Goal: Task Accomplishment & Management: Complete application form

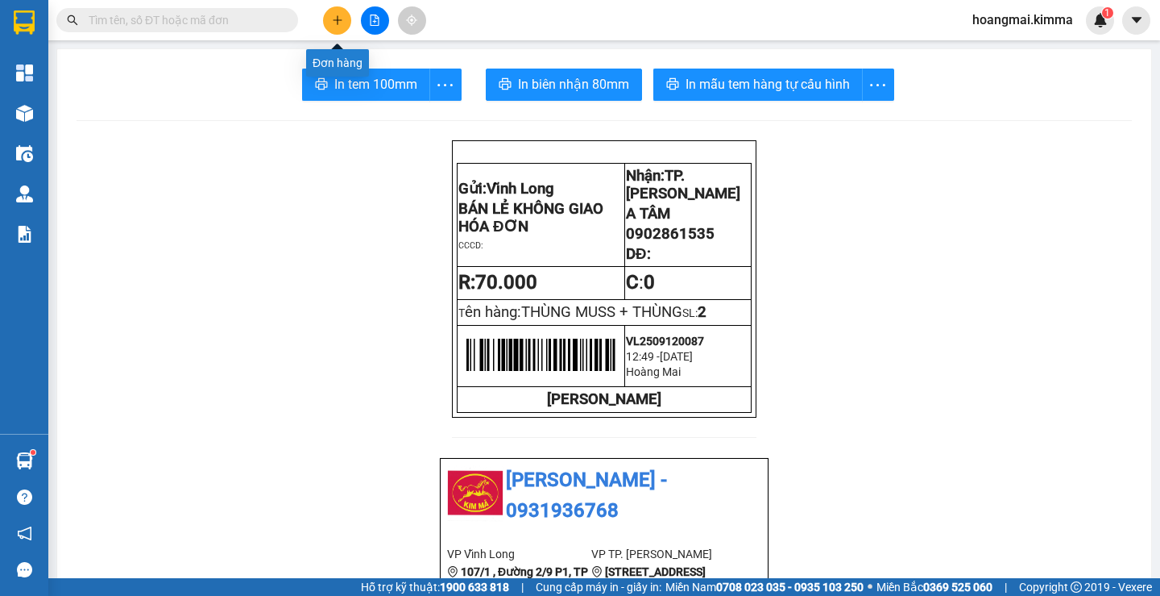
click at [330, 30] on button at bounding box center [337, 20] width 28 height 28
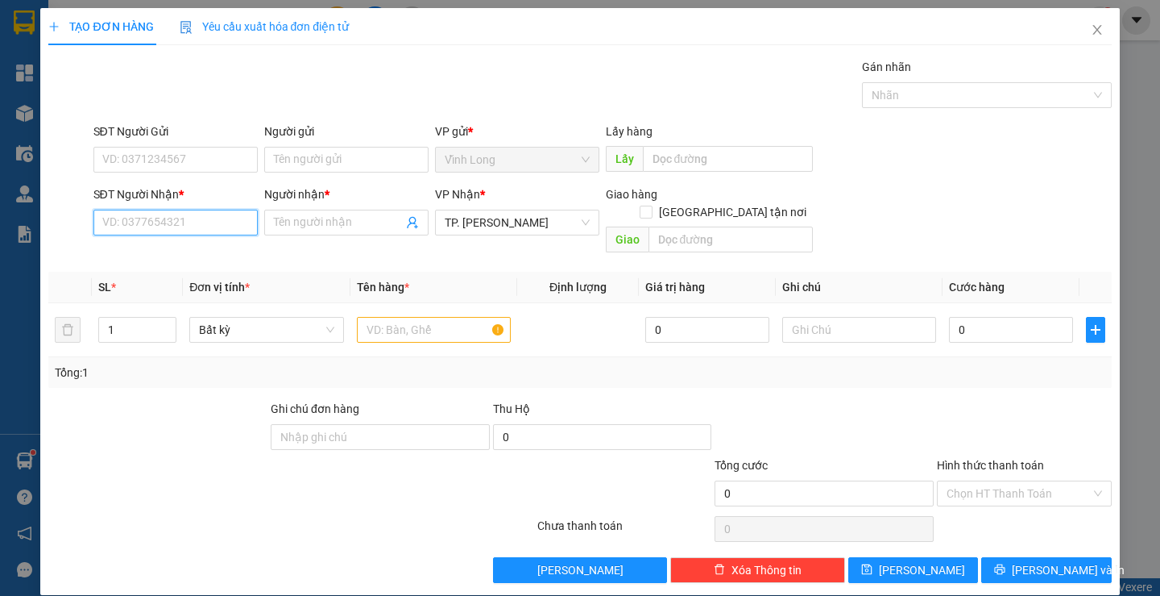
click at [108, 228] on input "SĐT Người Nhận *" at bounding box center [175, 223] width 164 height 26
type input "0365678008"
click at [129, 251] on div "0365678008 - CHỊ [PERSON_NAME]" at bounding box center [192, 255] width 180 height 18
type input "CHỊ [PERSON_NAME]"
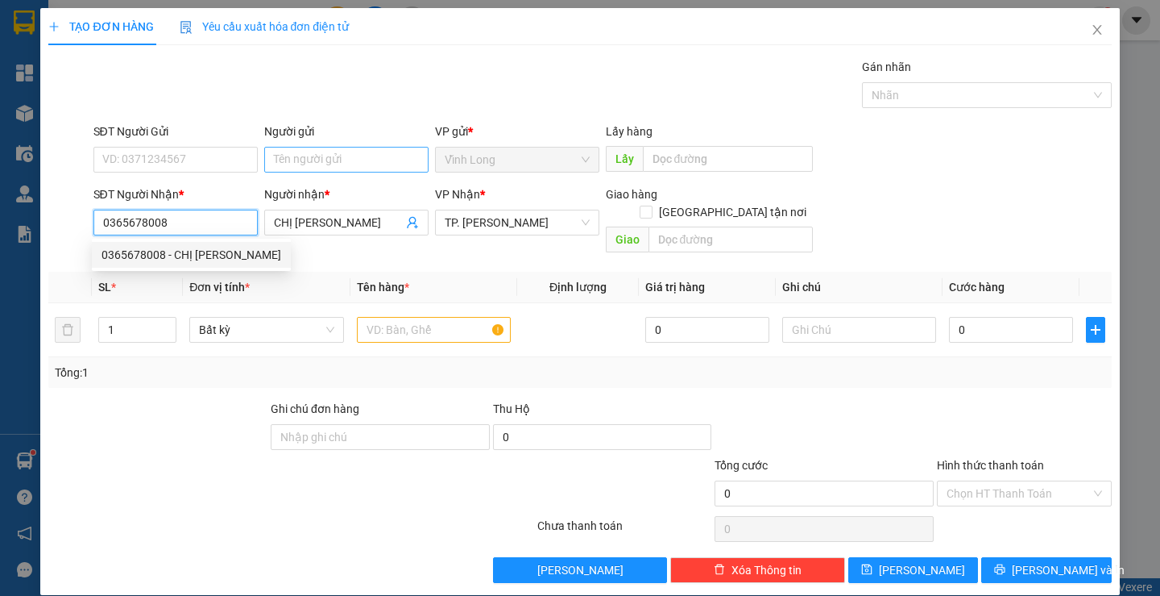
type input "0365678008"
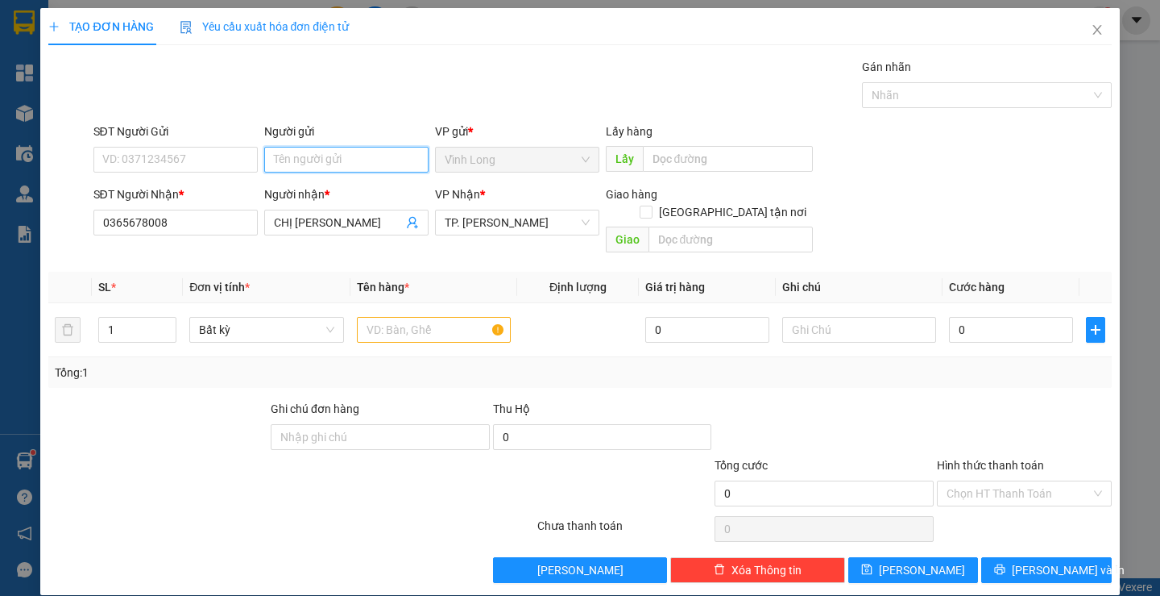
drag, startPoint x: 316, startPoint y: 166, endPoint x: 332, endPoint y: 181, distance: 21.7
click at [317, 166] on input "Người gửi" at bounding box center [346, 160] width 164 height 26
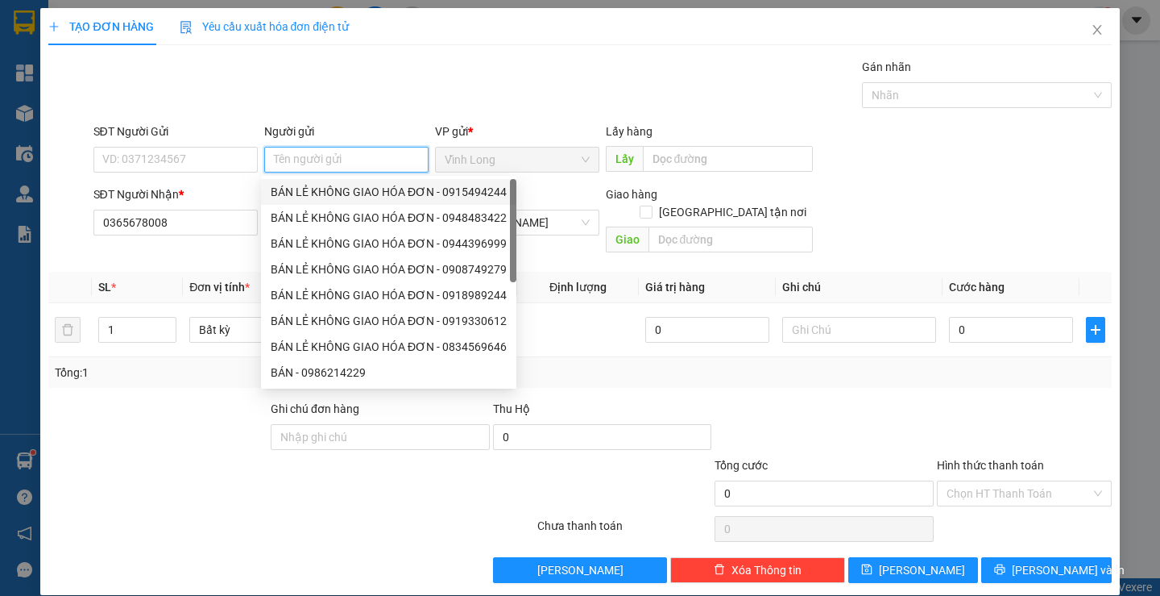
click at [345, 188] on div "BÁN LẺ KHÔNG GIAO HÓA ĐƠN - 0915494244" at bounding box center [389, 192] width 236 height 18
type input "0915494244"
type input "BÁN LẺ KHÔNG GIAO HÓA ĐƠN"
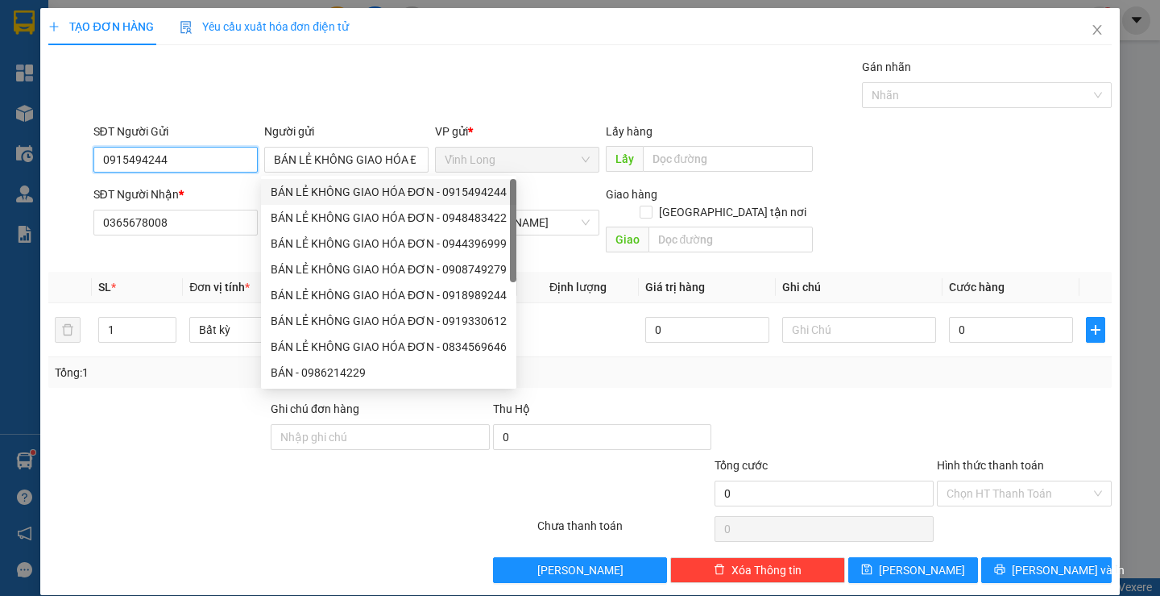
click at [215, 163] on input "0915494244" at bounding box center [175, 160] width 164 height 26
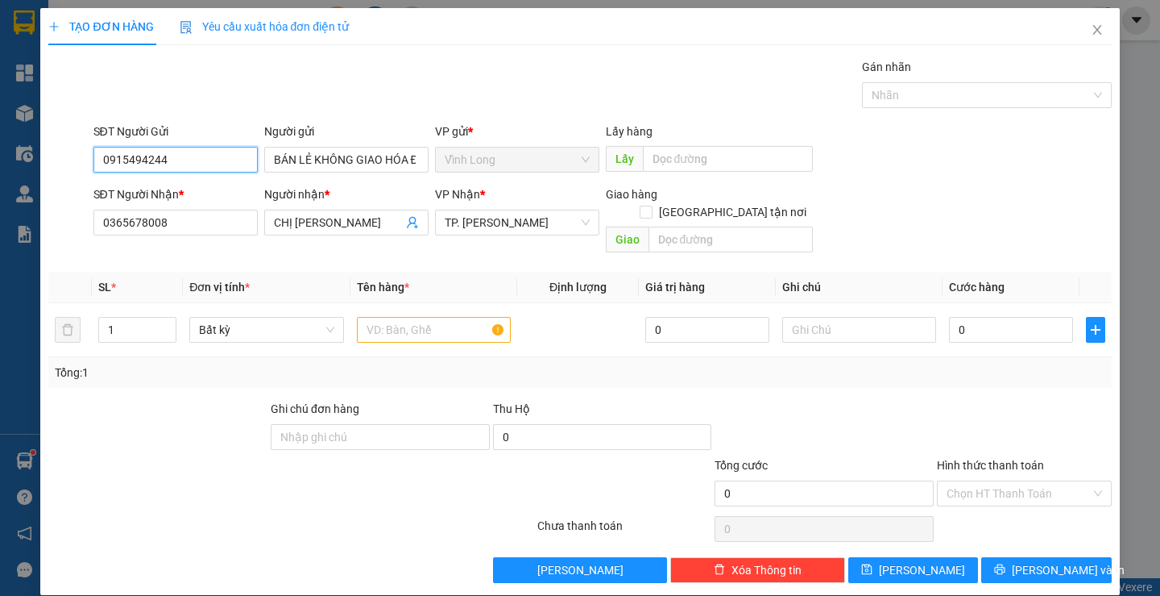
click at [215, 163] on input "0915494244" at bounding box center [175, 160] width 164 height 26
click at [372, 326] on div at bounding box center [434, 329] width 154 height 32
click at [373, 317] on input "text" at bounding box center [434, 330] width 154 height 26
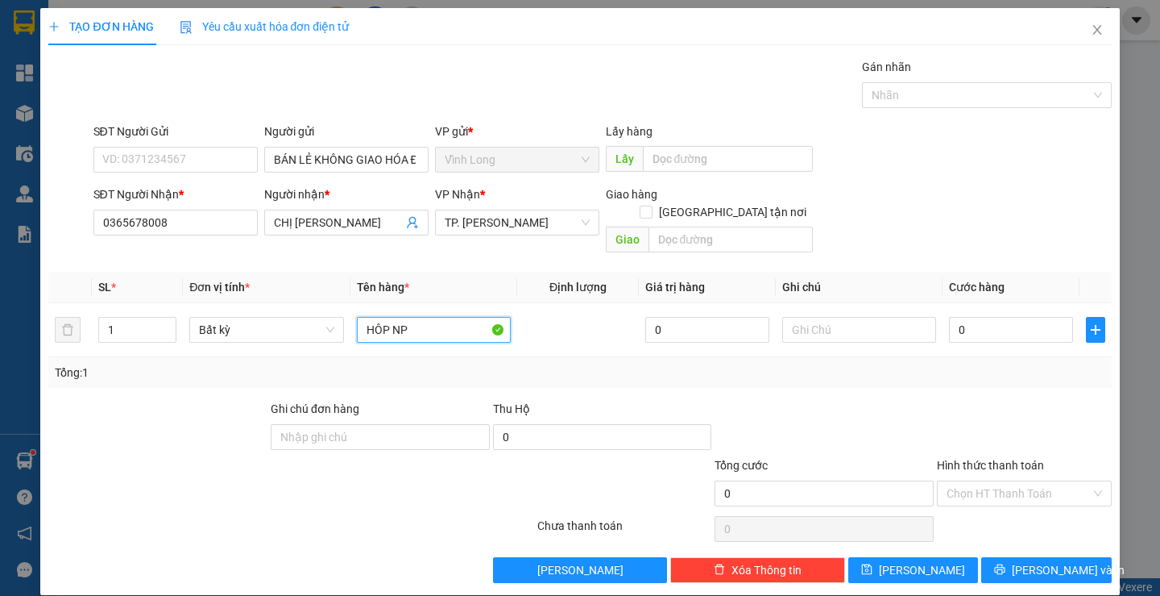
type input "HÔP NP"
type input "THƯ"
type input "4"
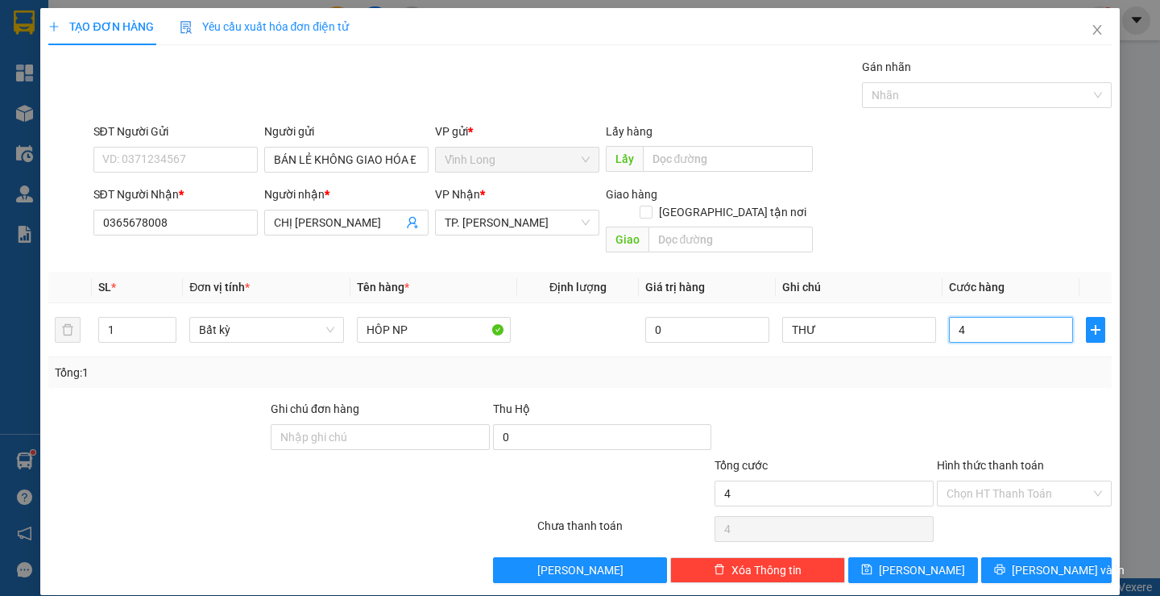
type input "40"
type input "40.000"
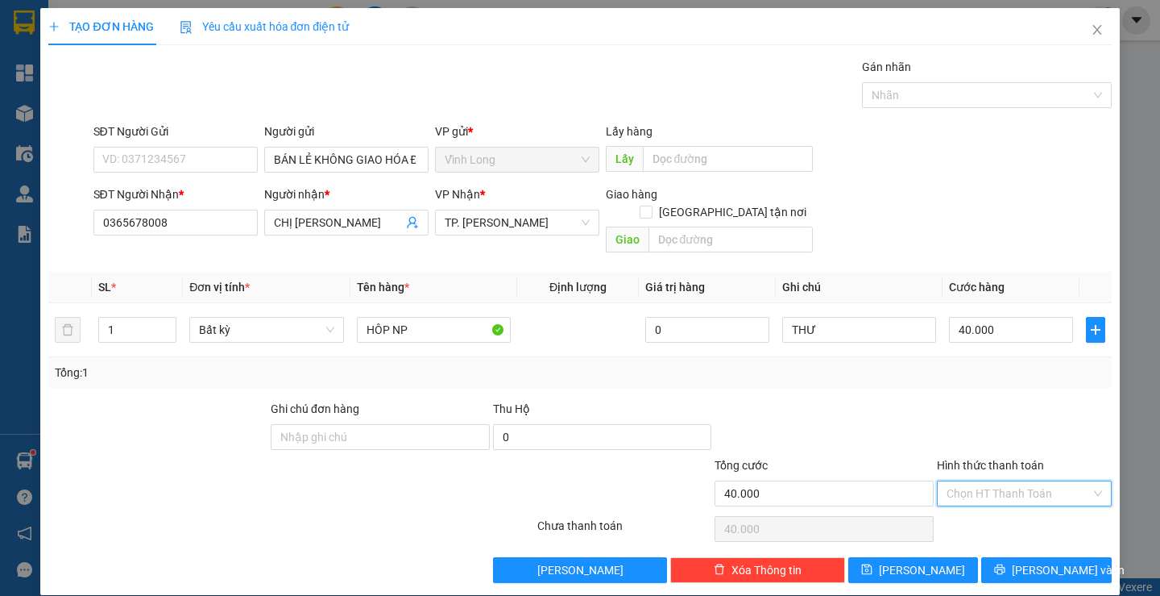
click at [987, 481] on input "Hình thức thanh toán" at bounding box center [1019, 493] width 144 height 24
click at [994, 501] on div "Tại văn phòng" at bounding box center [1014, 508] width 153 height 18
type input "0"
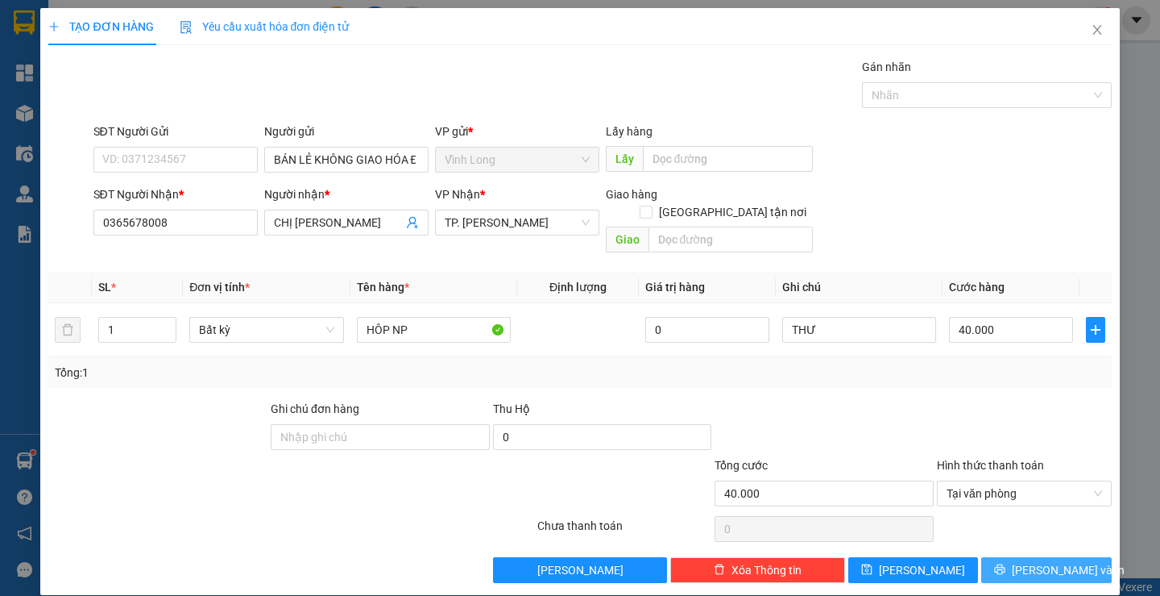
click at [1003, 558] on button "Lưu và In" at bounding box center [1047, 570] width 130 height 26
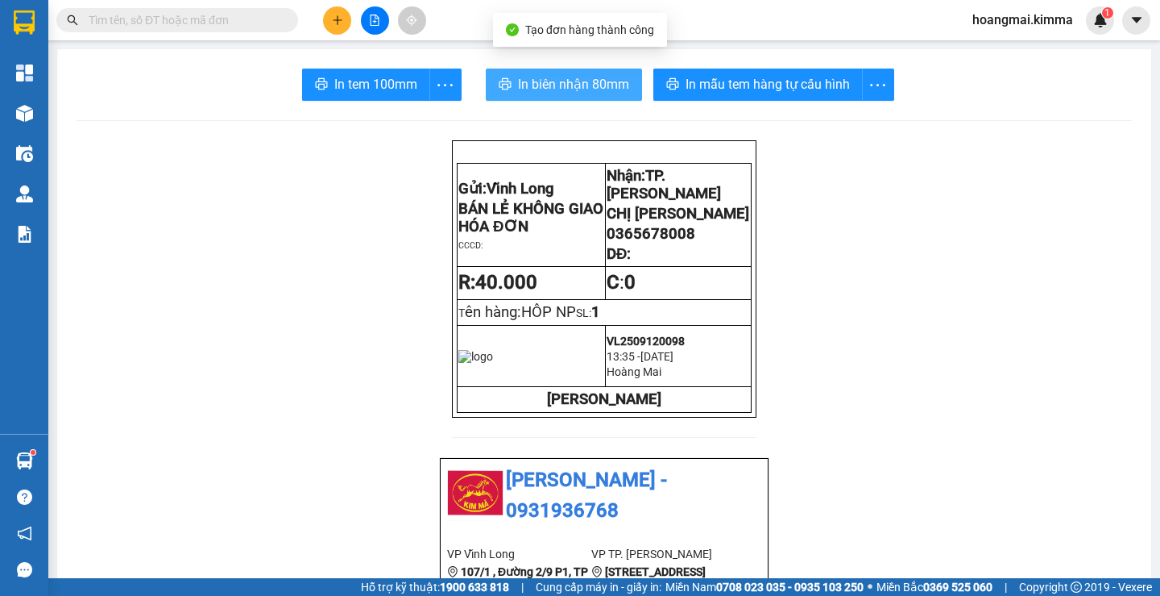
click at [561, 85] on span "In biên nhận 80mm" at bounding box center [573, 84] width 111 height 20
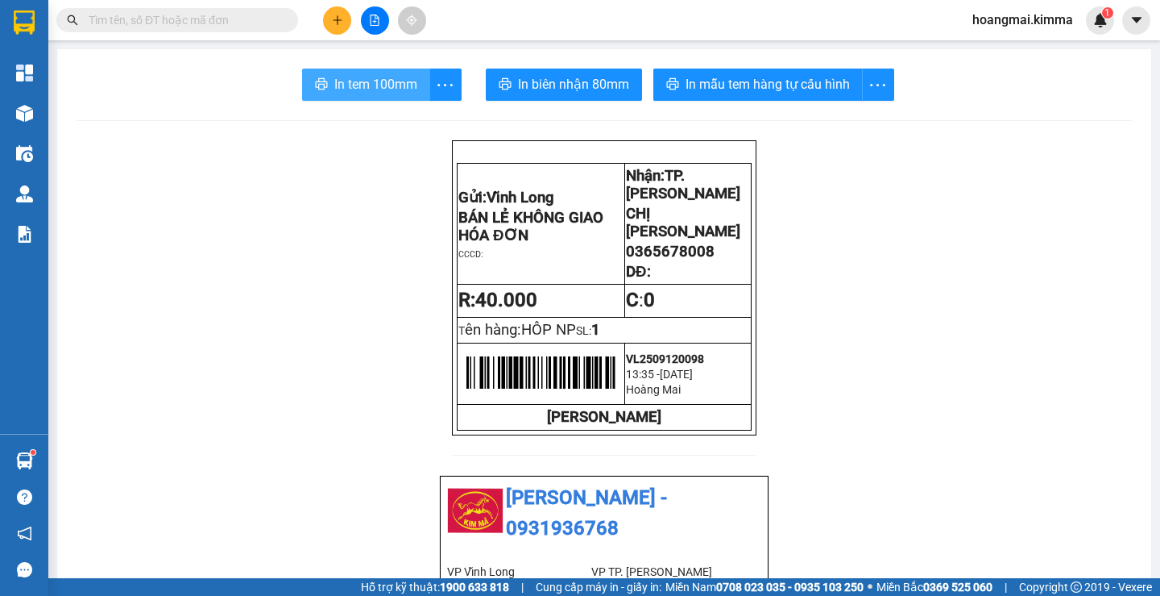
click at [347, 85] on span "In tem 100mm" at bounding box center [375, 84] width 83 height 20
click at [333, 19] on icon "plus" at bounding box center [337, 20] width 11 height 11
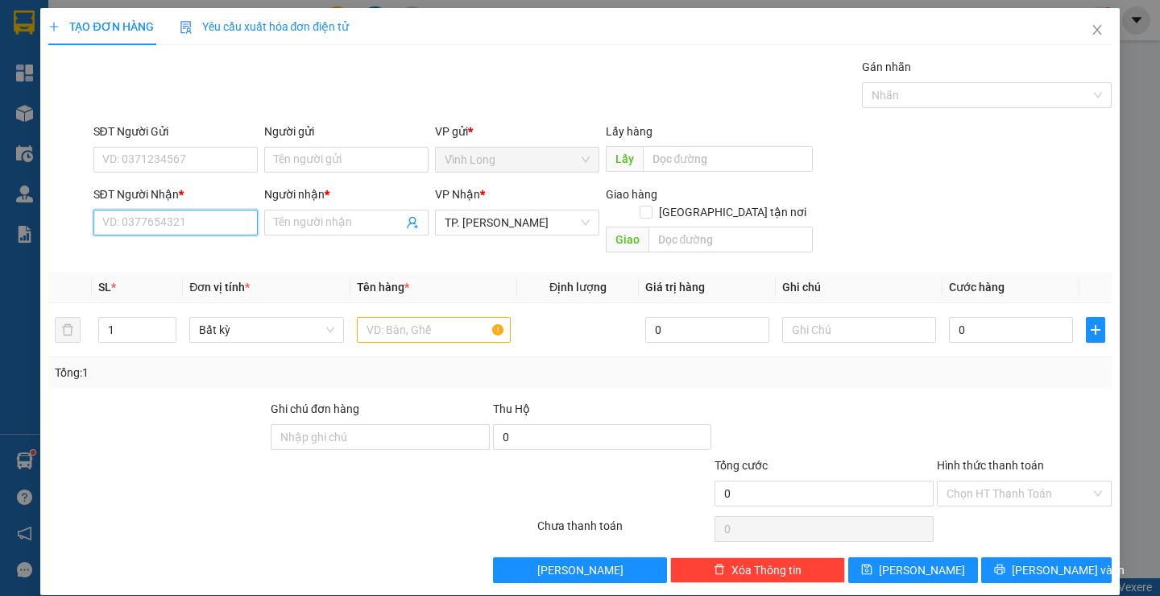
click at [221, 223] on input "SĐT Người Nhận *" at bounding box center [175, 223] width 164 height 26
type input "0908534160"
drag, startPoint x: 169, startPoint y: 252, endPoint x: 146, endPoint y: 277, distance: 34.2
click at [169, 253] on div "0908534160 - C HÀ" at bounding box center [173, 255] width 143 height 18
type input "C HÀ"
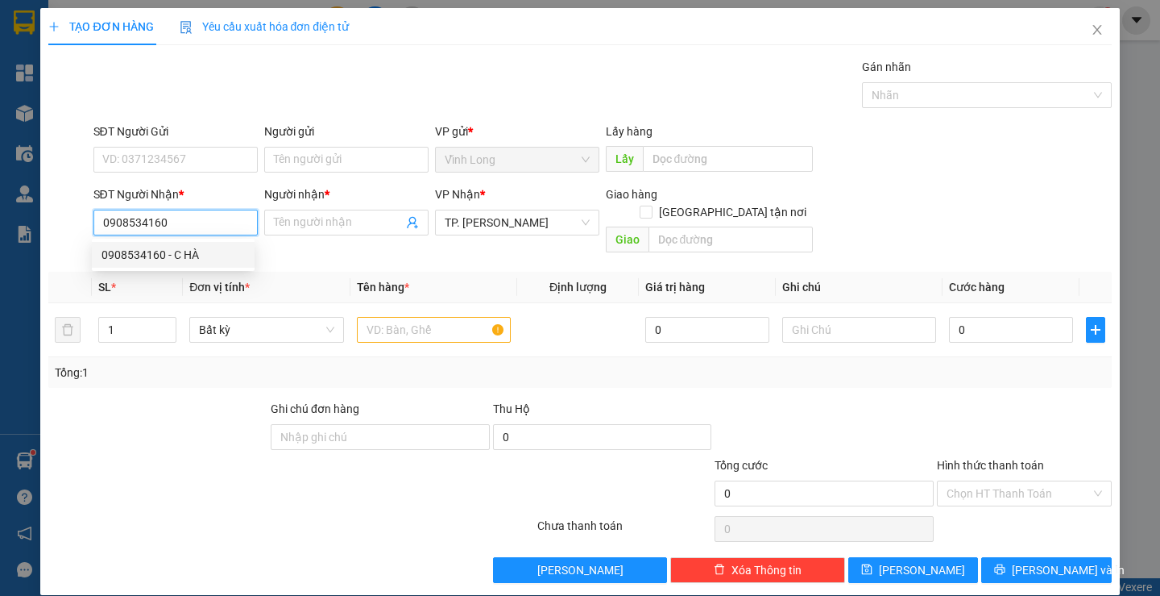
checkbox input "true"
type input "46 ĐƯỜNG 79 P TÂN QUY QUẬN 7"
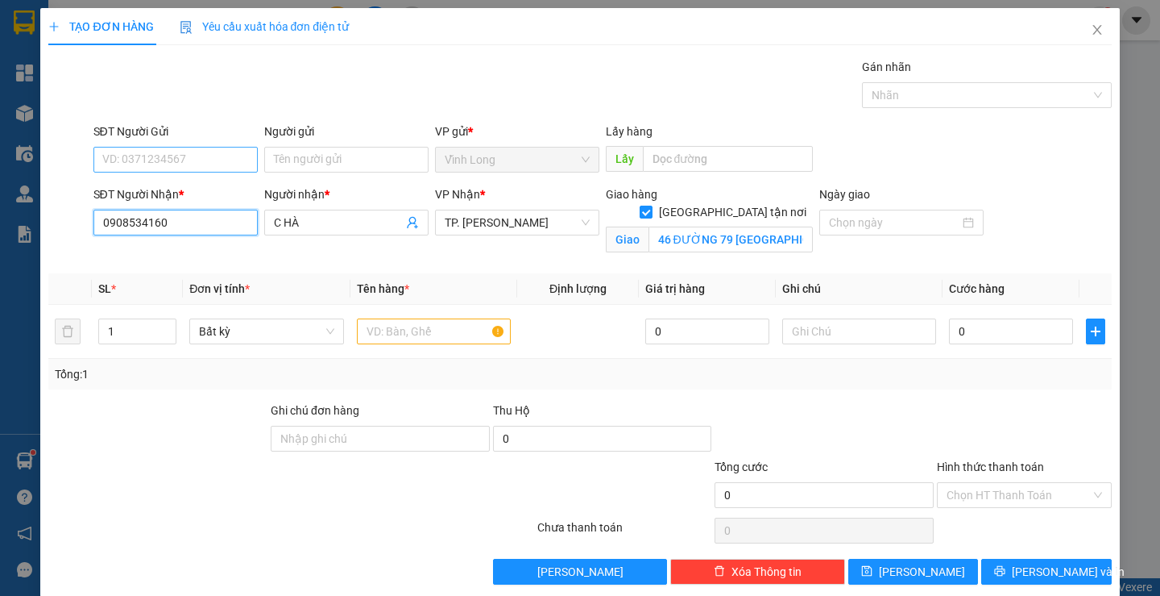
type input "0908534160"
click at [226, 163] on input "SĐT Người Gửi" at bounding box center [175, 160] width 164 height 26
click at [182, 159] on input "SĐT Người Gửi" at bounding box center [175, 160] width 164 height 26
click at [159, 154] on input "SĐT Người Gửi" at bounding box center [175, 160] width 164 height 26
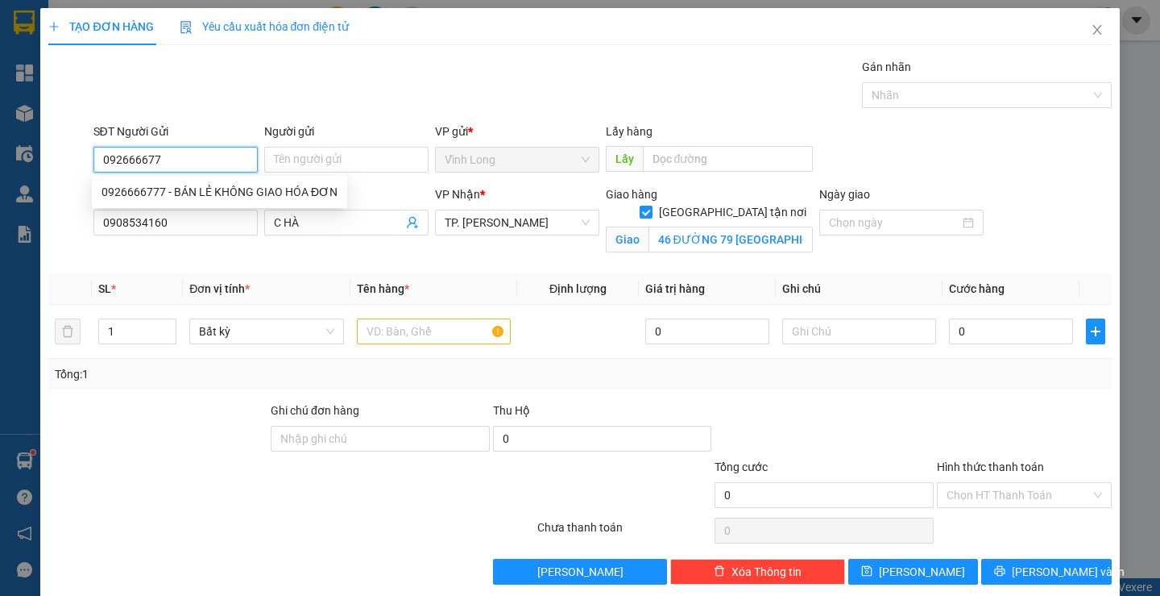
type input "0926666777"
click at [148, 187] on div "0926666777 - BÁN LẺ KHÔNG GIAO HÓA ĐƠN" at bounding box center [220, 192] width 236 height 18
type input "BÁN LẺ KHÔNG GIAO HÓA ĐƠN"
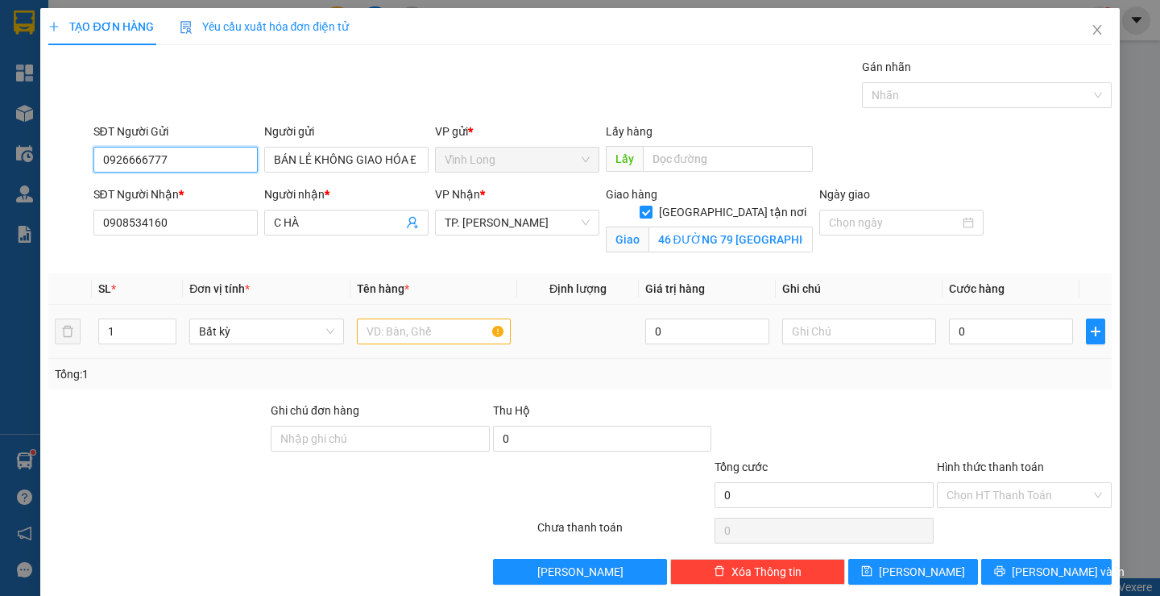
type input "0926666777"
click at [454, 334] on input "text" at bounding box center [434, 331] width 154 height 26
type input "2"
click at [163, 323] on span "up" at bounding box center [168, 327] width 10 height 10
click at [425, 330] on input "text" at bounding box center [434, 331] width 154 height 26
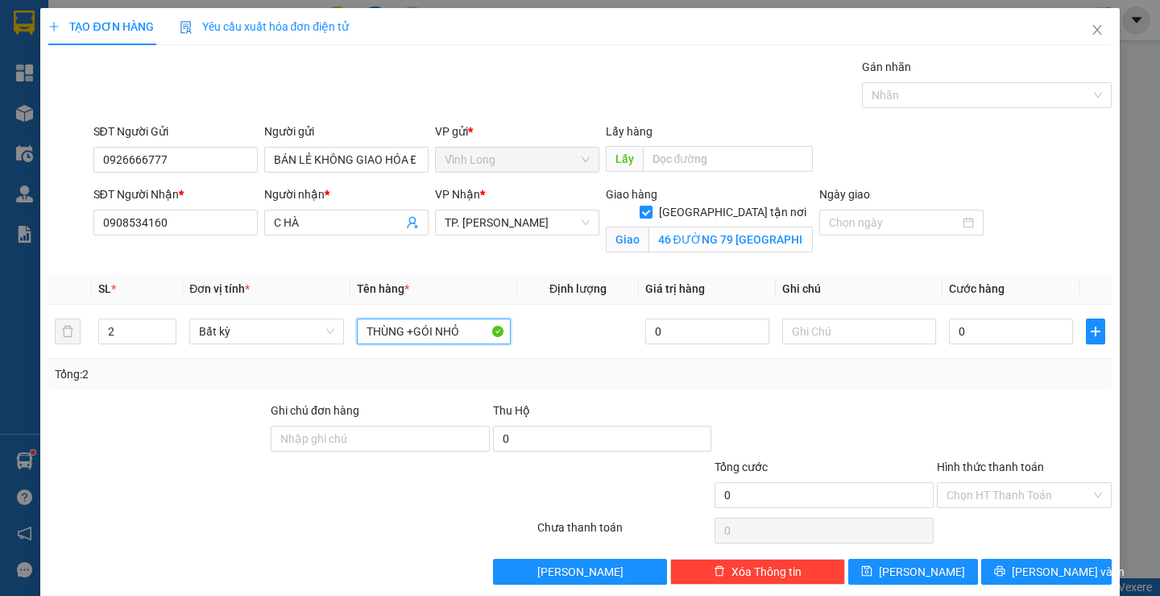
type input "THÙNG +GÓI NHỎ"
click at [783, 329] on input "HƯ" at bounding box center [860, 331] width 154 height 26
click at [853, 324] on input "THƯ" at bounding box center [860, 331] width 154 height 26
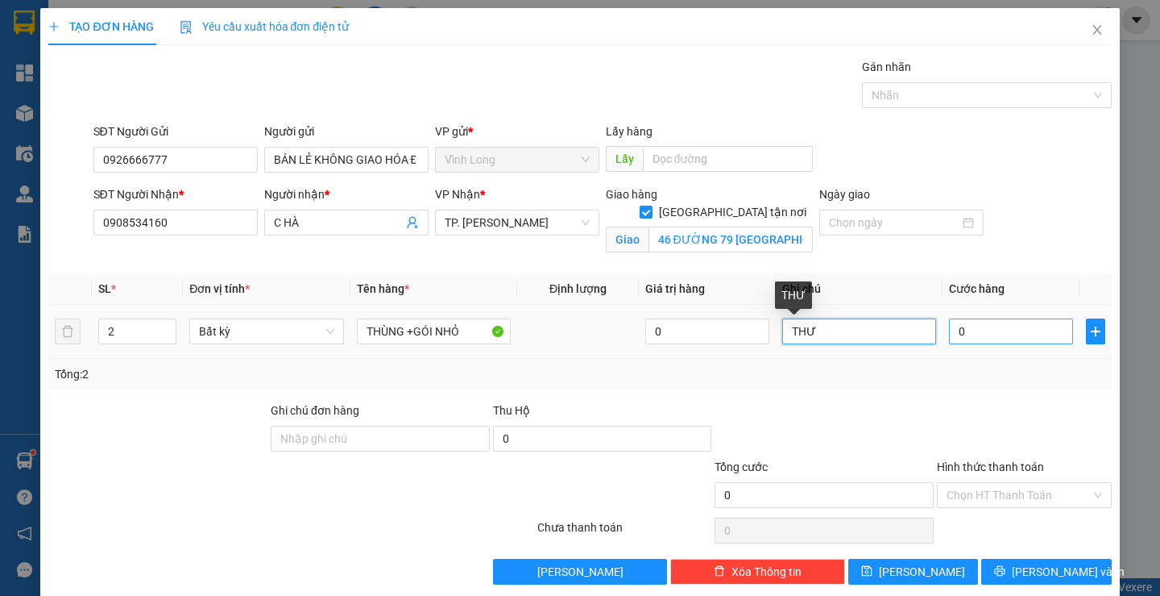
type input "THƯ"
click at [998, 322] on input "0" at bounding box center [1011, 331] width 124 height 26
type input "1"
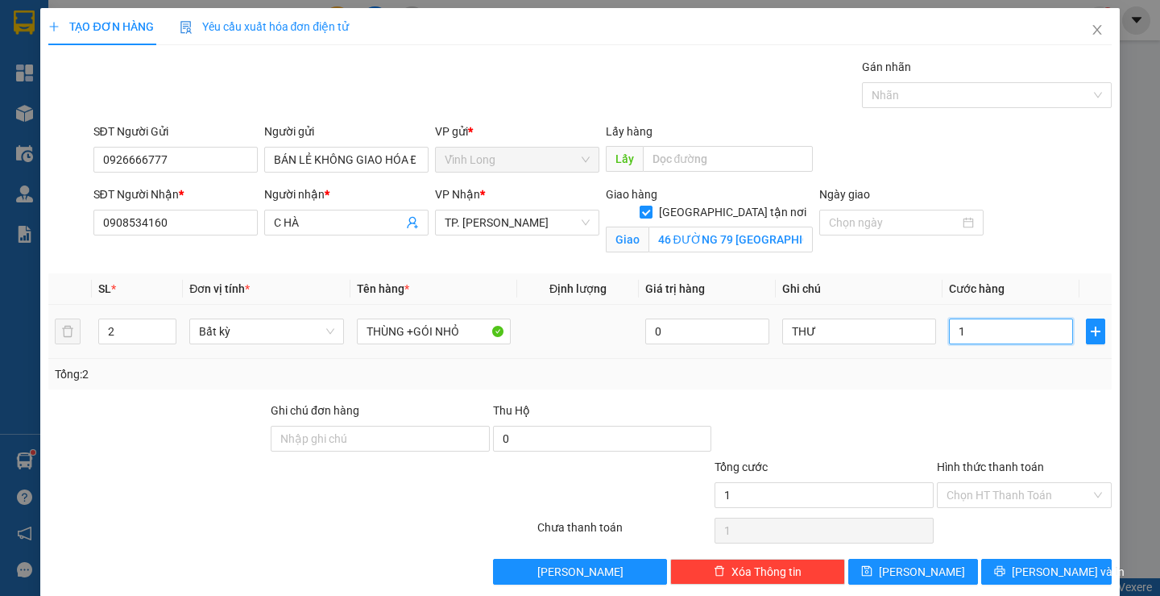
type input "14"
type input "140"
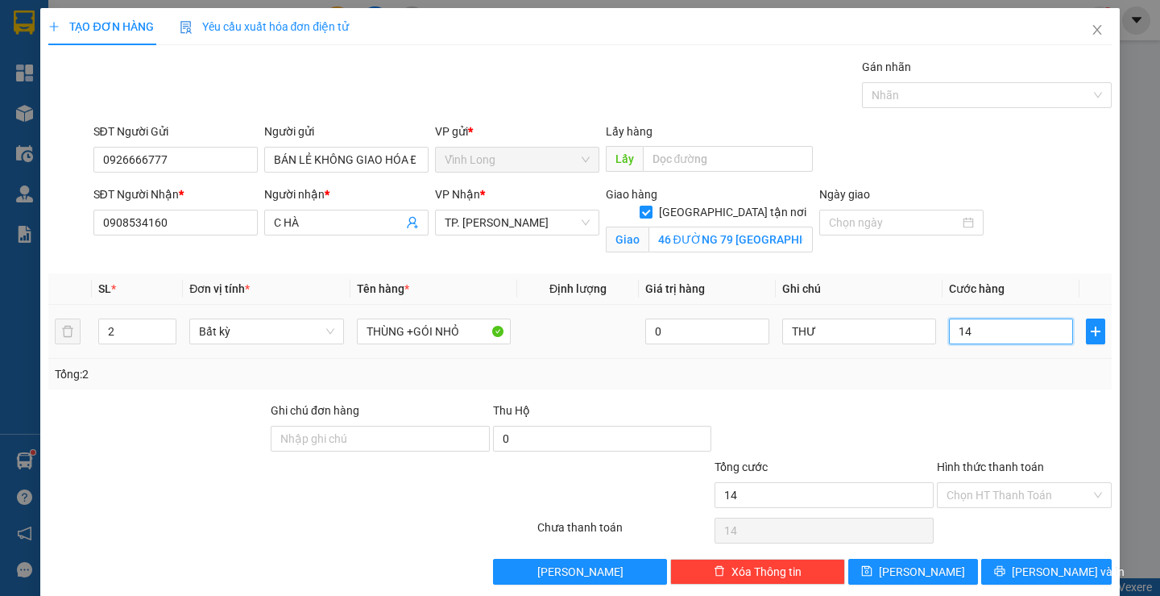
type input "140"
type input "140.000"
click at [1011, 417] on div at bounding box center [1025, 429] width 178 height 56
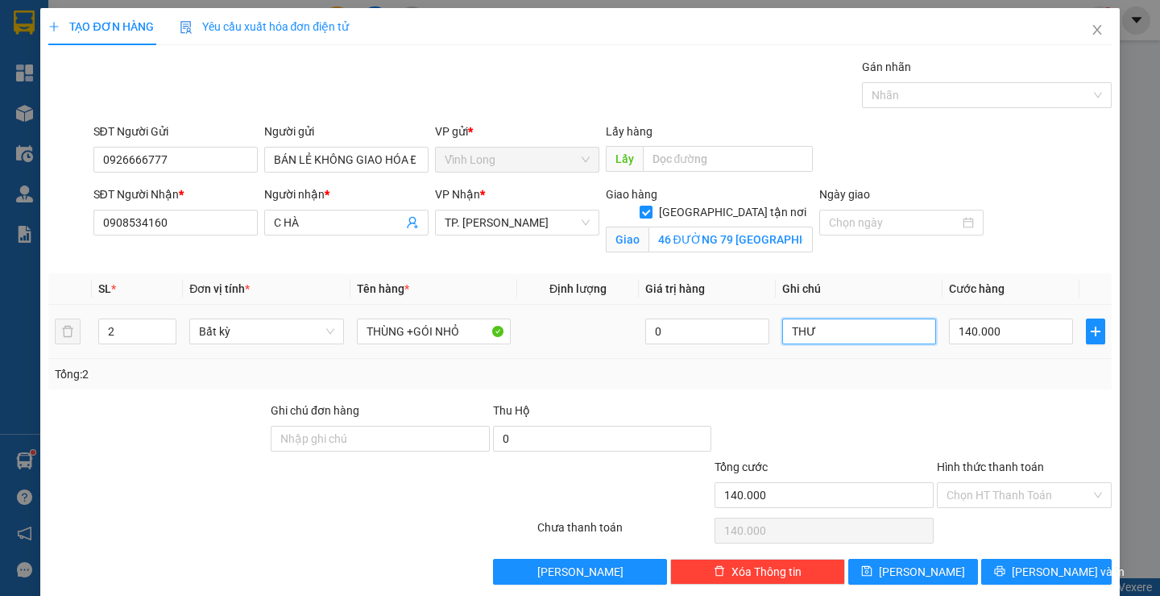
click at [836, 339] on input "THƯ" at bounding box center [860, 331] width 154 height 26
type input "THƯ 13H53"
click at [1026, 494] on input "Hình thức thanh toán" at bounding box center [1019, 495] width 144 height 24
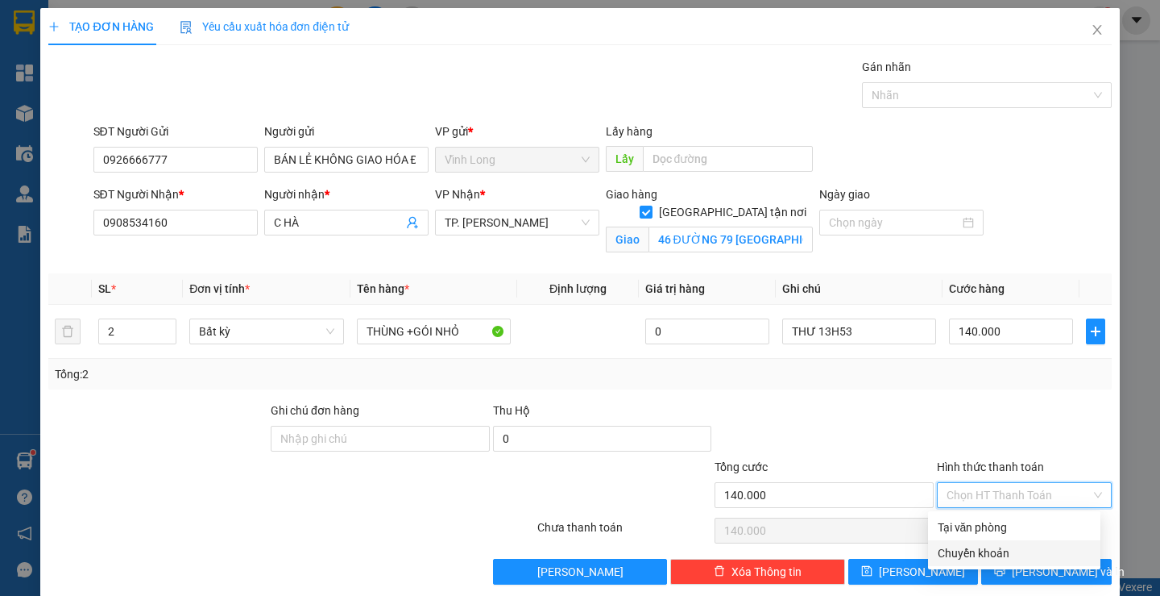
click at [1005, 547] on div "Chuyển khoản" at bounding box center [1014, 553] width 153 height 18
type input "0"
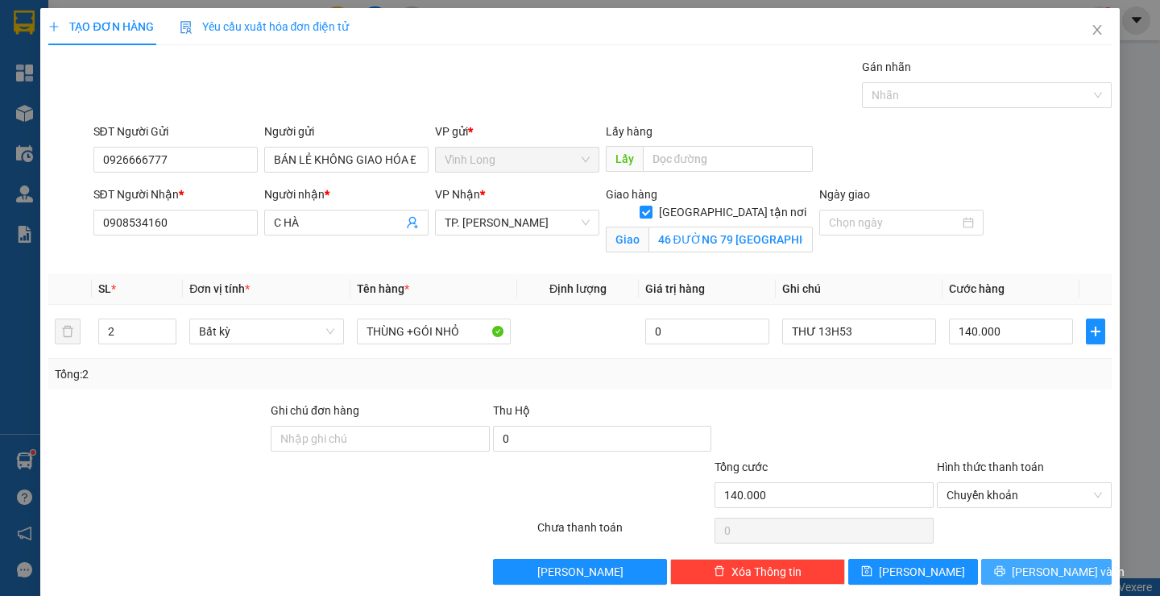
click at [1006, 567] on icon "printer" at bounding box center [999, 570] width 11 height 11
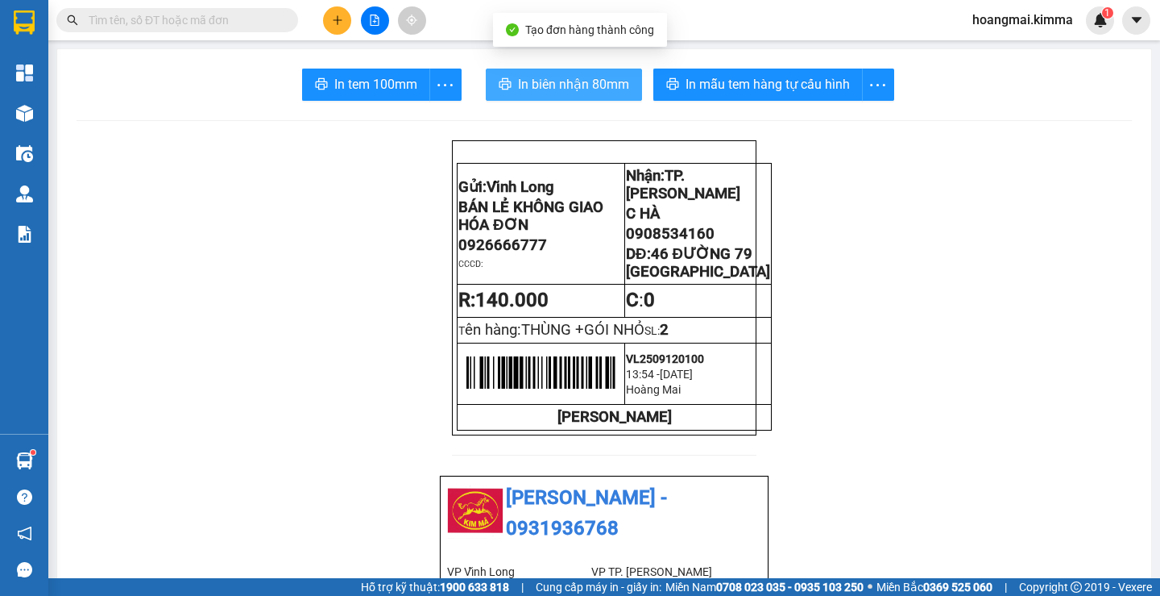
drag, startPoint x: 544, startPoint y: 80, endPoint x: 521, endPoint y: 100, distance: 30.9
click at [538, 89] on span "In biên nhận 80mm" at bounding box center [573, 84] width 111 height 20
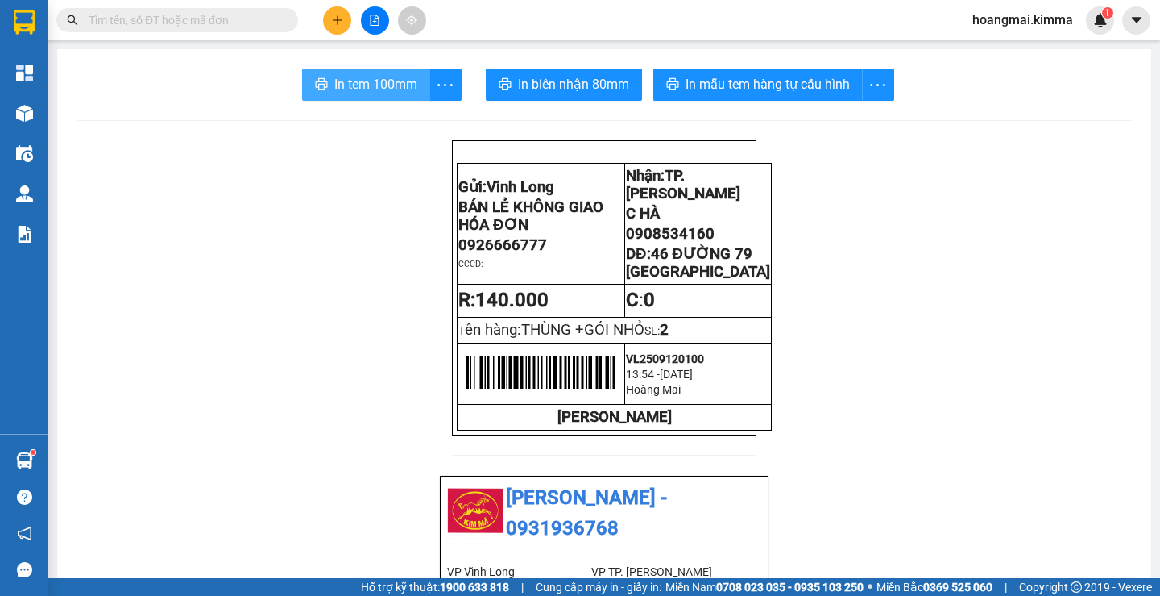
click at [356, 91] on span "In tem 100mm" at bounding box center [375, 84] width 83 height 20
click at [338, 17] on icon "plus" at bounding box center [337, 19] width 1 height 9
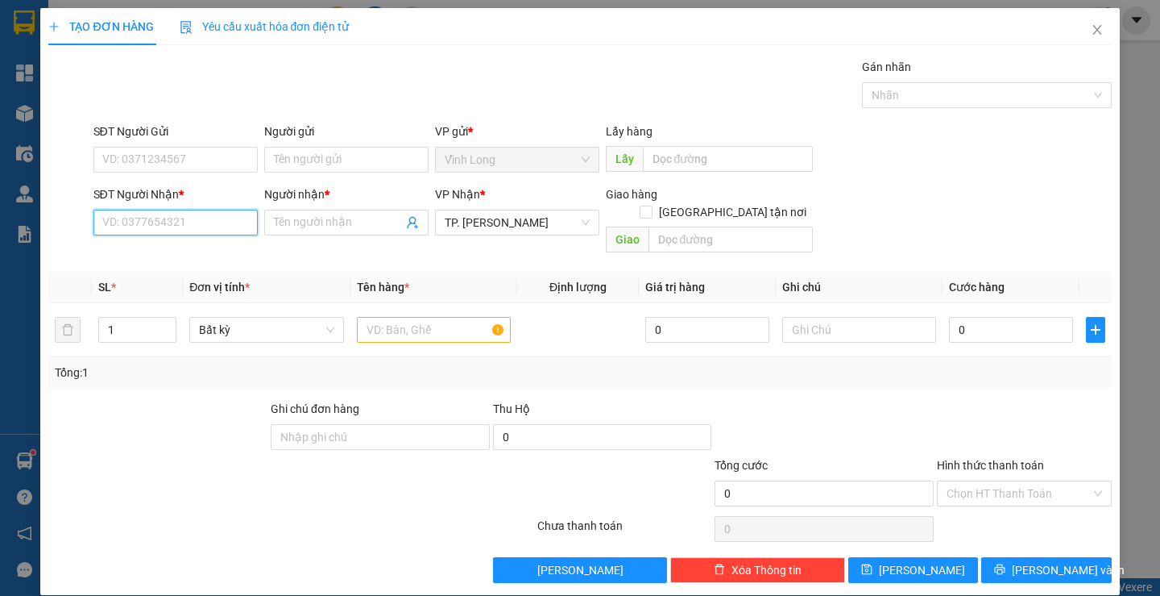
click at [177, 227] on input "SĐT Người Nhận *" at bounding box center [175, 223] width 164 height 26
click at [178, 228] on input "0976317417" at bounding box center [175, 223] width 164 height 26
type input "0976317417"
click at [302, 217] on input "Người nhận *" at bounding box center [338, 223] width 129 height 18
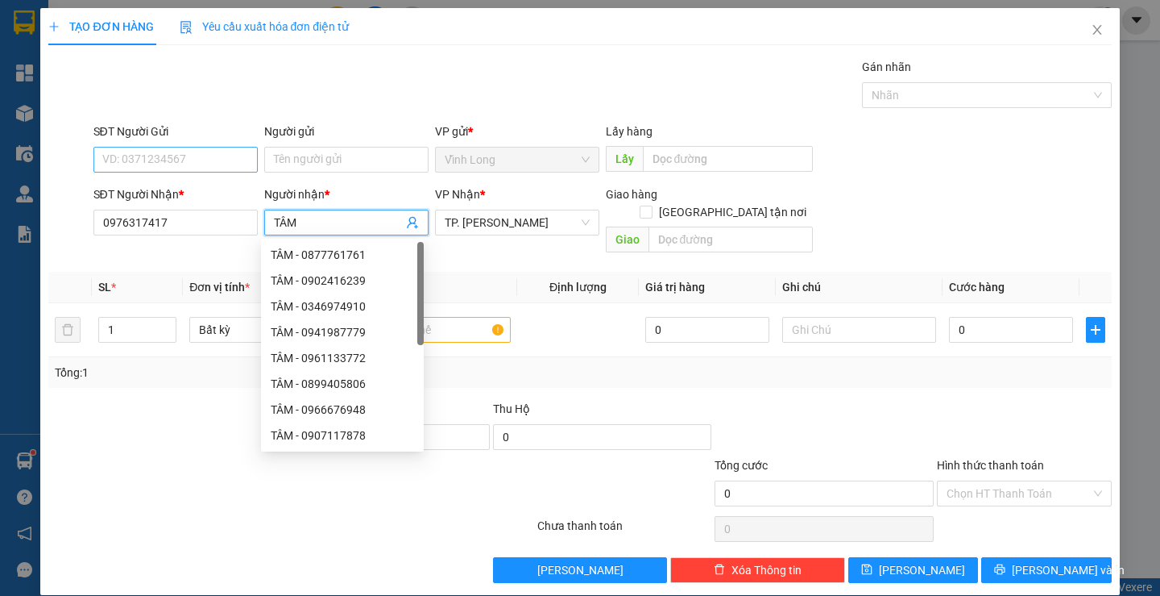
type input "TÂM"
click at [196, 152] on input "SĐT Người Gửi" at bounding box center [175, 160] width 164 height 26
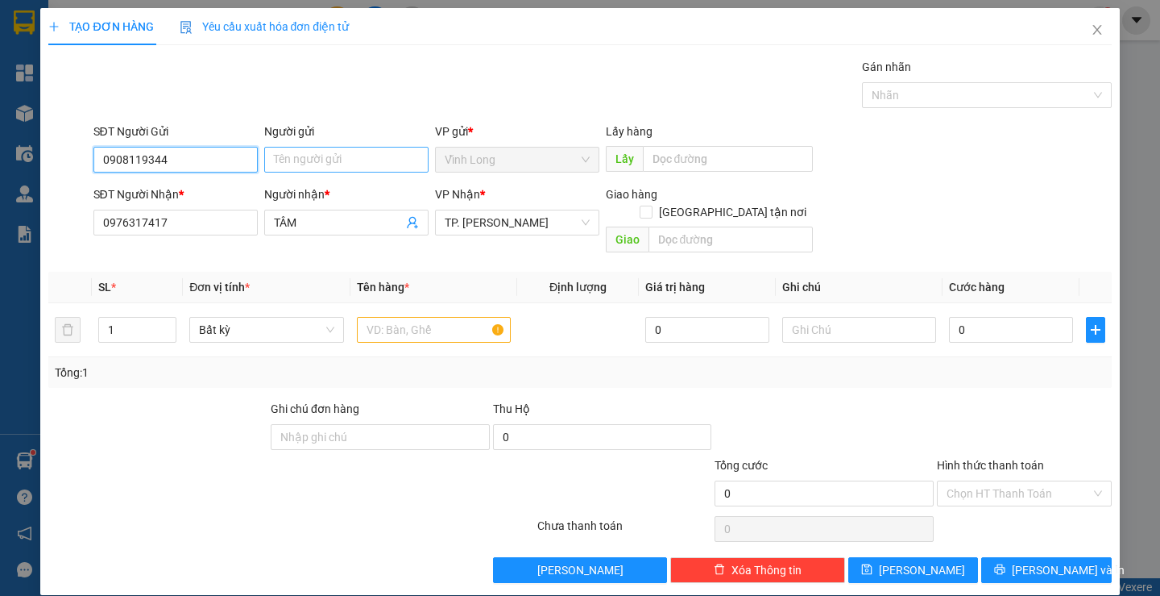
type input "0908119344"
click at [335, 154] on input "Người gửi" at bounding box center [346, 160] width 164 height 26
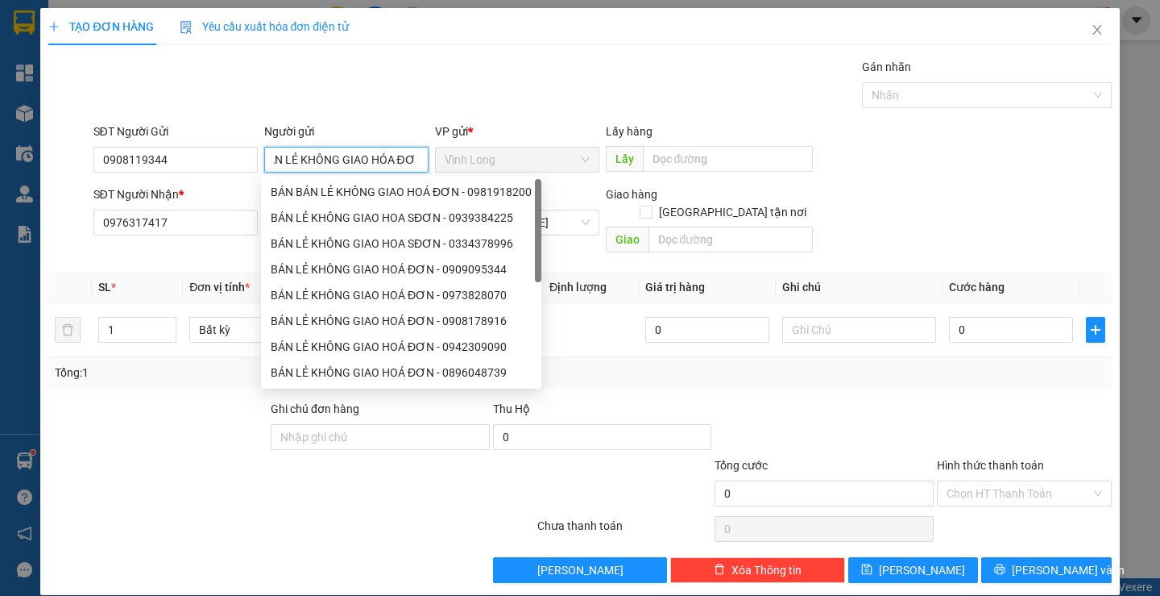
scroll to position [0, 23]
type input "BÁN LẺ KHÔNG GIAO HÓA ĐƠN"
click at [803, 400] on div at bounding box center [824, 428] width 222 height 56
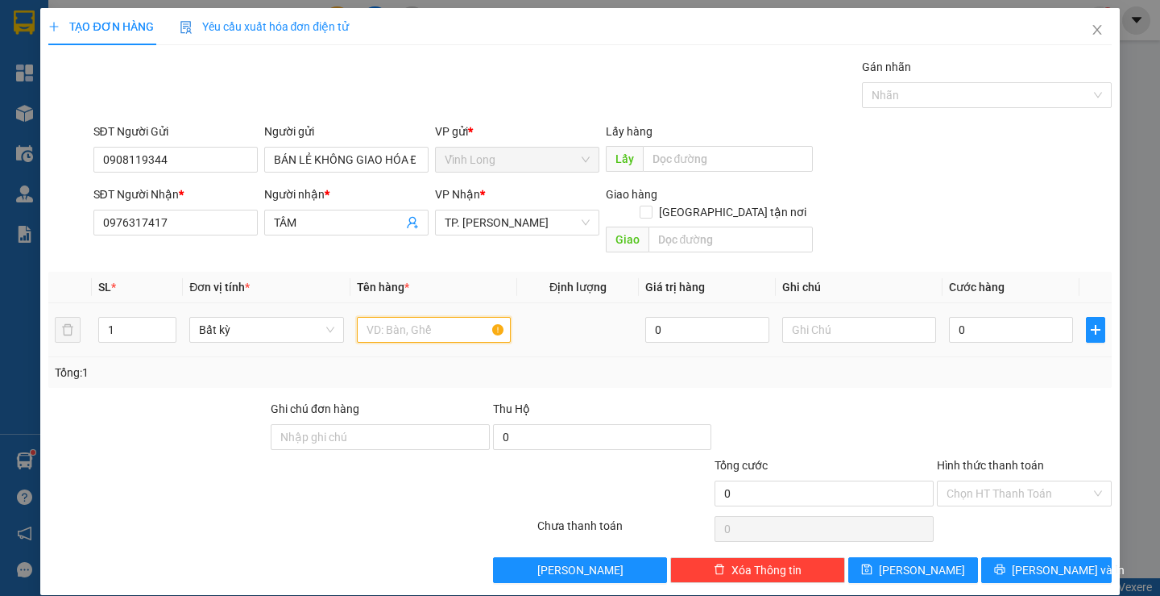
click at [441, 317] on input "text" at bounding box center [434, 330] width 154 height 26
type input "PHONG BÌ"
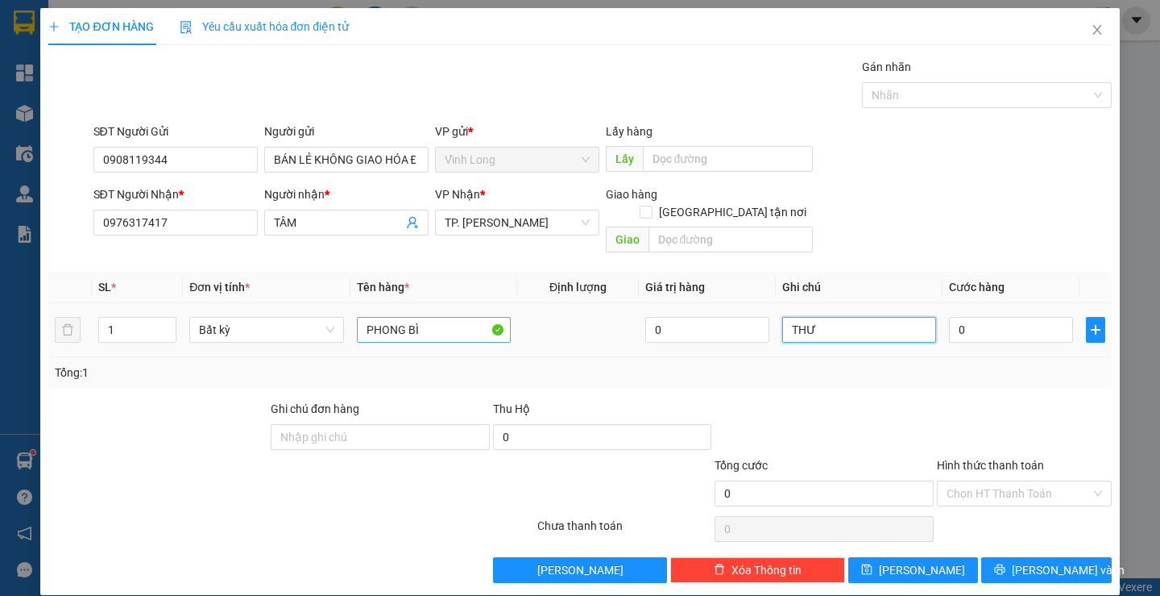
type input "THƯ"
type input "2"
type input "20"
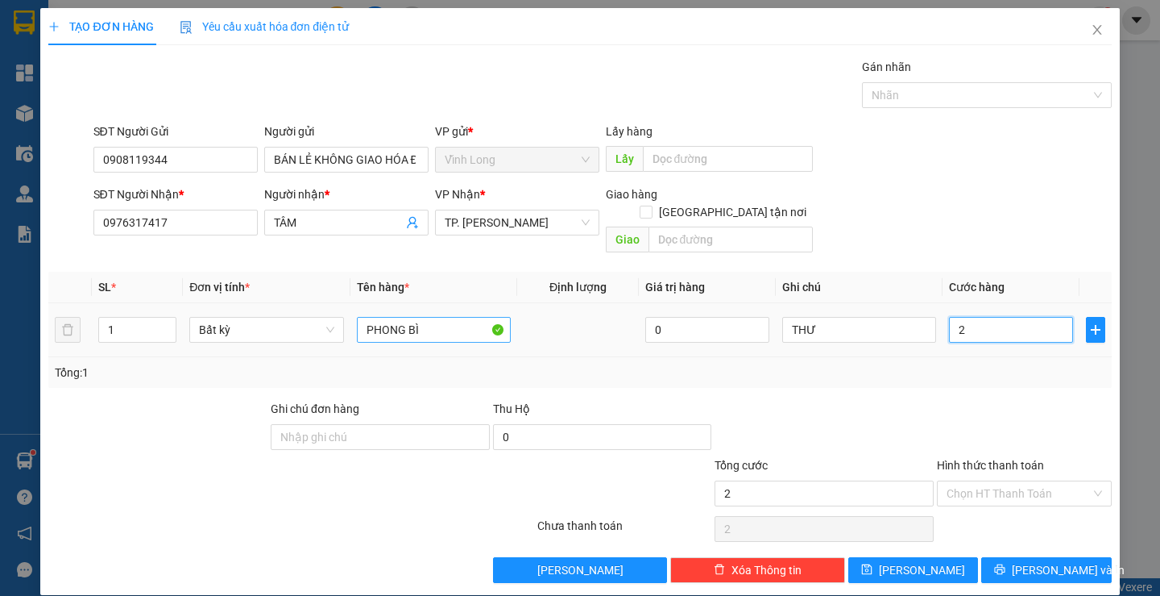
type input "20"
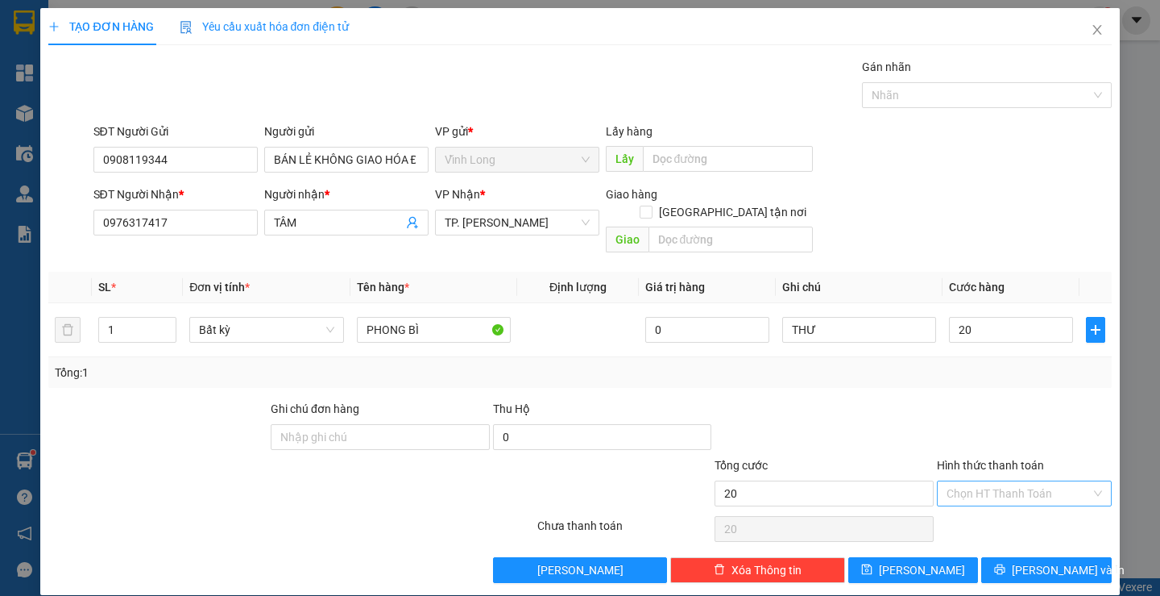
type input "20.000"
click at [978, 481] on input "Hình thức thanh toán" at bounding box center [1019, 493] width 144 height 24
drag, startPoint x: 992, startPoint y: 500, endPoint x: 1003, endPoint y: 514, distance: 17.7
click at [993, 502] on div "Tại văn phòng" at bounding box center [1014, 508] width 153 height 18
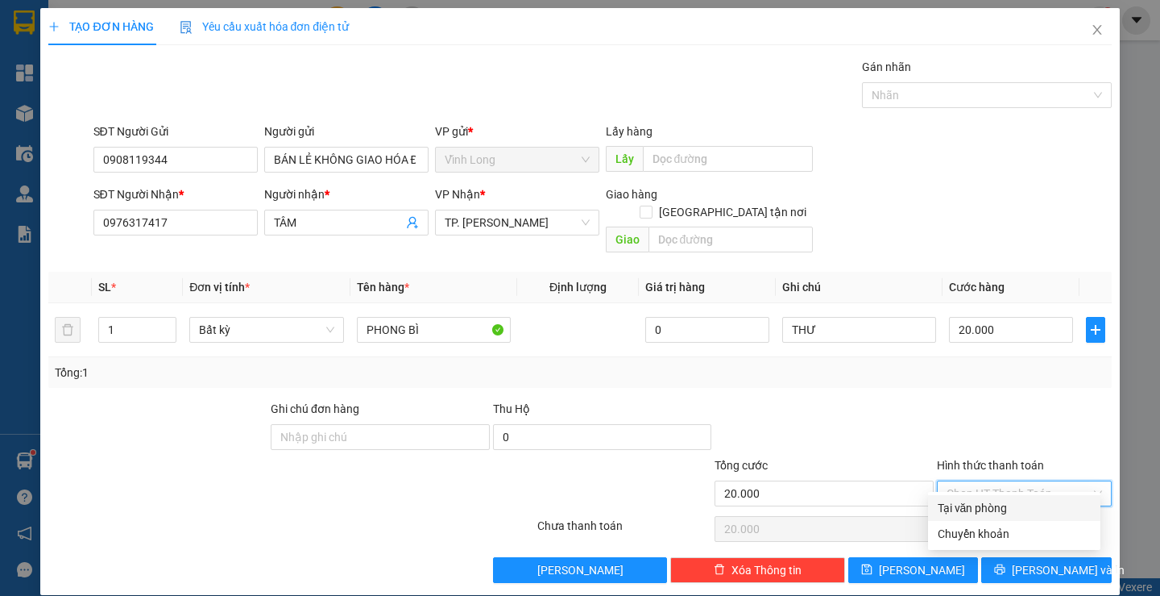
type input "0"
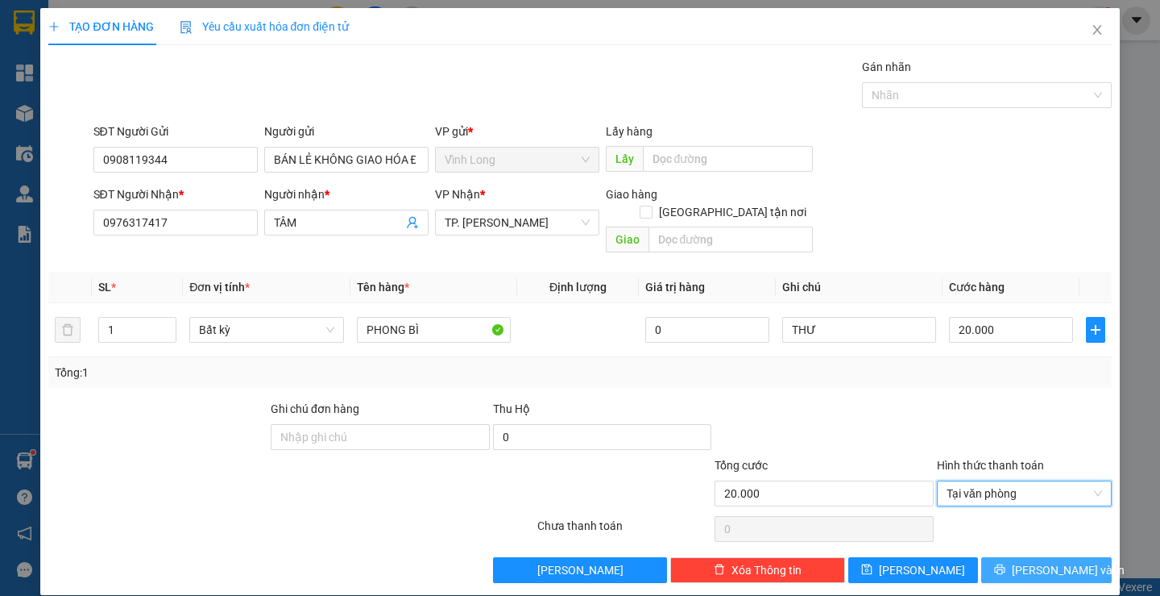
click at [1019, 557] on button "Lưu và In" at bounding box center [1047, 570] width 130 height 26
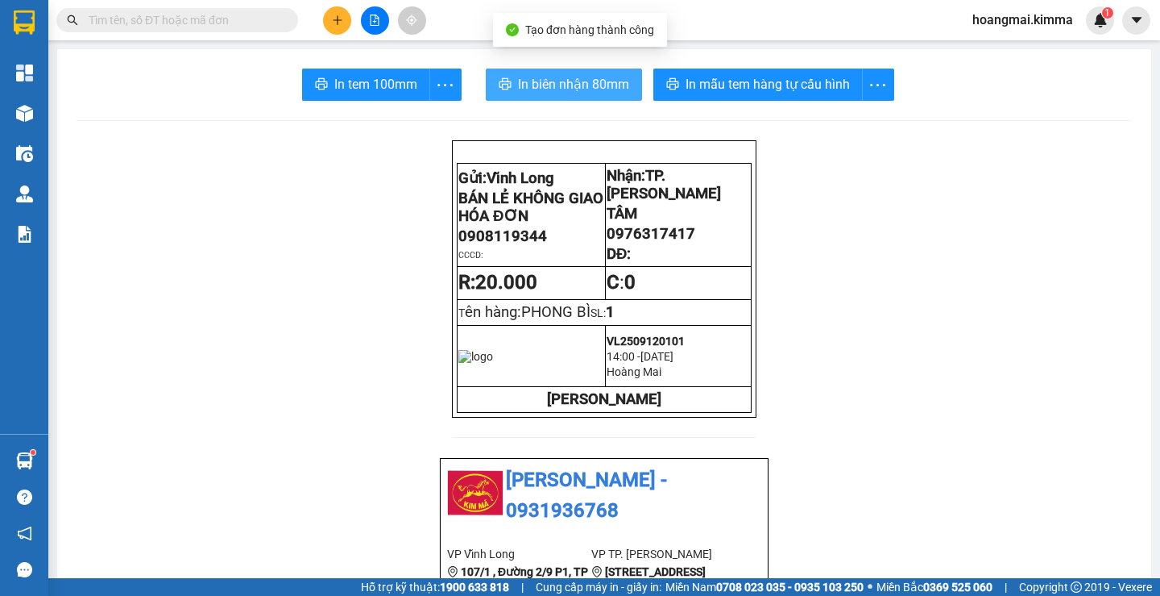
click at [581, 81] on span "In biên nhận 80mm" at bounding box center [573, 84] width 111 height 20
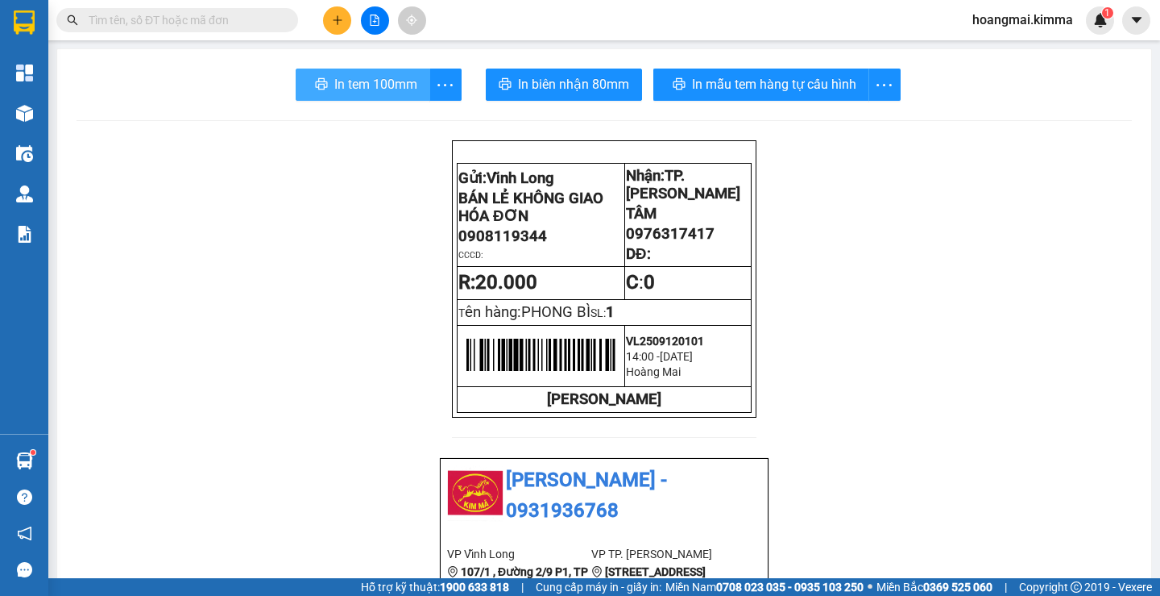
click at [324, 87] on button "In tem 100mm" at bounding box center [363, 84] width 135 height 32
click at [336, 27] on button at bounding box center [337, 20] width 28 height 28
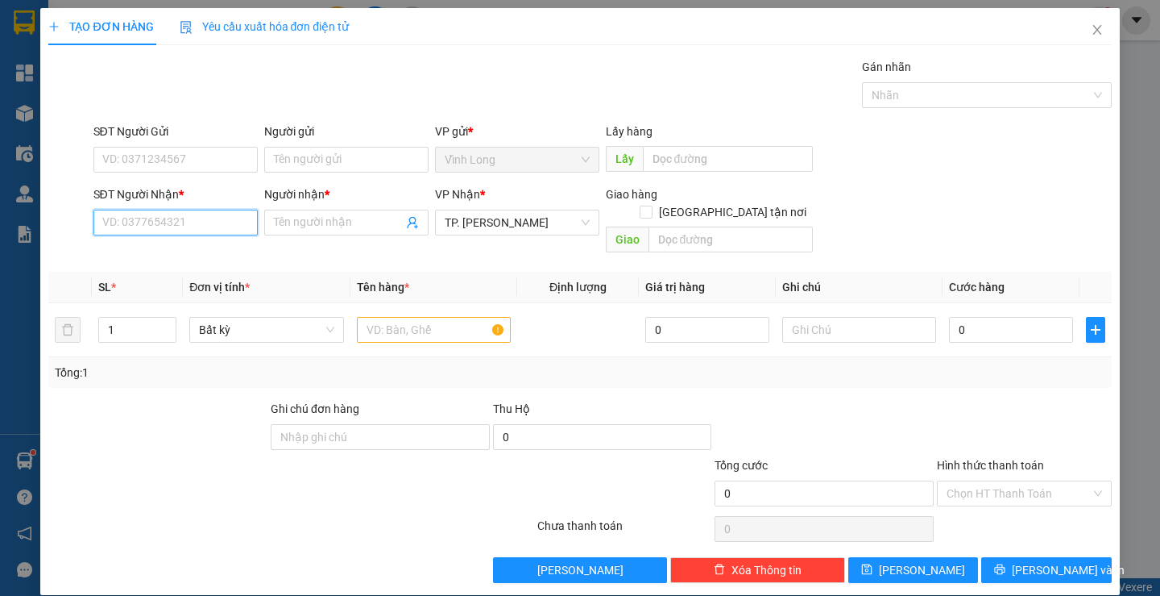
click at [118, 227] on input "SĐT Người Nhận *" at bounding box center [175, 223] width 164 height 26
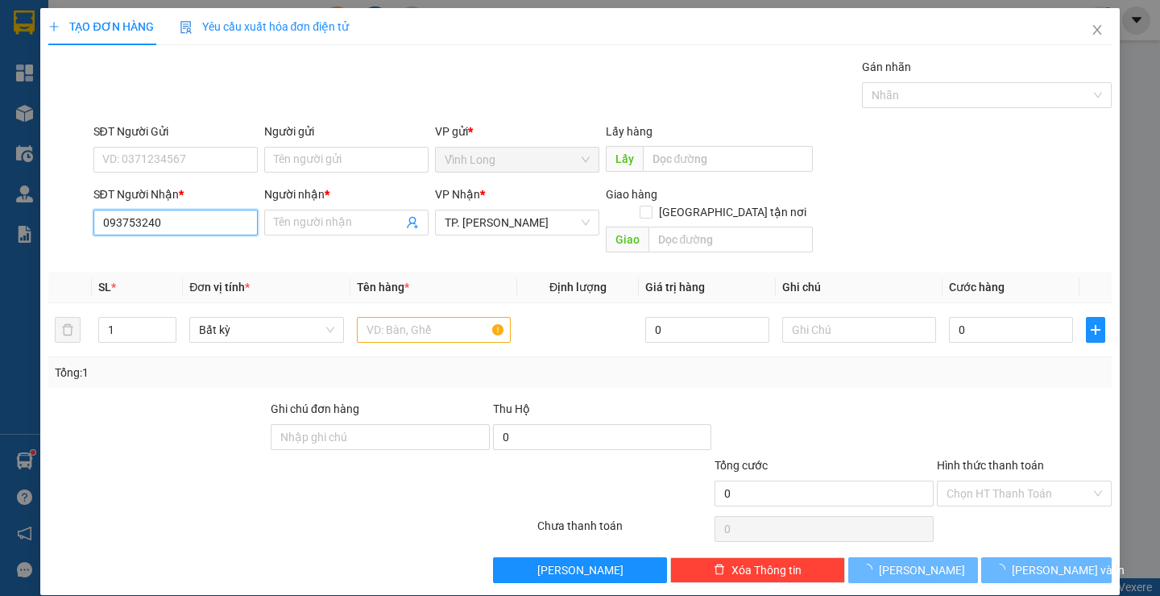
type input "0937532404"
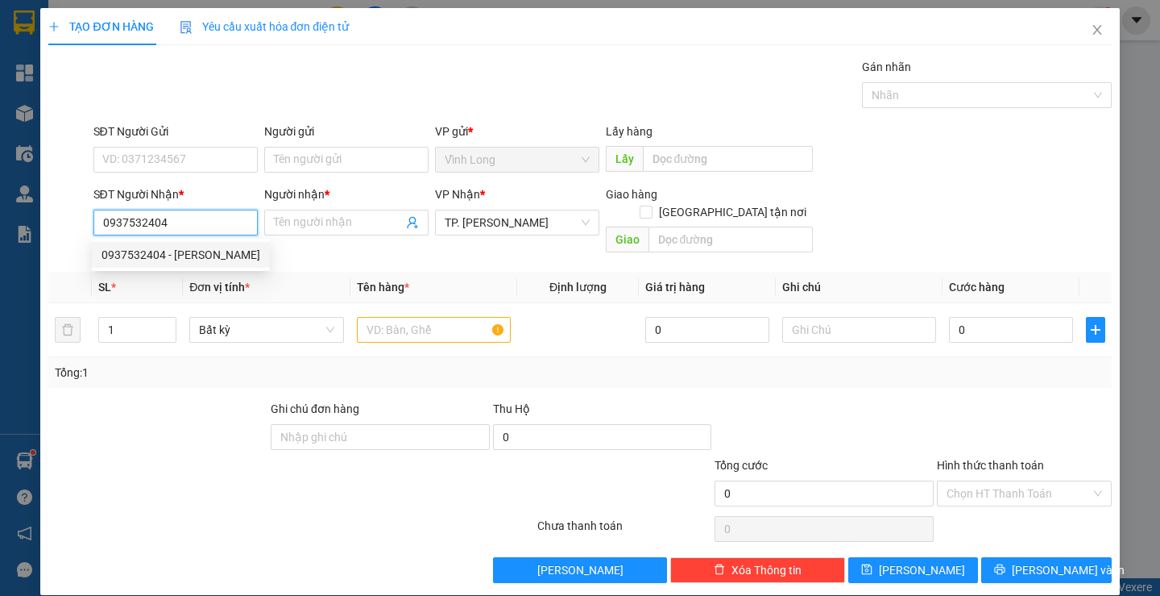
click at [178, 259] on div "0937532404 - PHƯƠNG KHANH" at bounding box center [181, 255] width 159 height 18
type input "PHƯƠNG KHANH"
type input "0937532404"
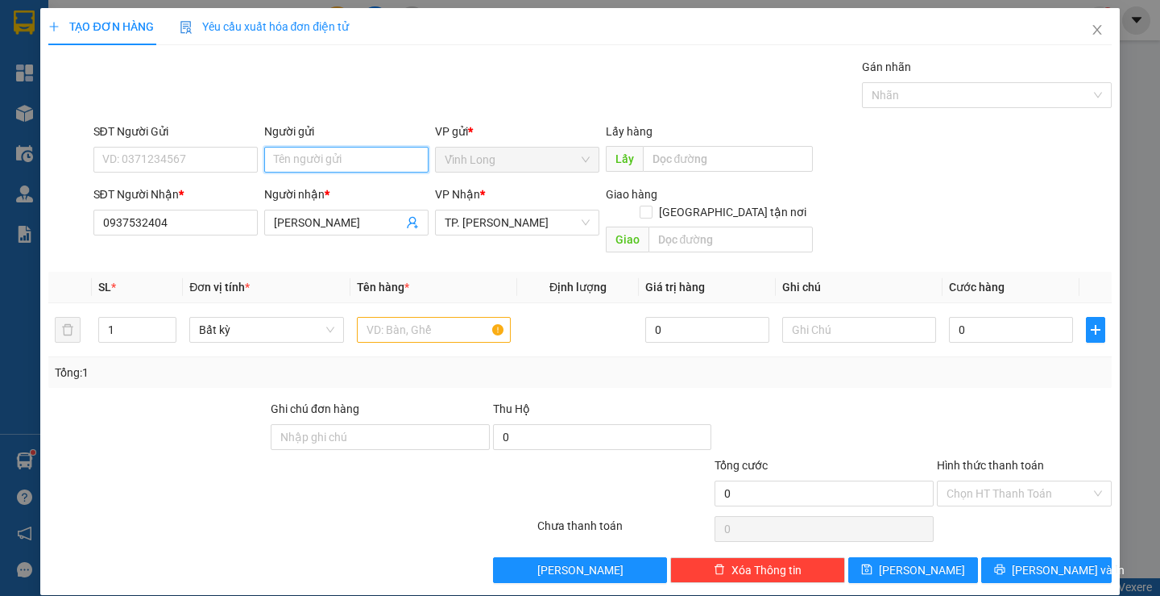
drag, startPoint x: 330, startPoint y: 160, endPoint x: 322, endPoint y: 168, distance: 11.4
click at [330, 162] on input "Người gửi" at bounding box center [346, 160] width 164 height 26
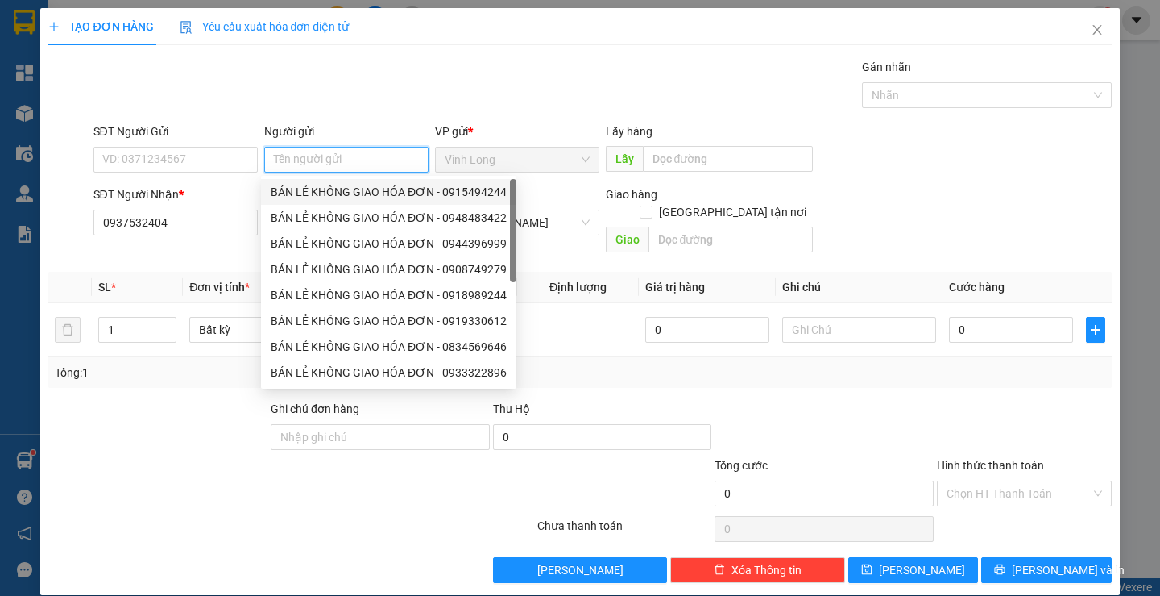
click at [332, 185] on div "BÁN LẺ KHÔNG GIAO HÓA ĐƠN - 0915494244" at bounding box center [389, 192] width 236 height 18
type input "0915494244"
type input "BÁN LẺ KHÔNG GIAO HÓA ĐƠN"
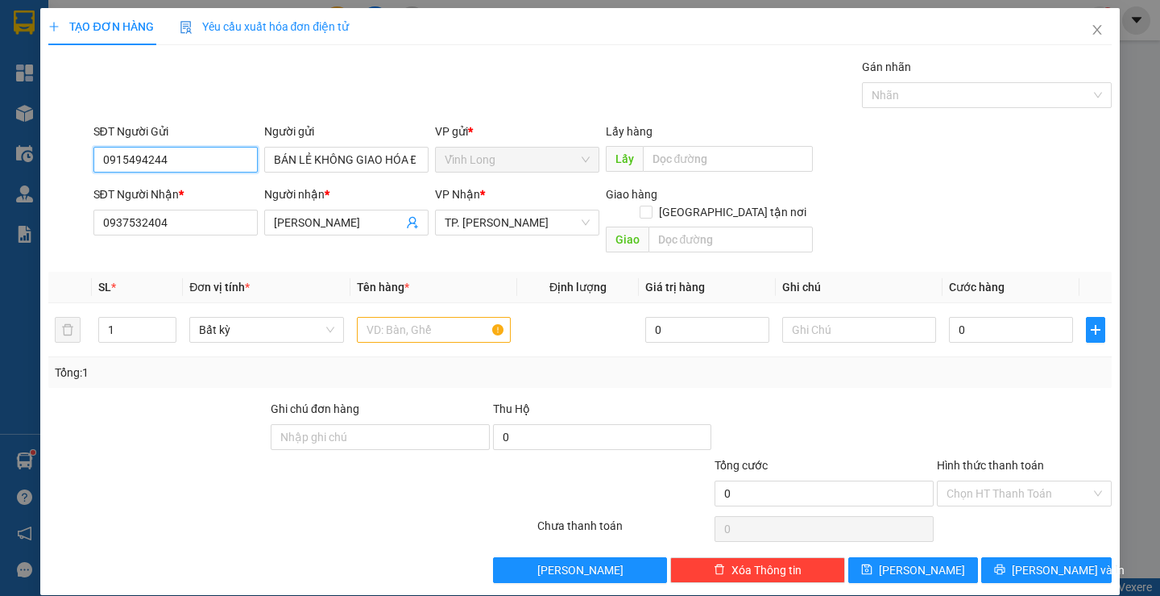
click at [226, 161] on input "0915494244" at bounding box center [175, 160] width 164 height 26
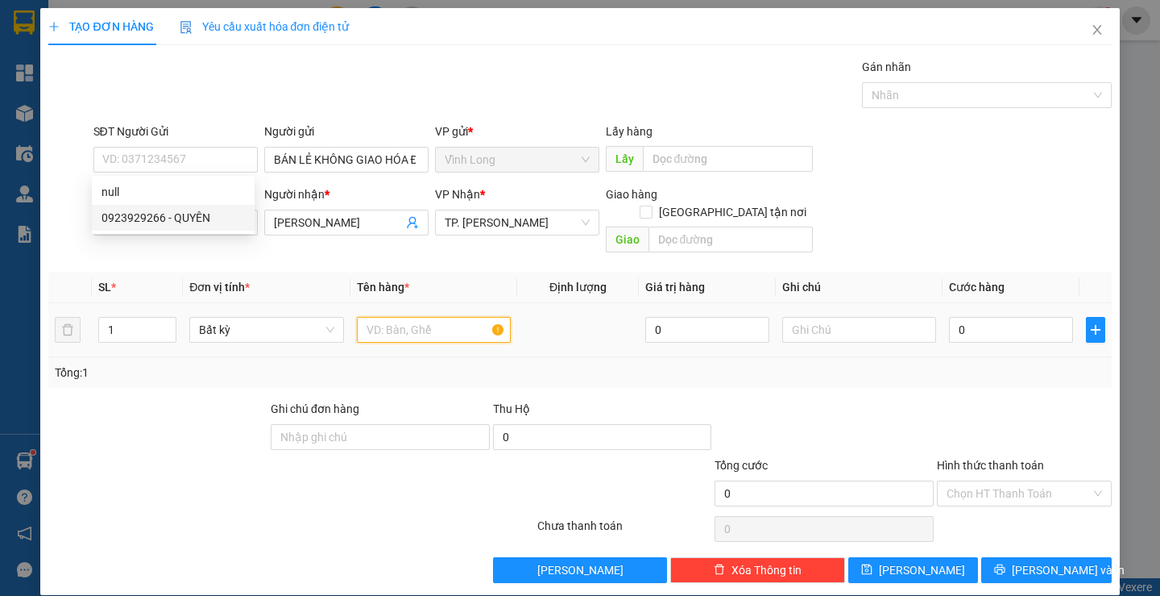
click at [381, 317] on input "text" at bounding box center [434, 330] width 154 height 26
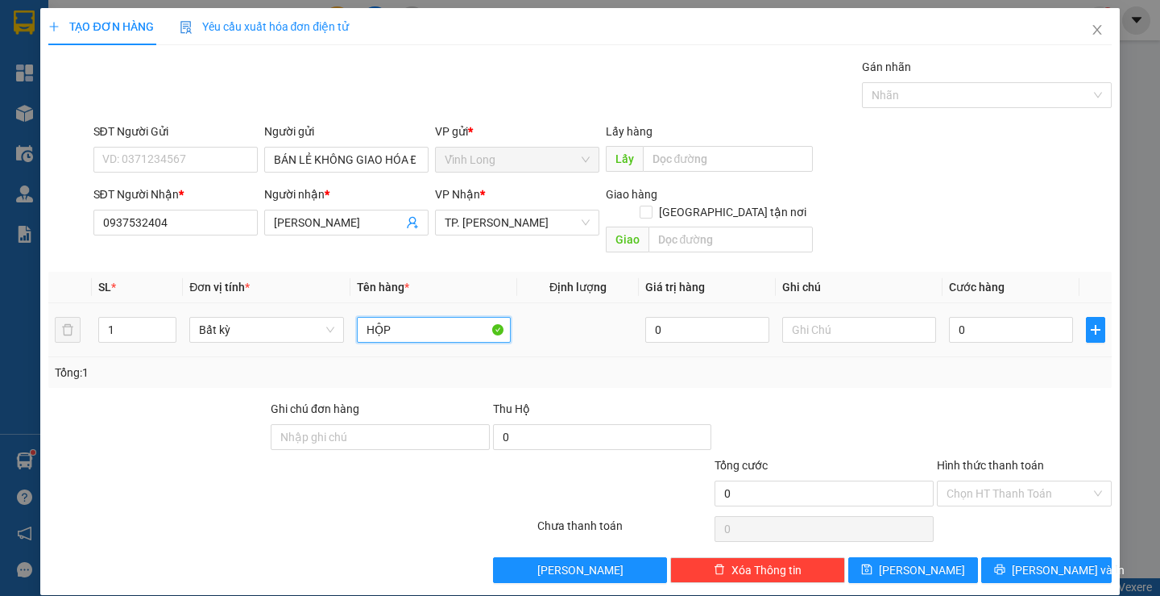
type input "HỘP"
type input "THƯ"
type input "2"
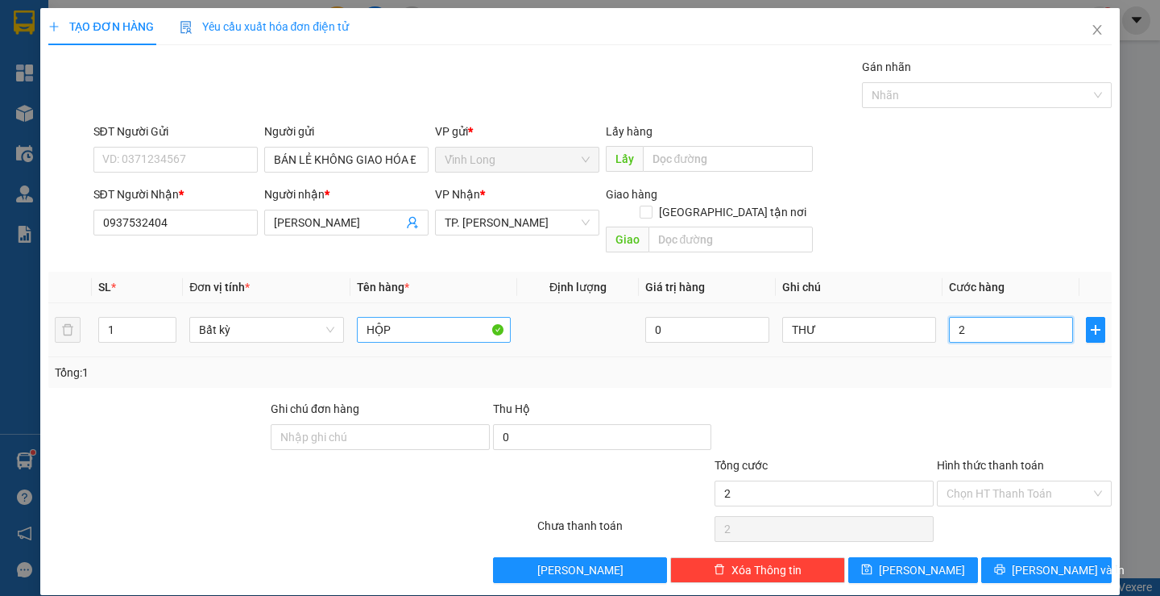
type input "20"
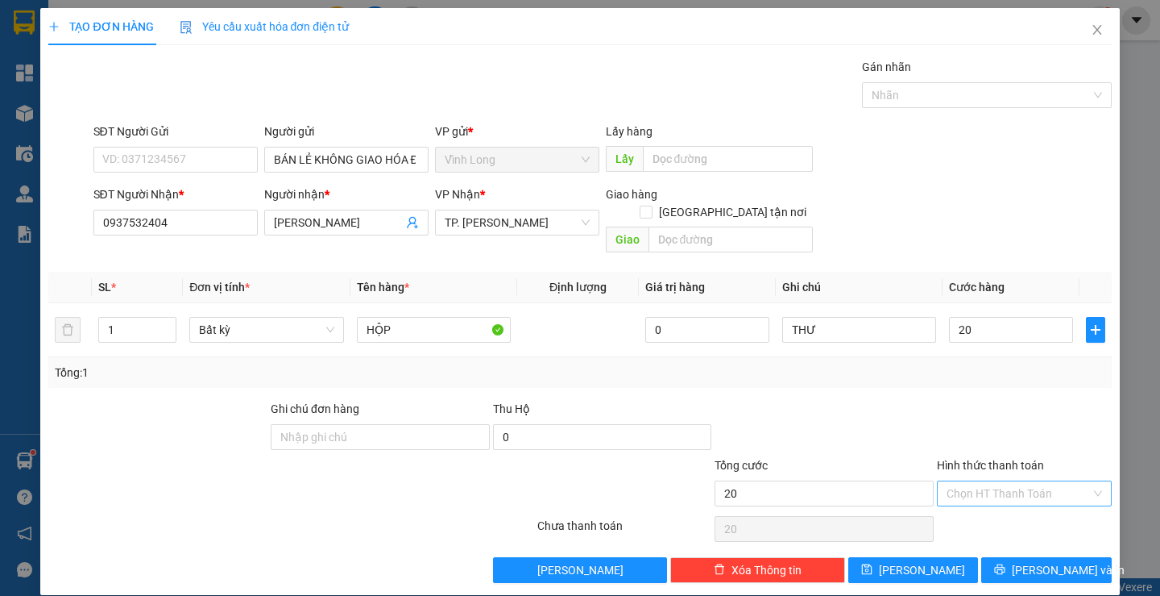
type input "20.000"
click at [996, 481] on input "Hình thức thanh toán" at bounding box center [1019, 493] width 144 height 24
click at [1003, 502] on div "Tại văn phòng" at bounding box center [1014, 508] width 153 height 18
type input "0"
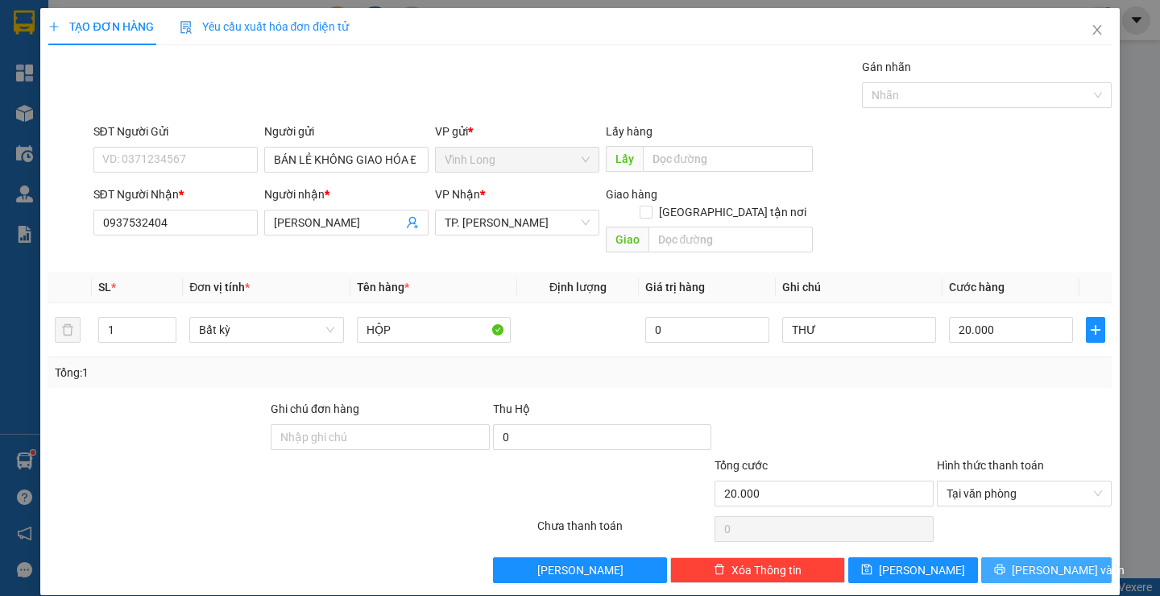
click at [1027, 561] on span "Lưu và In" at bounding box center [1068, 570] width 113 height 18
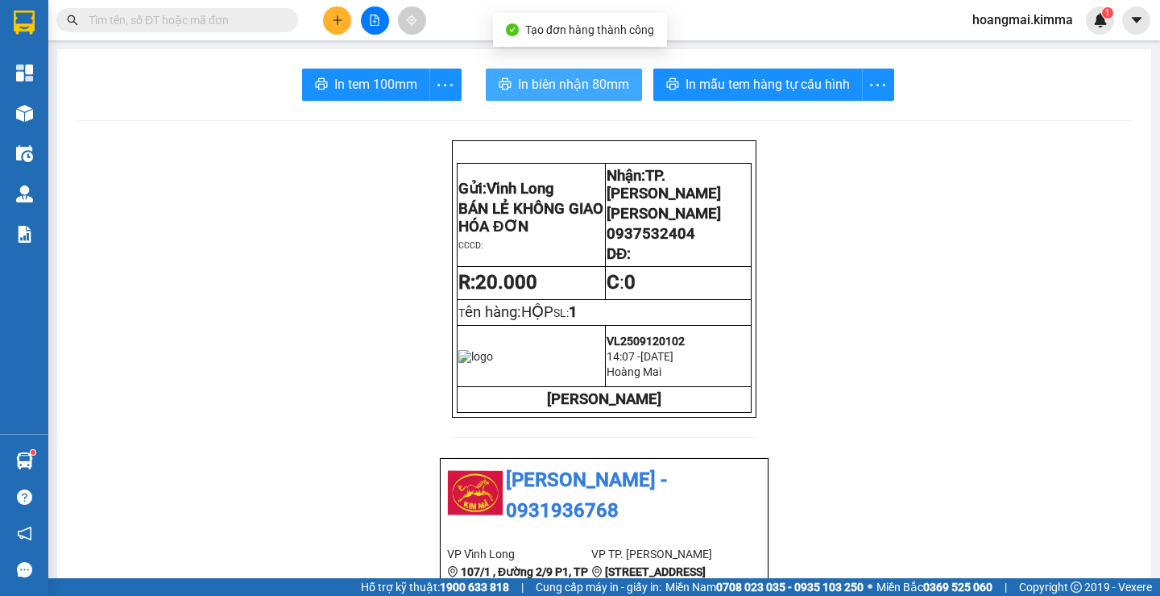
click at [545, 73] on button "In biên nhận 80mm" at bounding box center [564, 84] width 156 height 32
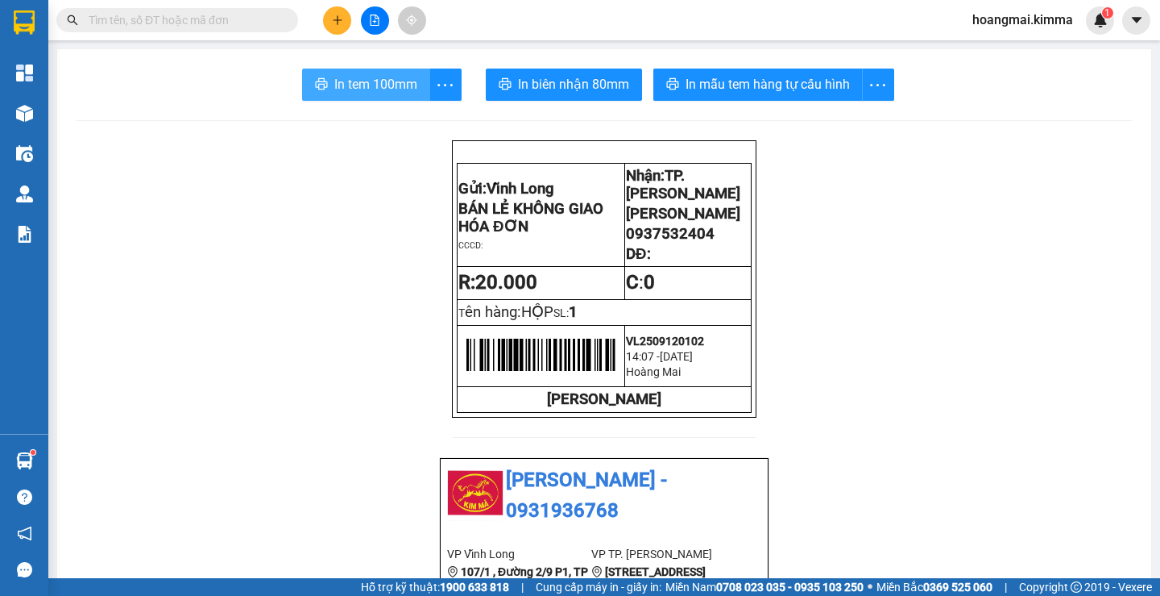
click at [334, 88] on span "In tem 100mm" at bounding box center [375, 84] width 83 height 20
click at [332, 31] on button at bounding box center [337, 20] width 28 height 28
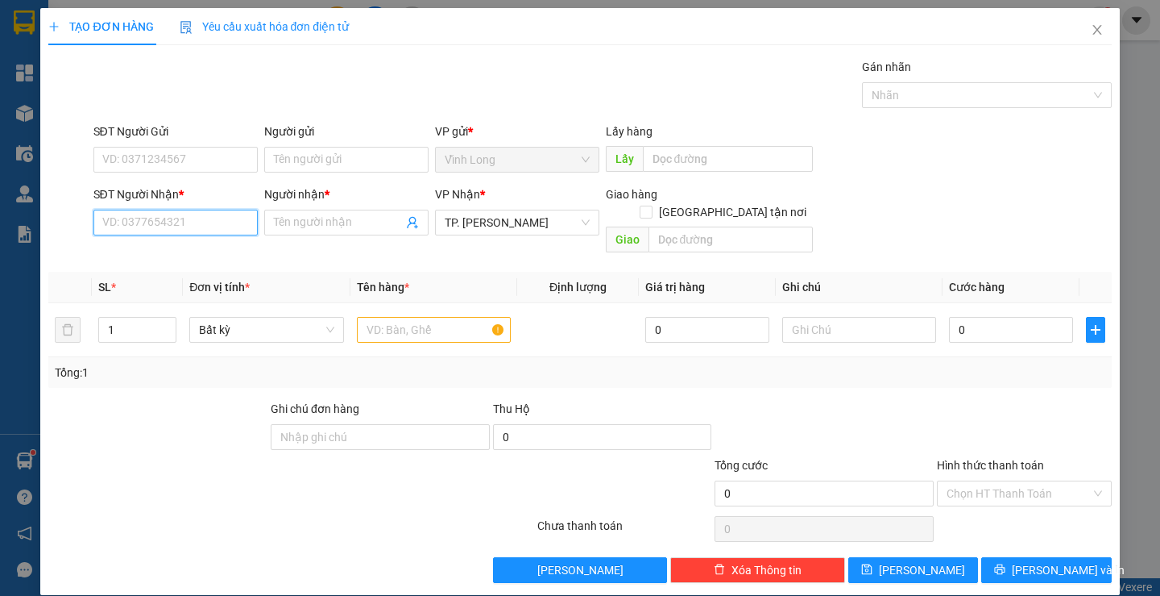
click at [205, 222] on input "SĐT Người Nhận *" at bounding box center [175, 223] width 164 height 26
click at [406, 317] on input "text" at bounding box center [434, 330] width 154 height 26
type input "GÓI"
click at [219, 231] on input "SĐT Người Nhận *" at bounding box center [175, 223] width 164 height 26
type input "0332113371"
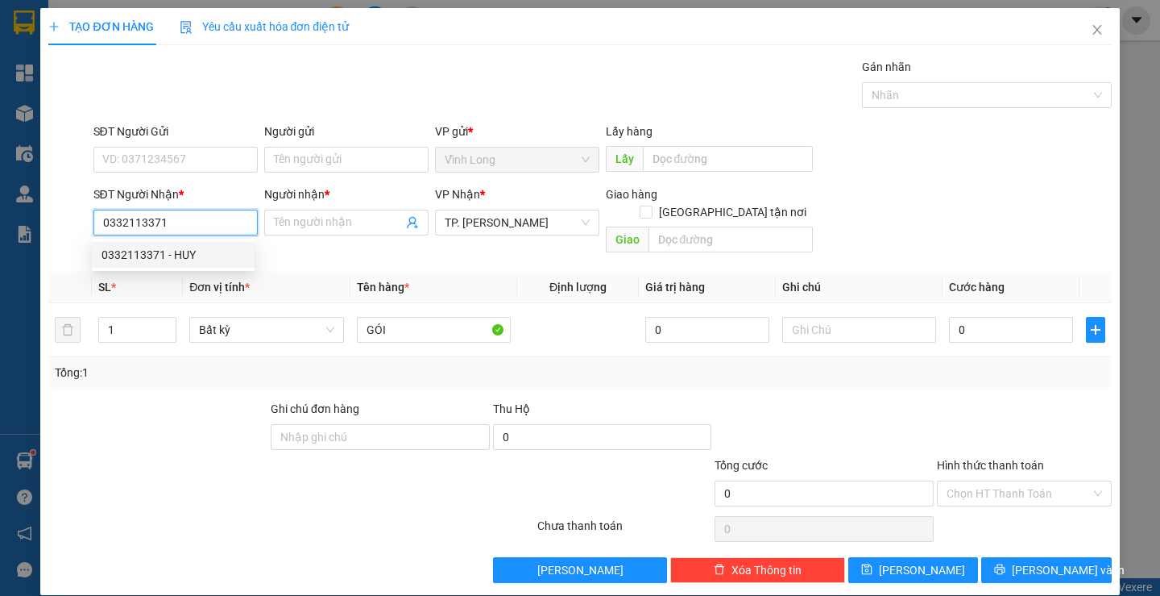
click at [164, 254] on div "0332113371 - HUY" at bounding box center [173, 255] width 143 height 18
type input "HUY"
type input "0332113371"
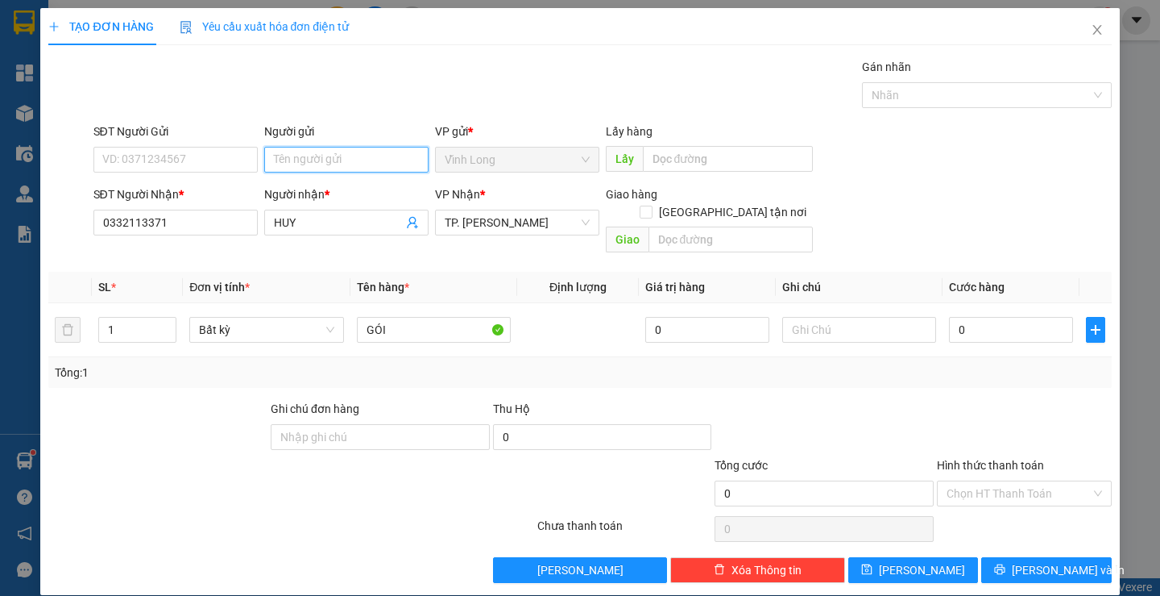
click at [288, 157] on input "Người gửi" at bounding box center [346, 160] width 164 height 26
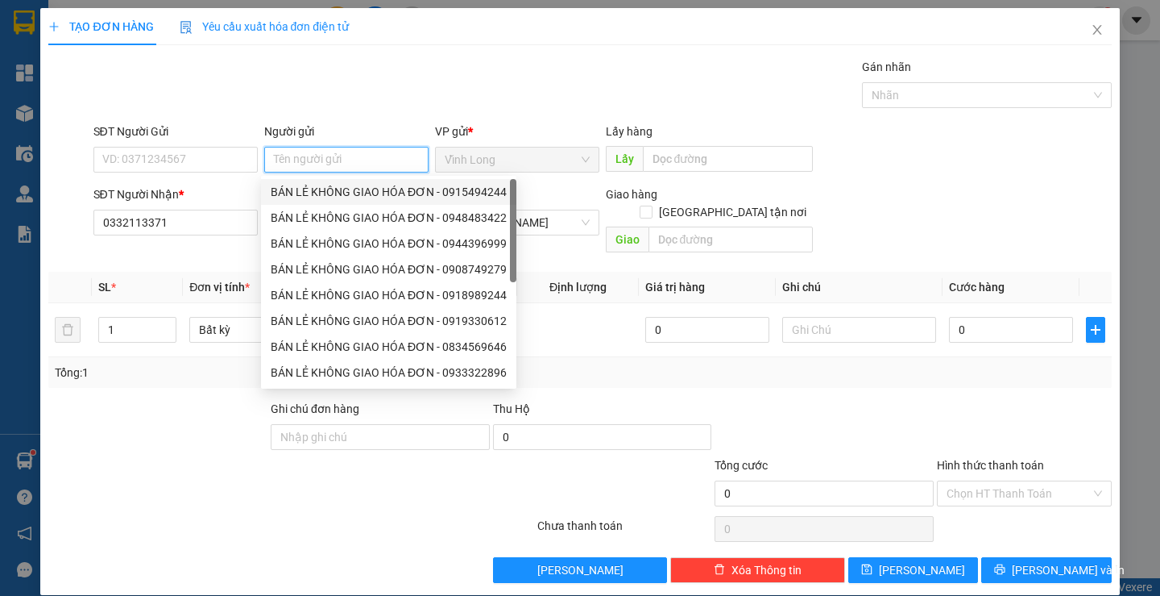
drag, startPoint x: 322, startPoint y: 189, endPoint x: 236, endPoint y: 194, distance: 86.4
click at [311, 192] on div "BÁN LẺ KHÔNG GIAO HÓA ĐƠN - 0915494244" at bounding box center [389, 192] width 236 height 18
type input "0915494244"
type input "BÁN LẺ KHÔNG GIAO HÓA ĐƠN"
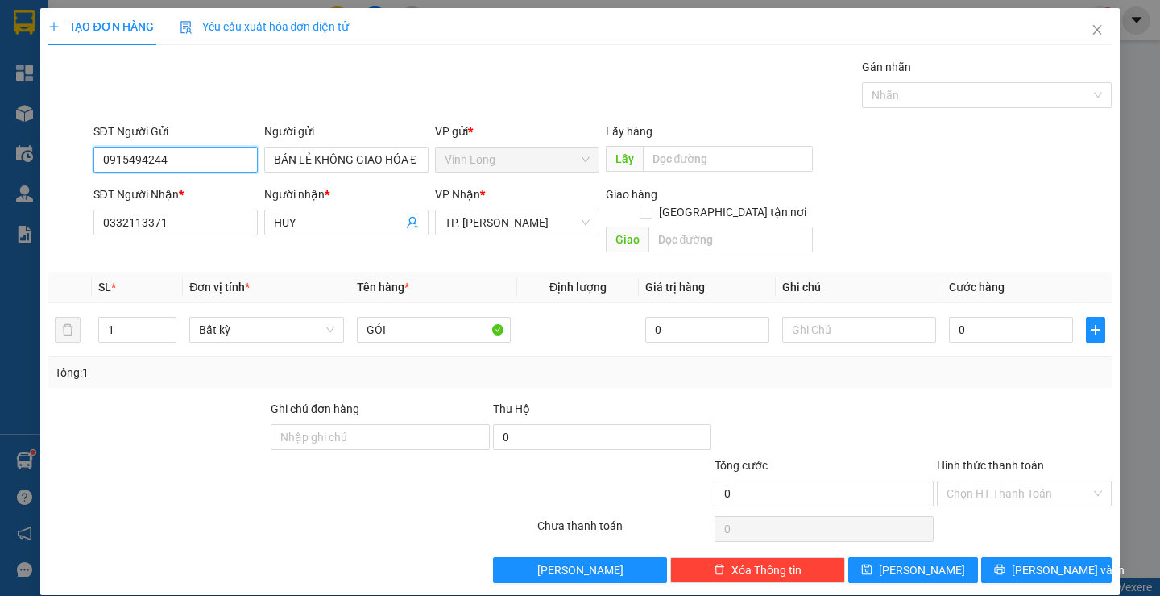
click at [211, 163] on input "0915494244" at bounding box center [175, 160] width 164 height 26
click at [211, 162] on input "0915494244" at bounding box center [175, 160] width 164 height 26
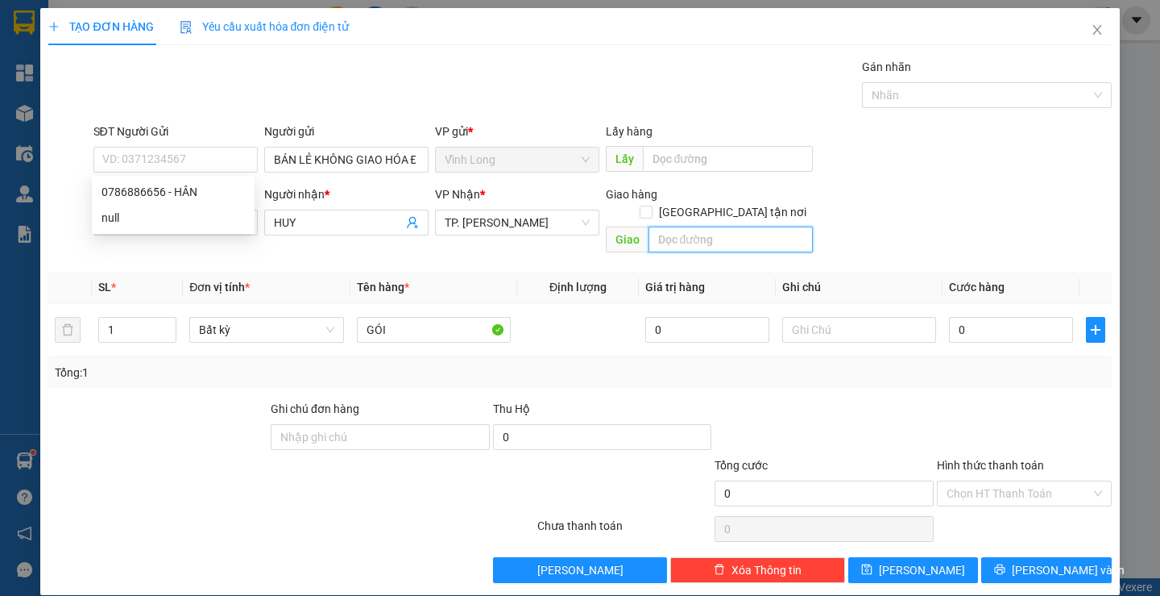
click at [696, 229] on input "text" at bounding box center [731, 239] width 164 height 26
type input "SỐ"
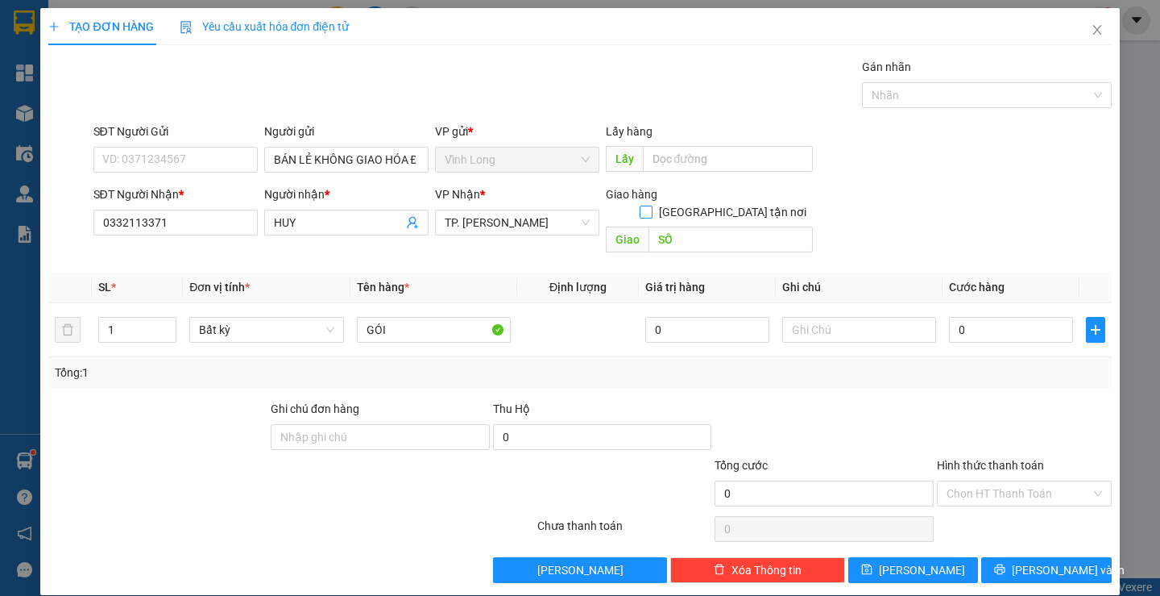
click at [651, 205] on input "Giao tận nơi" at bounding box center [645, 210] width 11 height 11
checkbox input "true"
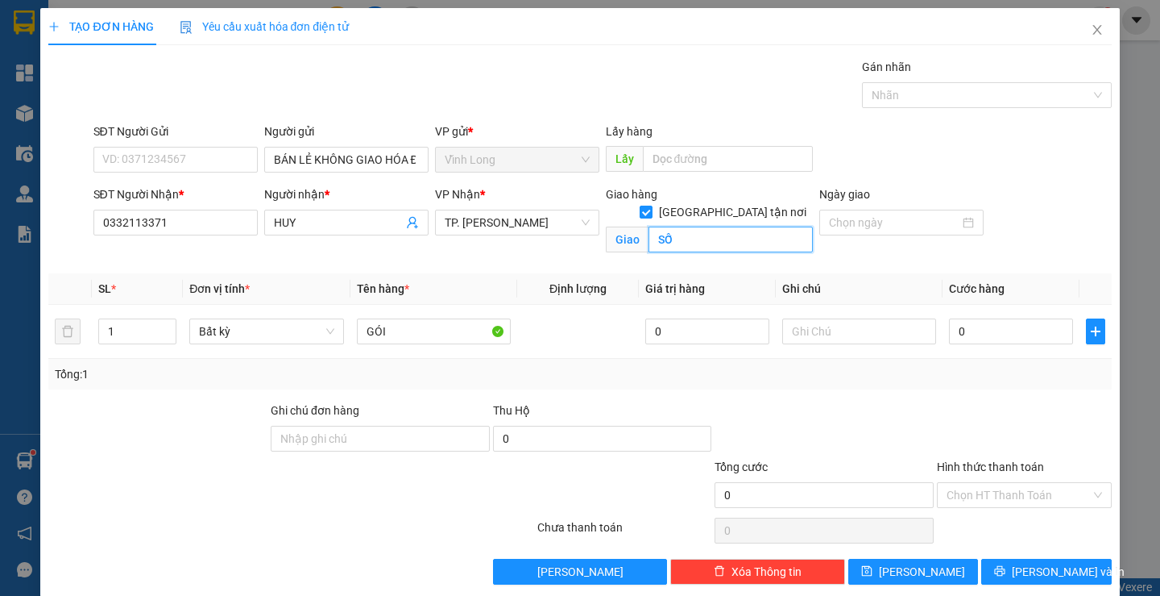
click at [716, 226] on input "SỐ" at bounding box center [731, 239] width 164 height 26
type input "SỐ 5/1A ĐƯỜNG PHÙNG VĂN CUNG P2 QUẬN PHÚ NHUẬN"
click at [859, 336] on input "text" at bounding box center [860, 331] width 154 height 26
type input "THƯ"
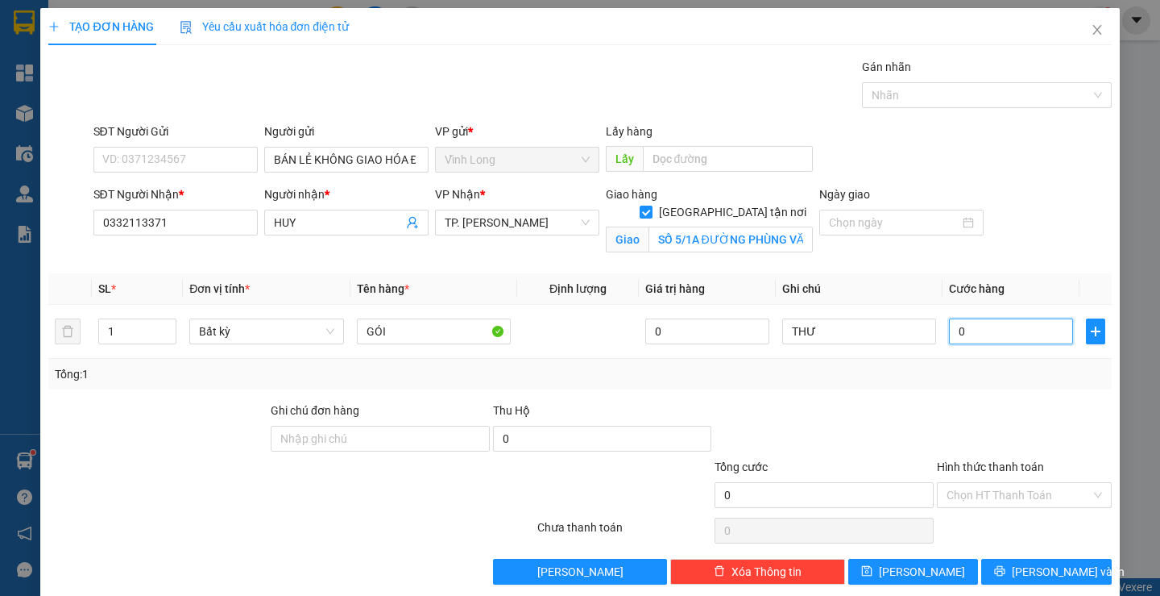
type input "1"
type input "11"
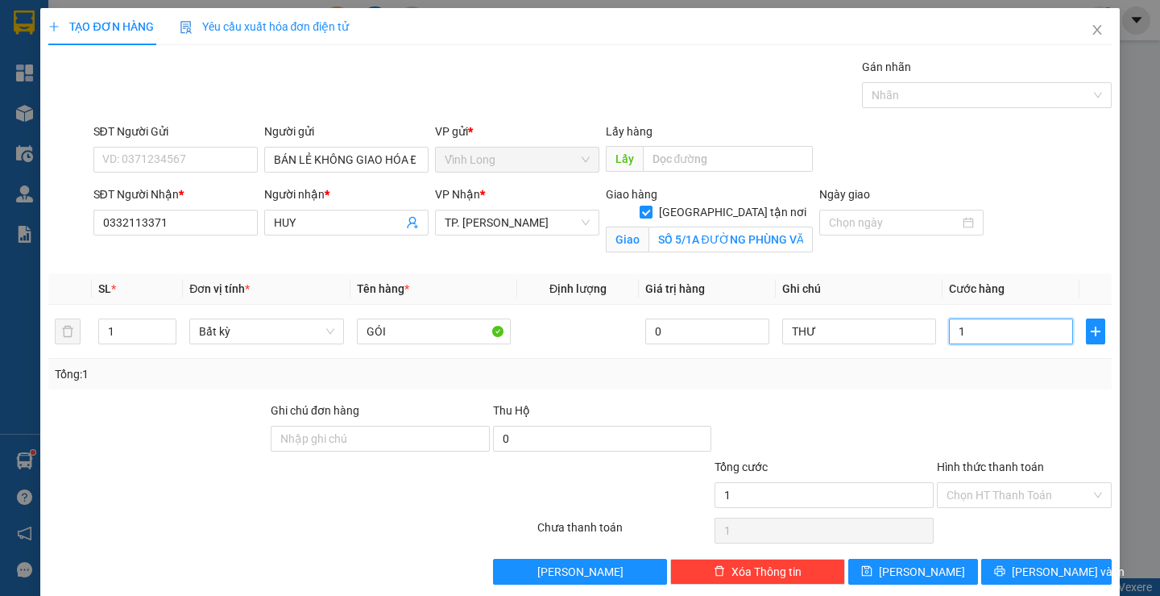
type input "11"
type input "110"
type input "110.000"
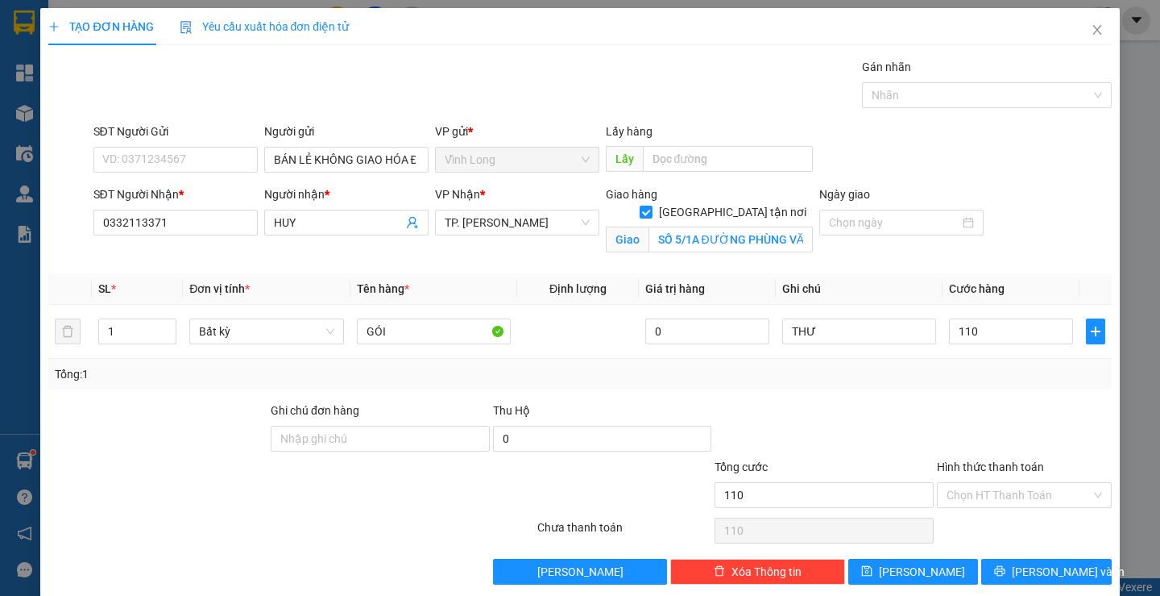
type input "110.000"
click at [970, 421] on div at bounding box center [1025, 429] width 178 height 56
click at [950, 488] on input "Hình thức thanh toán" at bounding box center [1019, 495] width 144 height 24
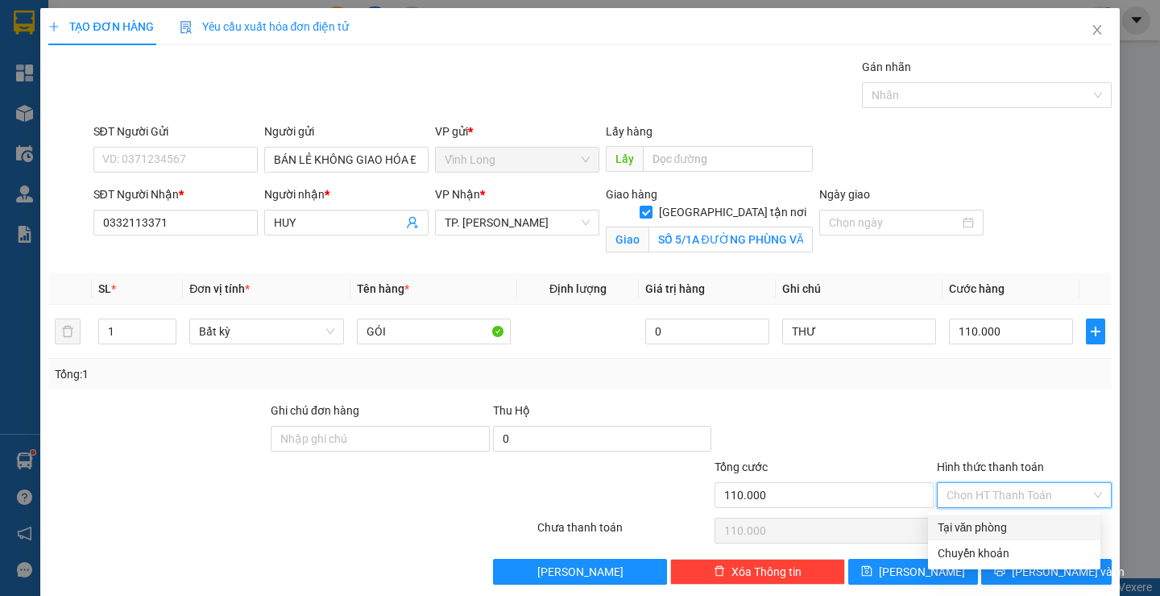
click at [959, 521] on div "Tại văn phòng" at bounding box center [1014, 527] width 153 height 18
type input "0"
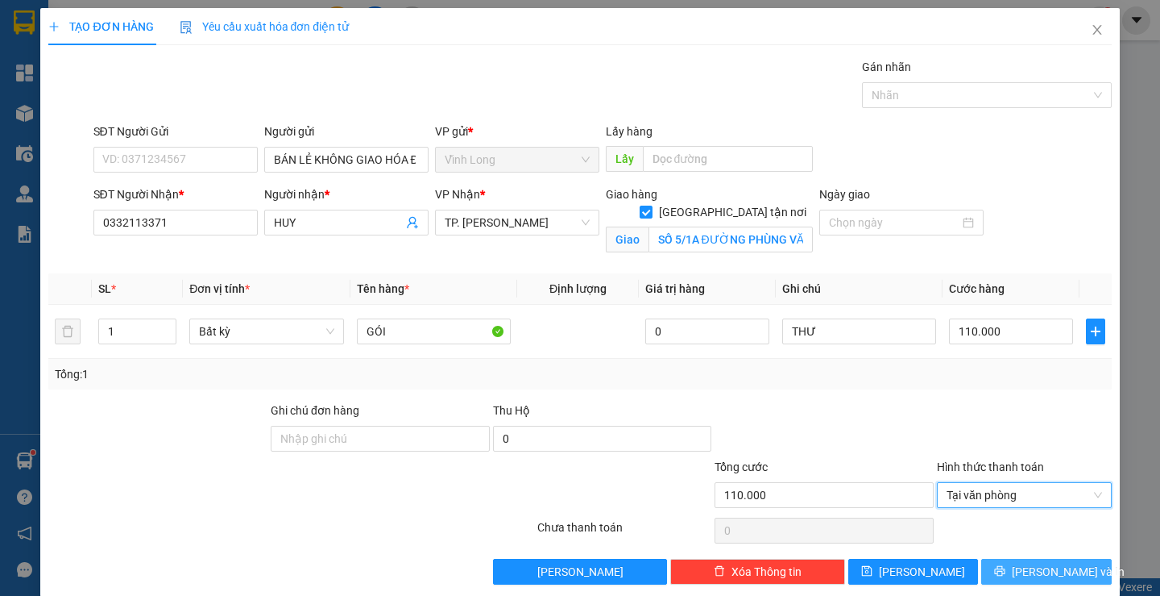
click at [1017, 567] on button "Lưu và In" at bounding box center [1047, 571] width 130 height 26
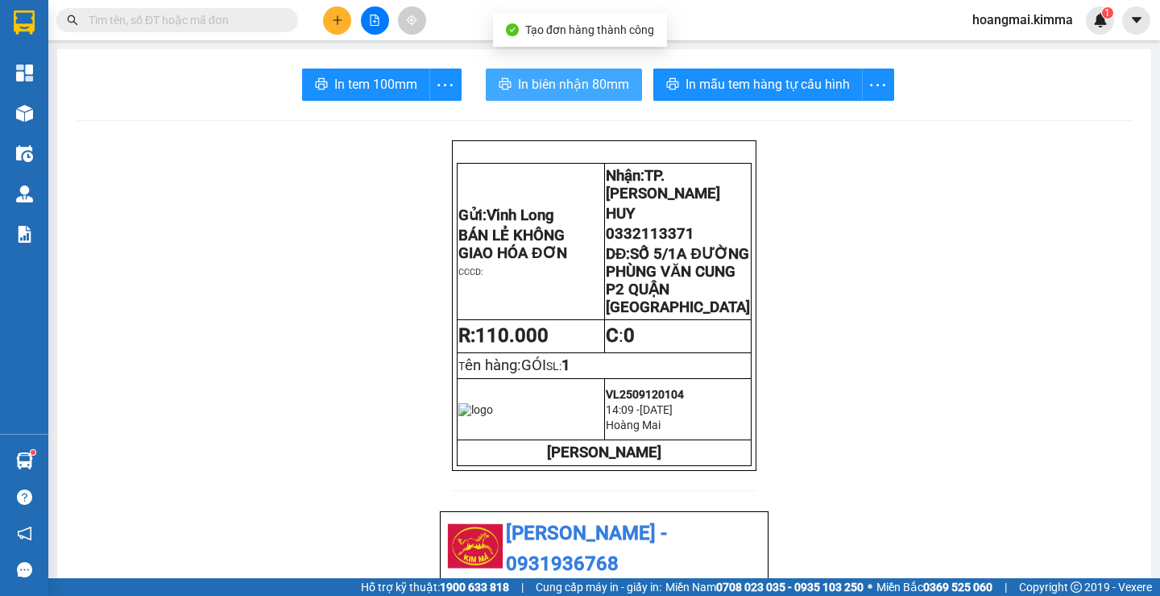
click at [559, 71] on button "In biên nhận 80mm" at bounding box center [564, 84] width 156 height 32
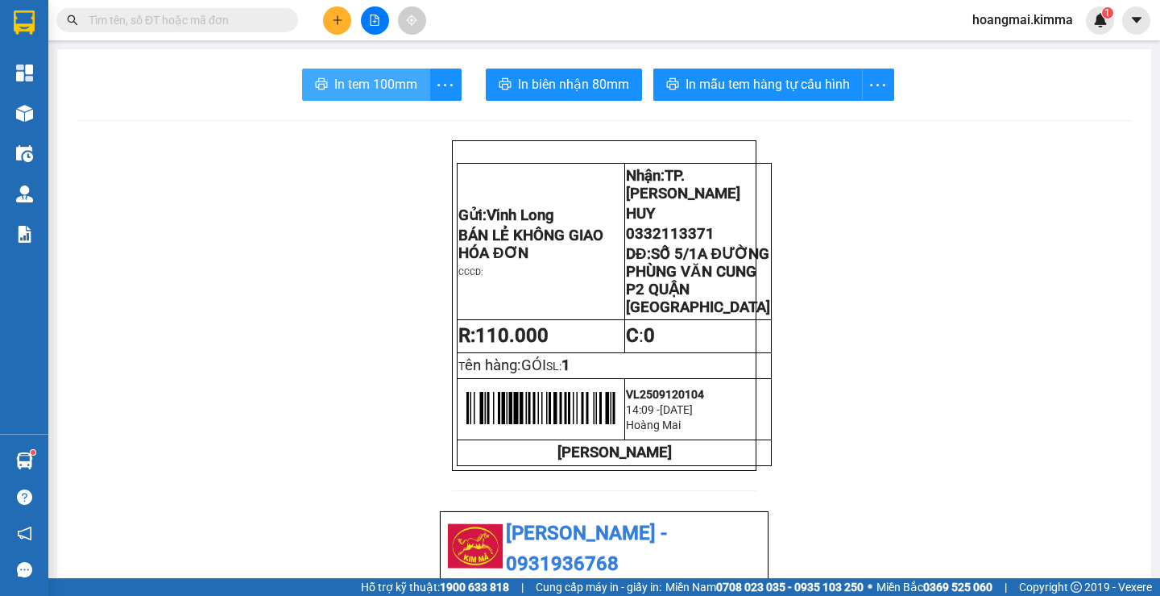
click at [374, 85] on span "In tem 100mm" at bounding box center [375, 84] width 83 height 20
click at [334, 27] on button at bounding box center [337, 20] width 28 height 28
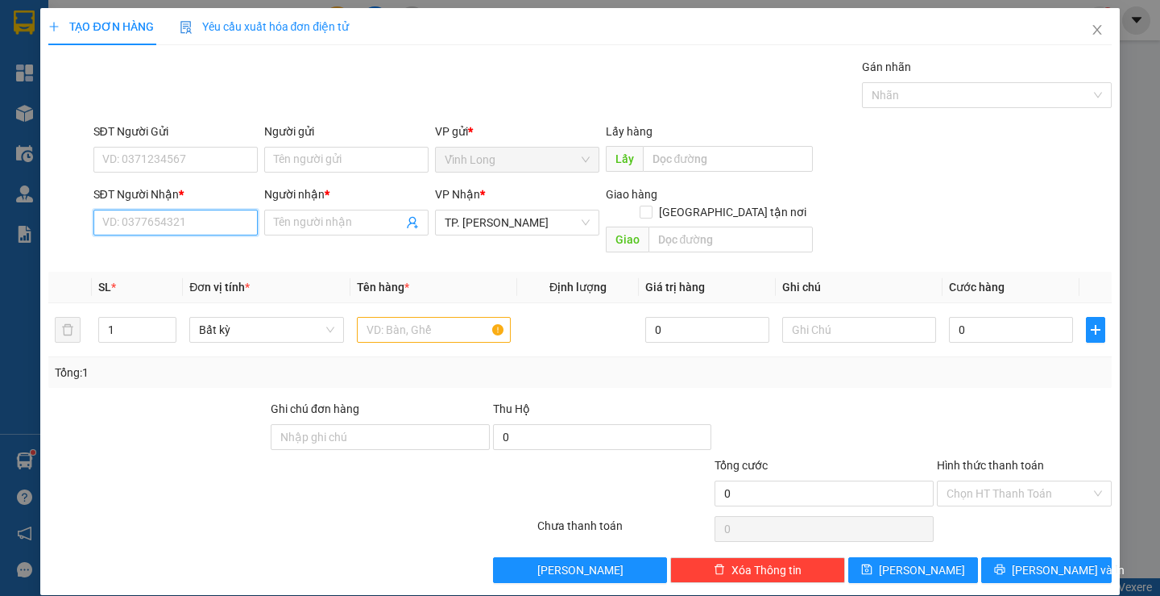
click at [192, 224] on input "SĐT Người Nhận *" at bounding box center [175, 223] width 164 height 26
click at [427, 317] on input "text" at bounding box center [434, 330] width 154 height 26
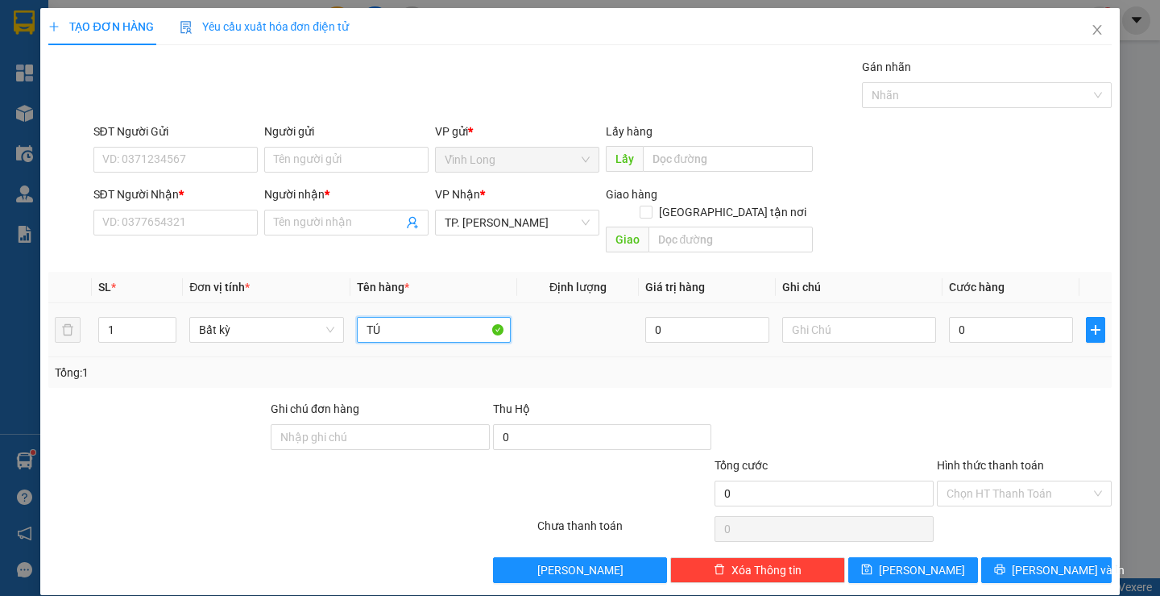
type input "T"
type input "GIỎ"
type input "THƯ"
type input "3"
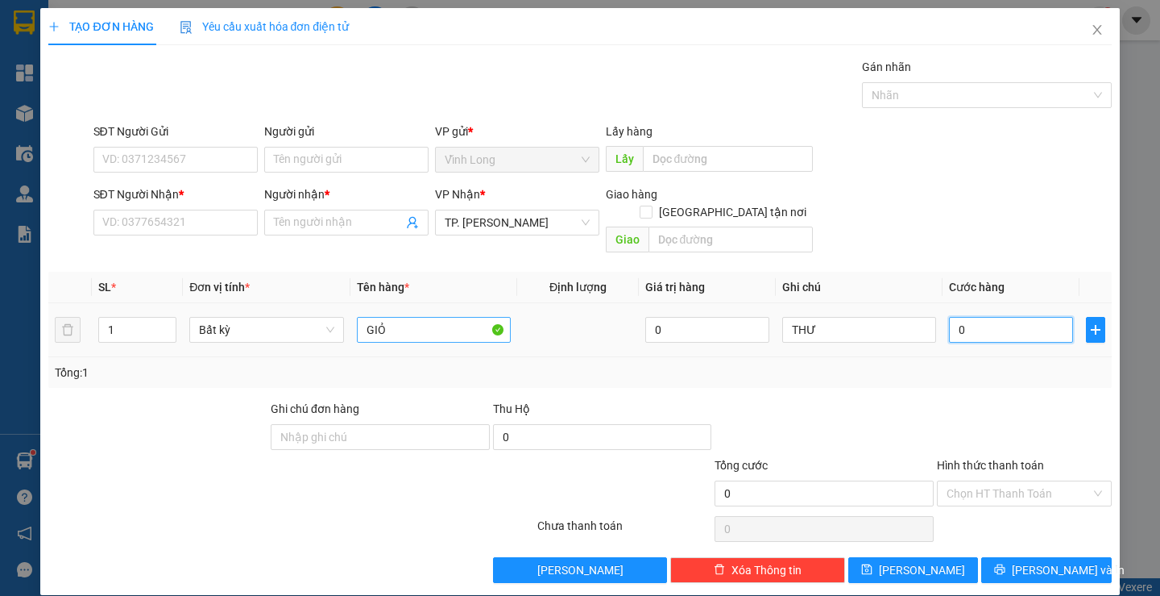
type input "3"
type input "30"
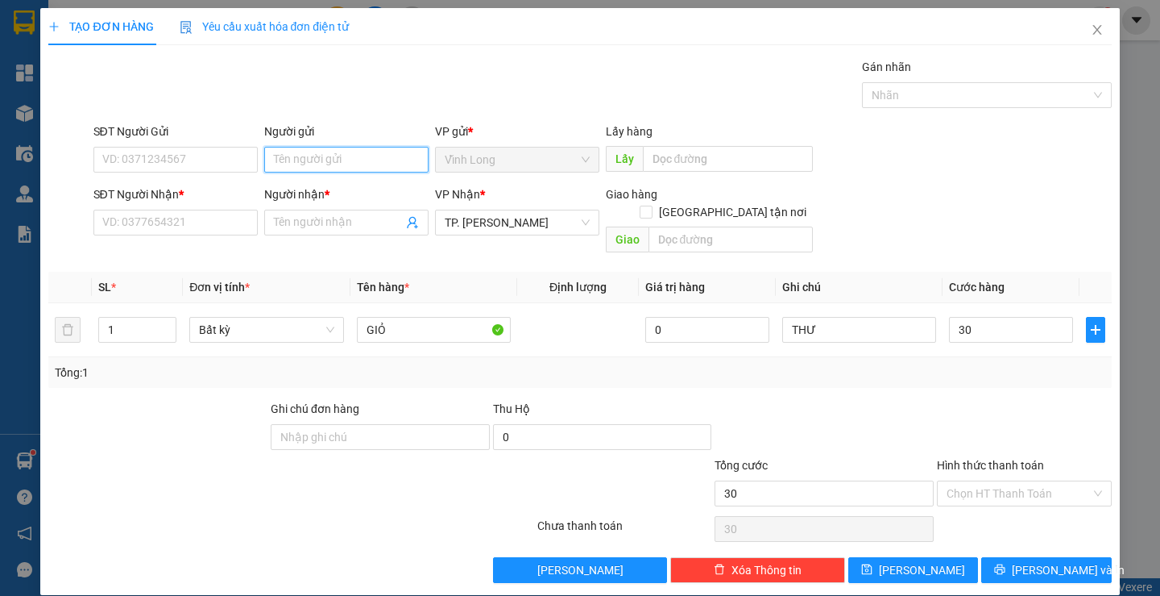
type input "30.000"
click at [265, 157] on input "Người gửi" at bounding box center [346, 160] width 164 height 26
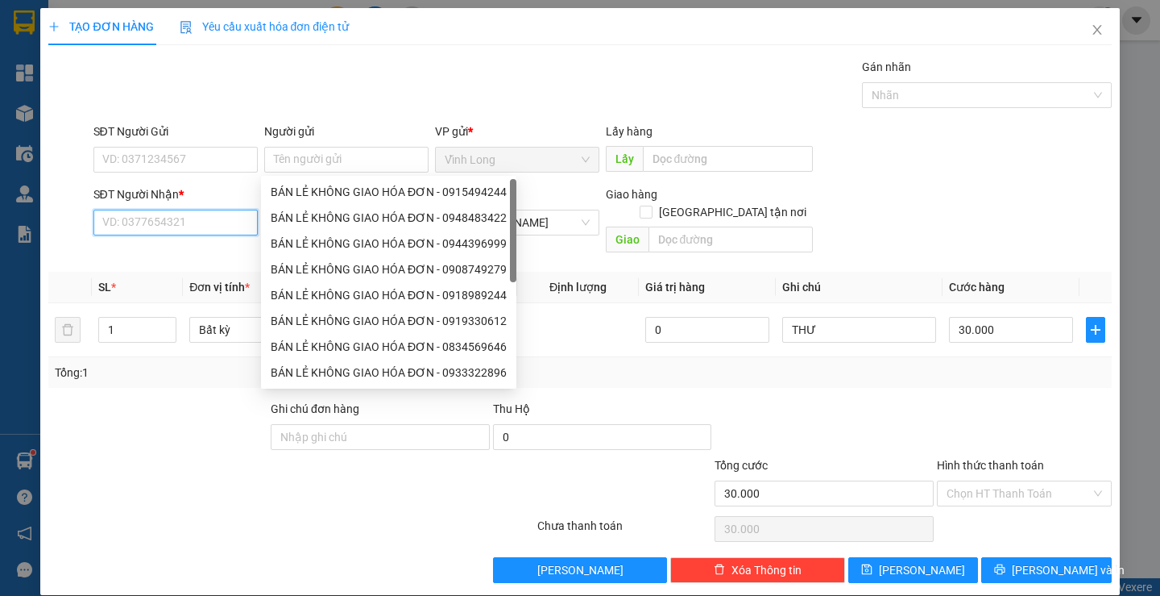
click at [195, 222] on input "SĐT Người Nhận *" at bounding box center [175, 223] width 164 height 26
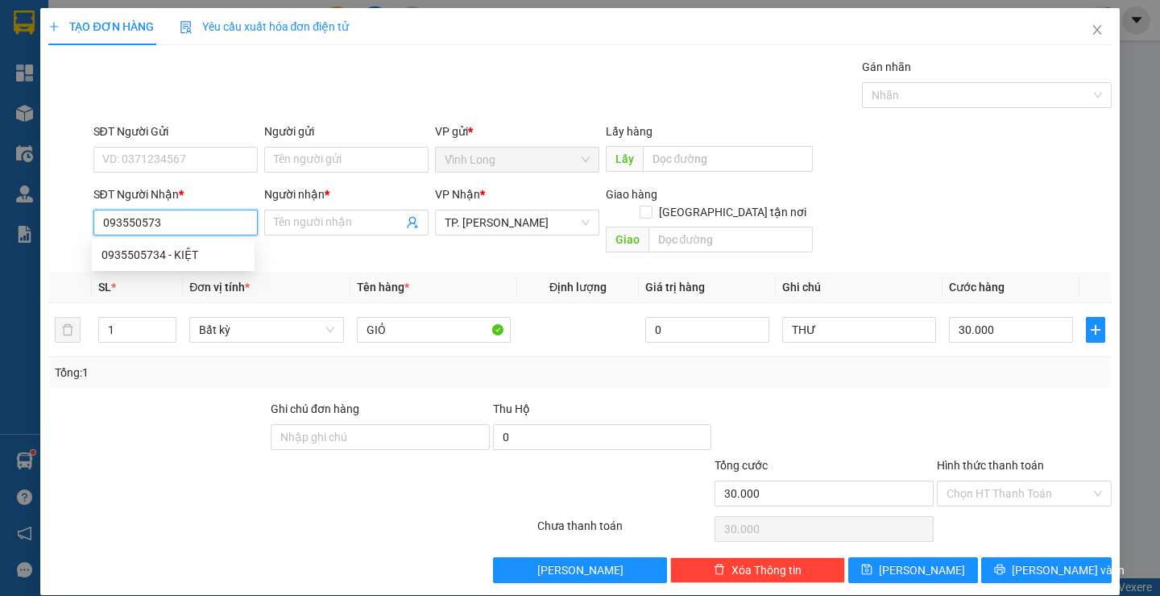
type input "0935505734"
click at [185, 255] on div "0935505734 - KIỆT" at bounding box center [173, 255] width 143 height 18
type input "KIỆT"
type input "TX GIAO"
type input "0935505734"
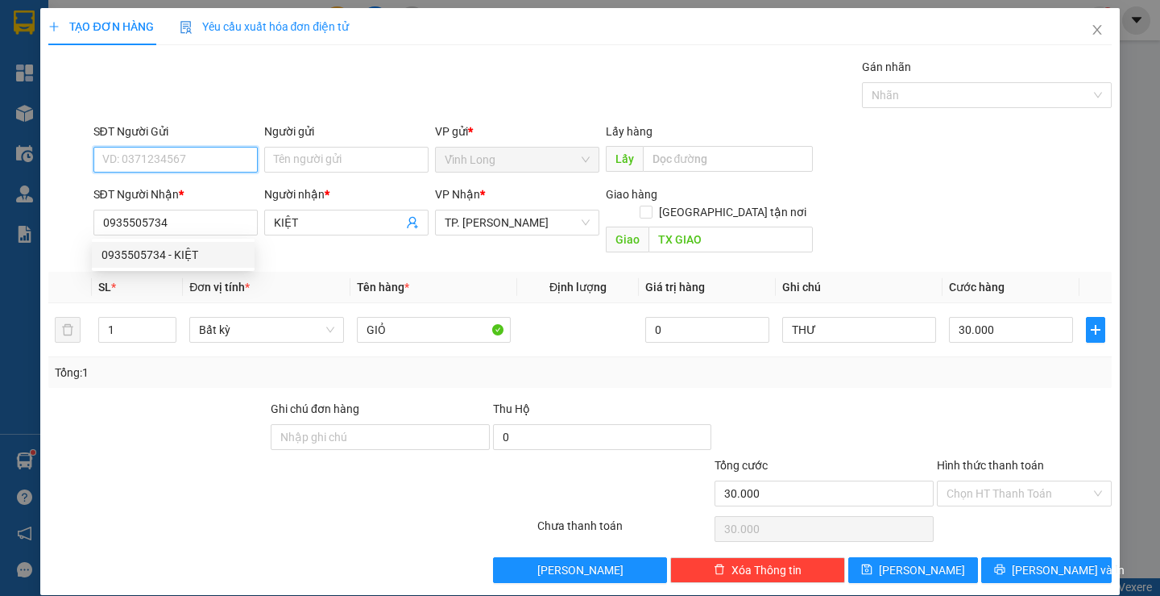
click at [208, 159] on input "SĐT Người Gửi" at bounding box center [175, 160] width 164 height 26
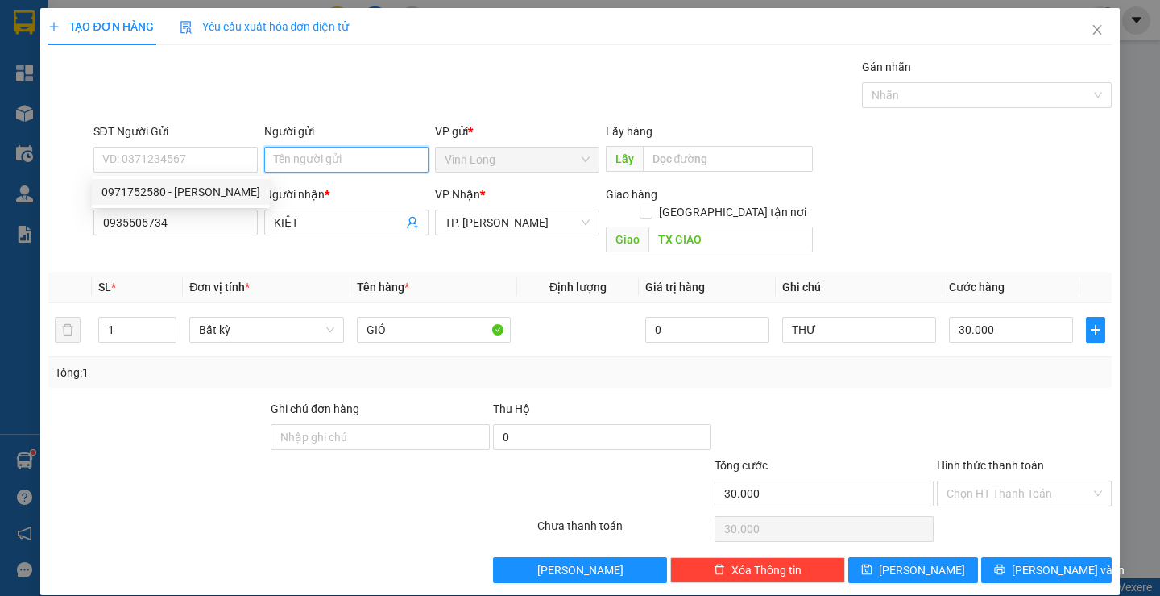
click at [334, 160] on input "Người gửi" at bounding box center [346, 160] width 164 height 26
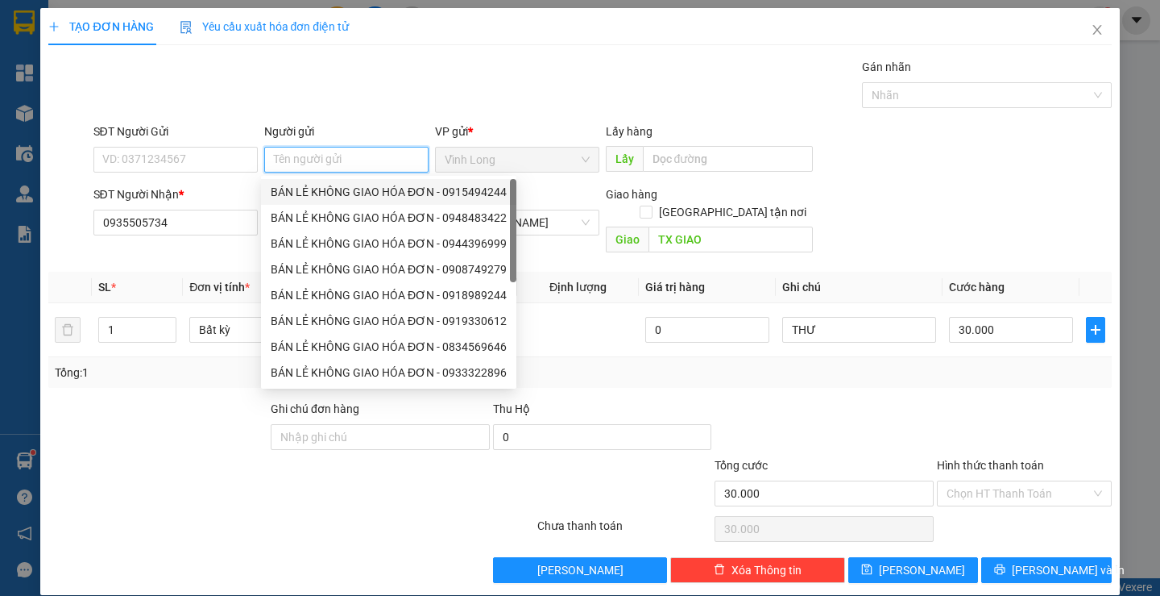
click at [309, 182] on div "BÁN LẺ KHÔNG GIAO HÓA ĐƠN - 0915494244" at bounding box center [388, 192] width 255 height 26
type input "0915494244"
type input "BÁN LẺ KHÔNG GIAO HÓA ĐƠN"
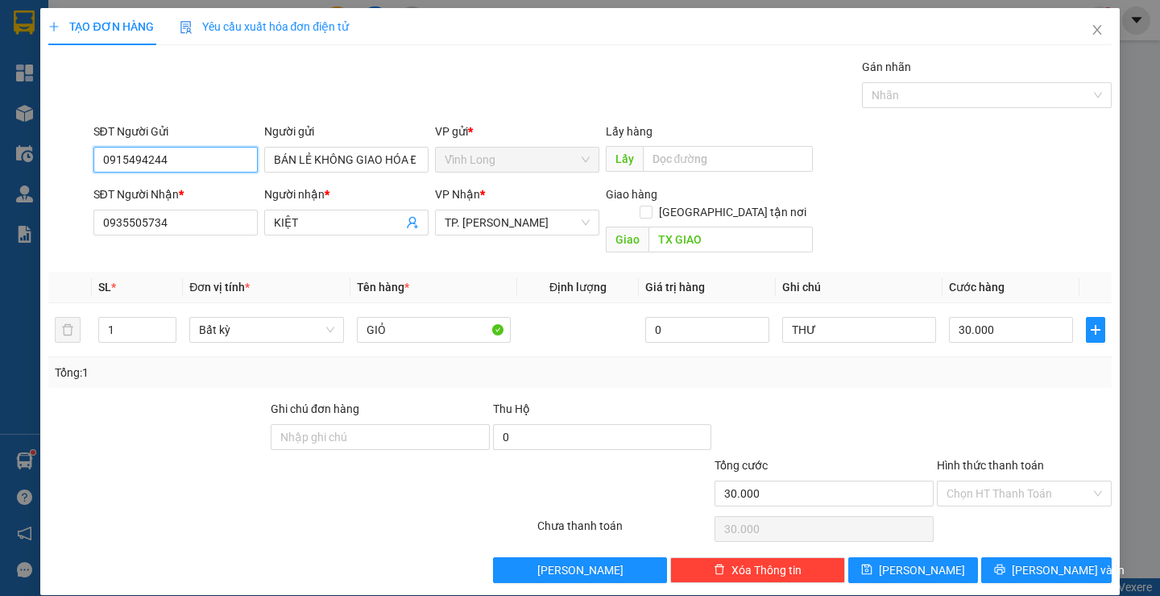
click at [218, 161] on input "0915494244" at bounding box center [175, 160] width 164 height 26
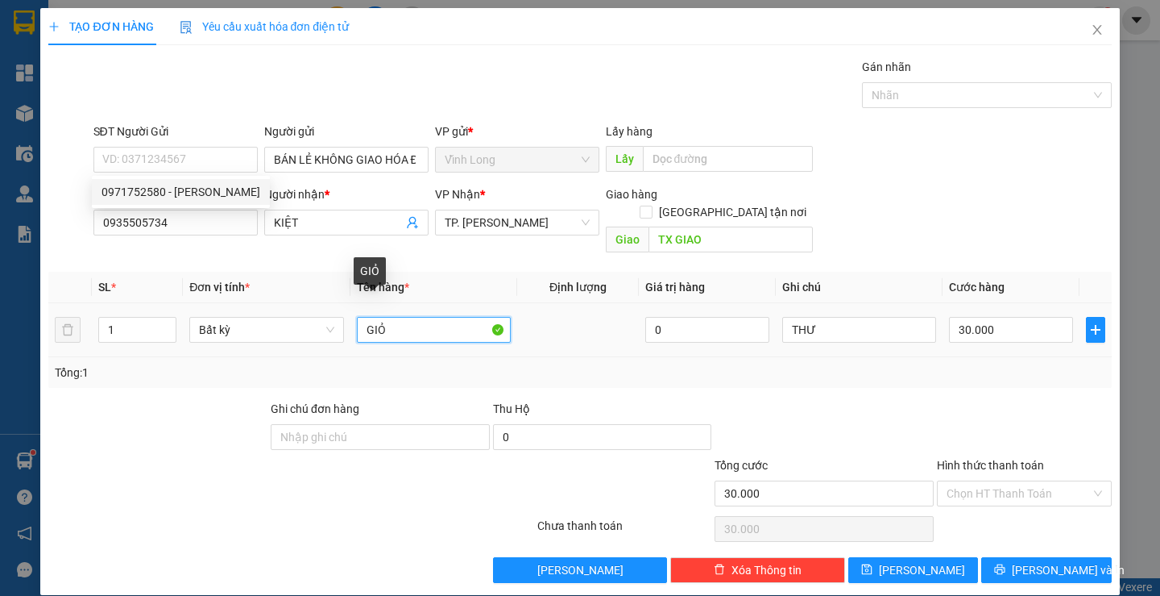
click at [429, 317] on input "GIỎ" at bounding box center [434, 330] width 154 height 26
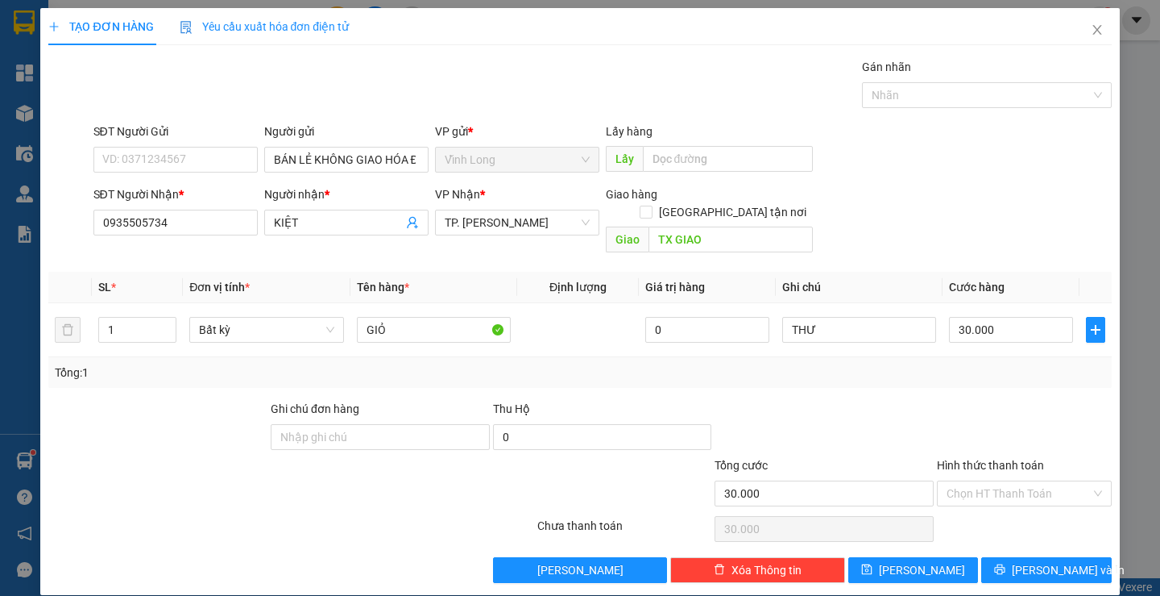
click at [941, 401] on div at bounding box center [1025, 428] width 178 height 56
click at [989, 481] on input "Hình thức thanh toán" at bounding box center [1019, 493] width 144 height 24
click at [984, 501] on div "Tại văn phòng" at bounding box center [1014, 508] width 153 height 18
click at [1028, 561] on span "Lưu và In" at bounding box center [1068, 570] width 113 height 18
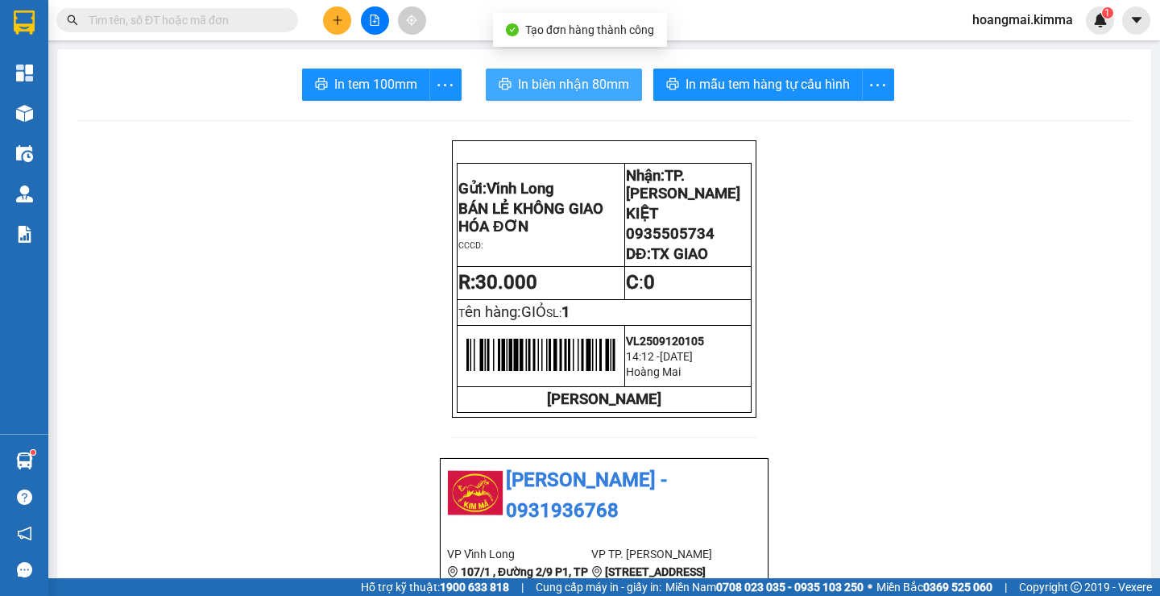
click at [541, 85] on span "In biên nhận 80mm" at bounding box center [573, 84] width 111 height 20
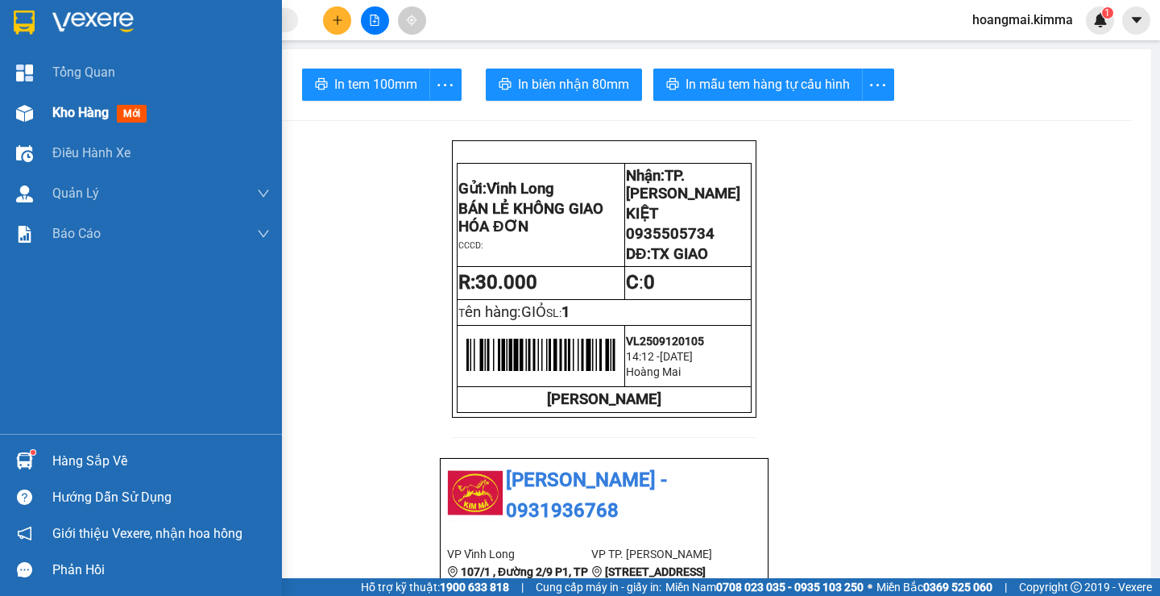
drag, startPoint x: 44, startPoint y: 108, endPoint x: 59, endPoint y: 108, distance: 15.3
click at [59, 108] on div "Kho hàng mới" at bounding box center [141, 113] width 282 height 40
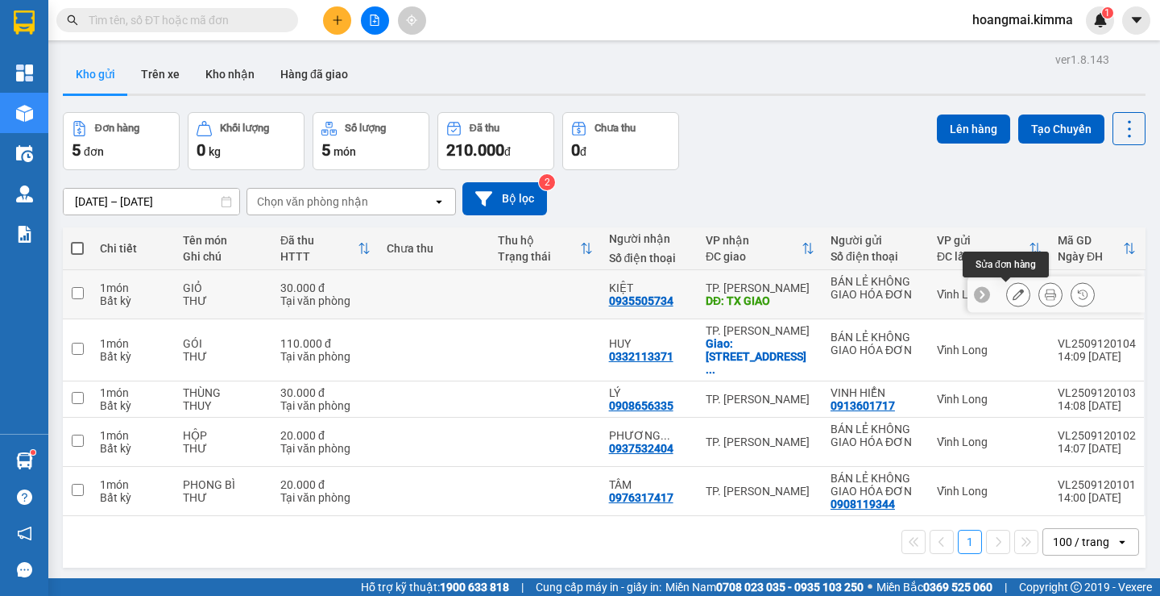
click at [1013, 292] on icon at bounding box center [1018, 294] width 11 height 11
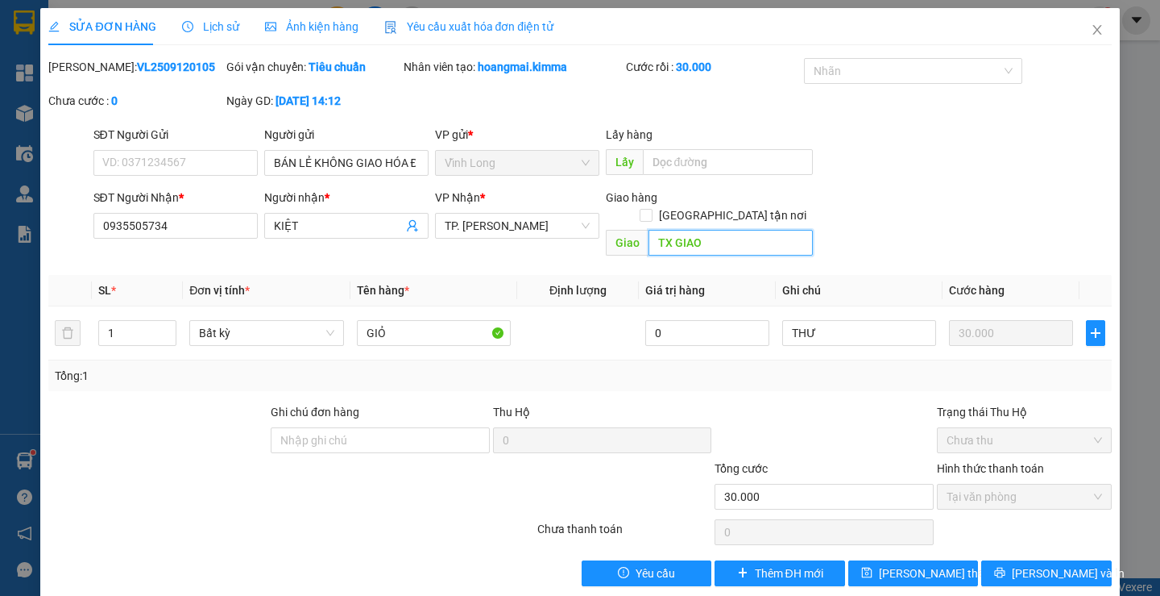
click at [713, 230] on input "TX GIAO" at bounding box center [731, 243] width 164 height 26
click at [1006, 567] on icon "printer" at bounding box center [1000, 572] width 10 height 10
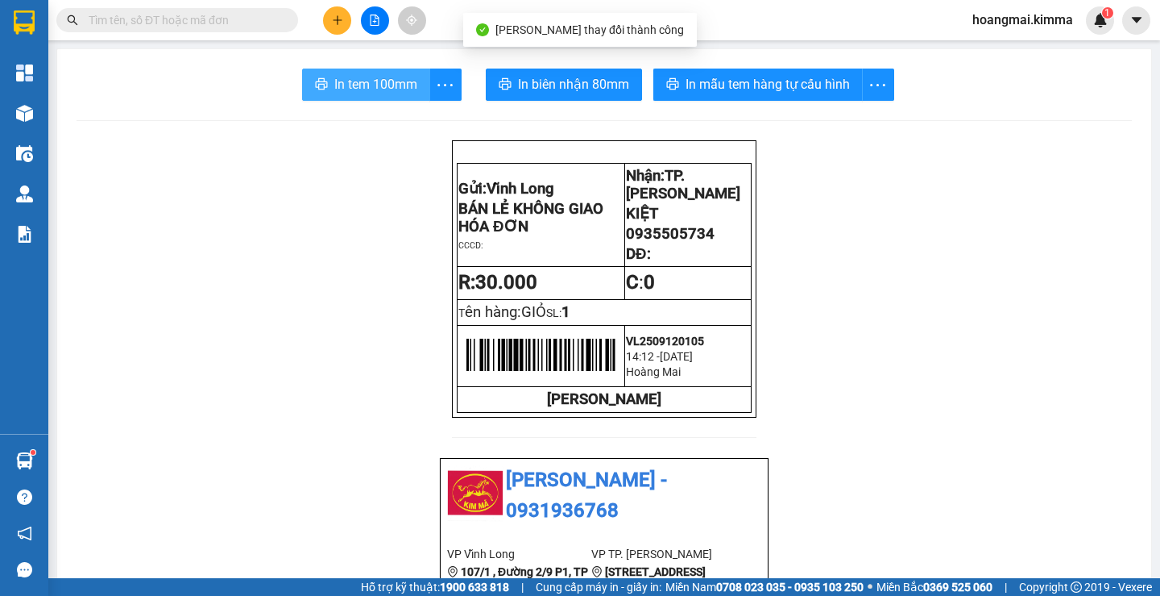
click at [379, 82] on span "In tem 100mm" at bounding box center [375, 84] width 83 height 20
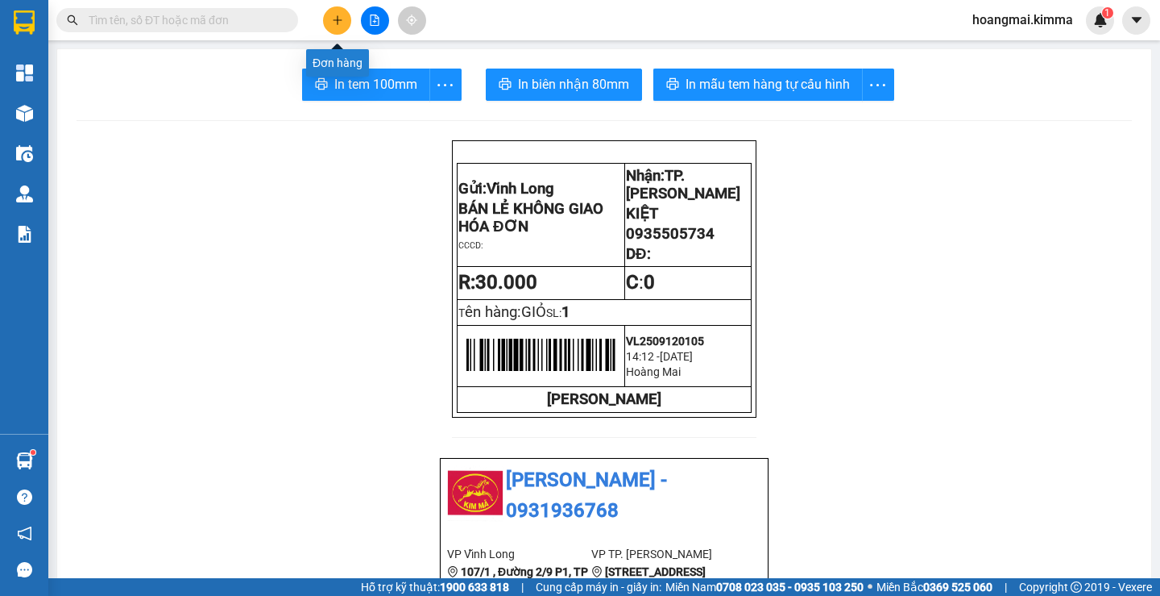
click at [338, 19] on icon "plus" at bounding box center [337, 20] width 11 height 11
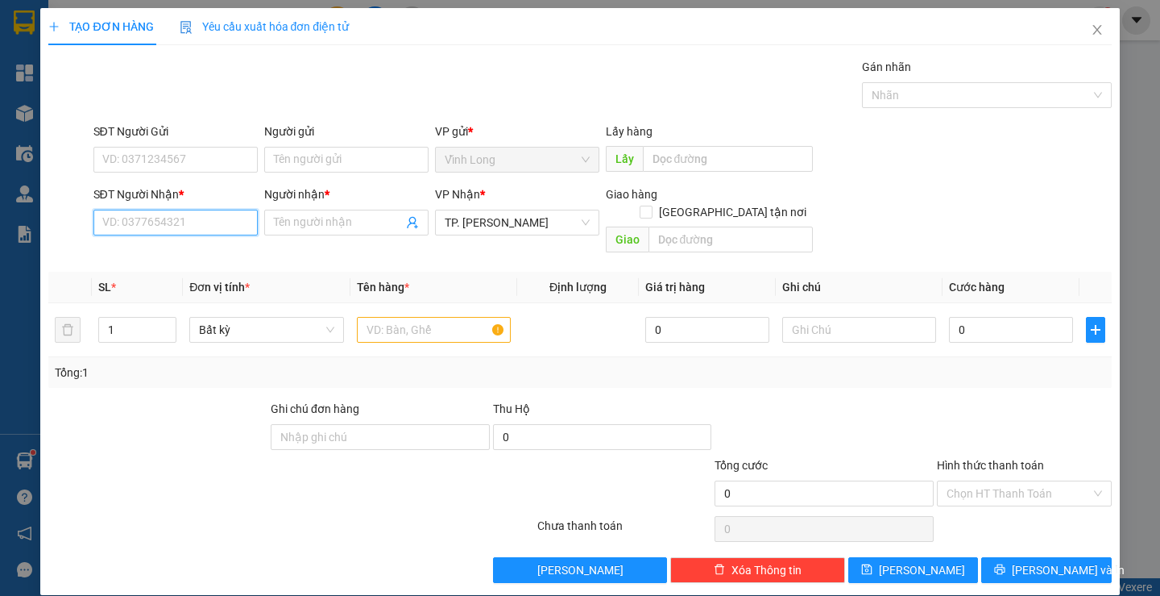
click at [157, 226] on input "SĐT Người Nhận *" at bounding box center [175, 223] width 164 height 26
click at [430, 317] on input "text" at bounding box center [434, 330] width 154 height 26
click at [272, 155] on input "Người gửi" at bounding box center [346, 160] width 164 height 26
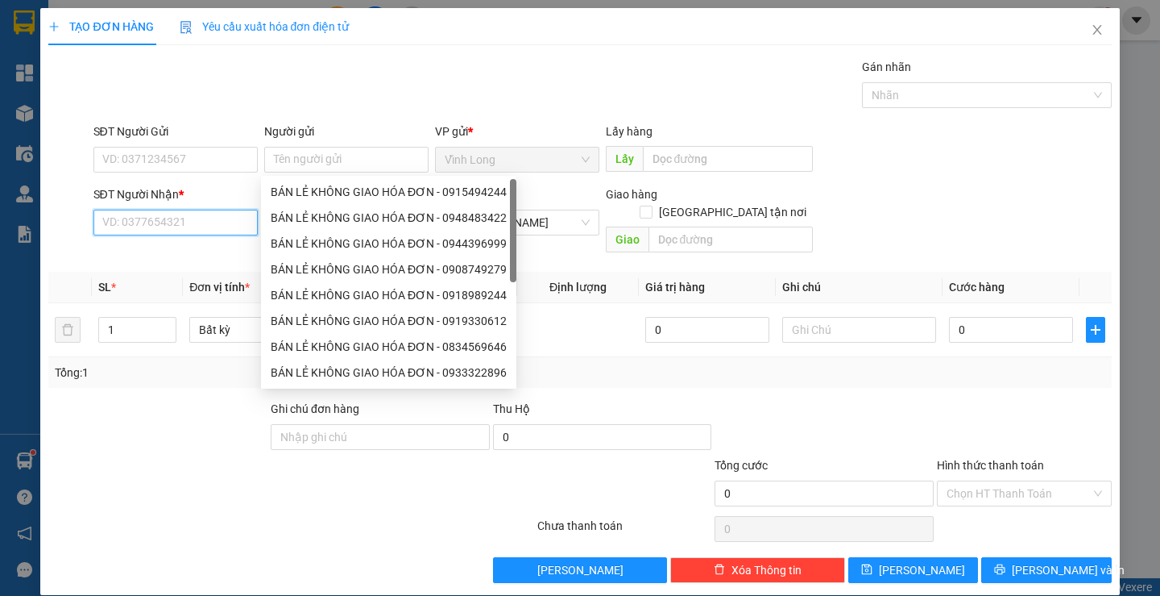
click at [165, 215] on input "SĐT Người Nhận *" at bounding box center [175, 223] width 164 height 26
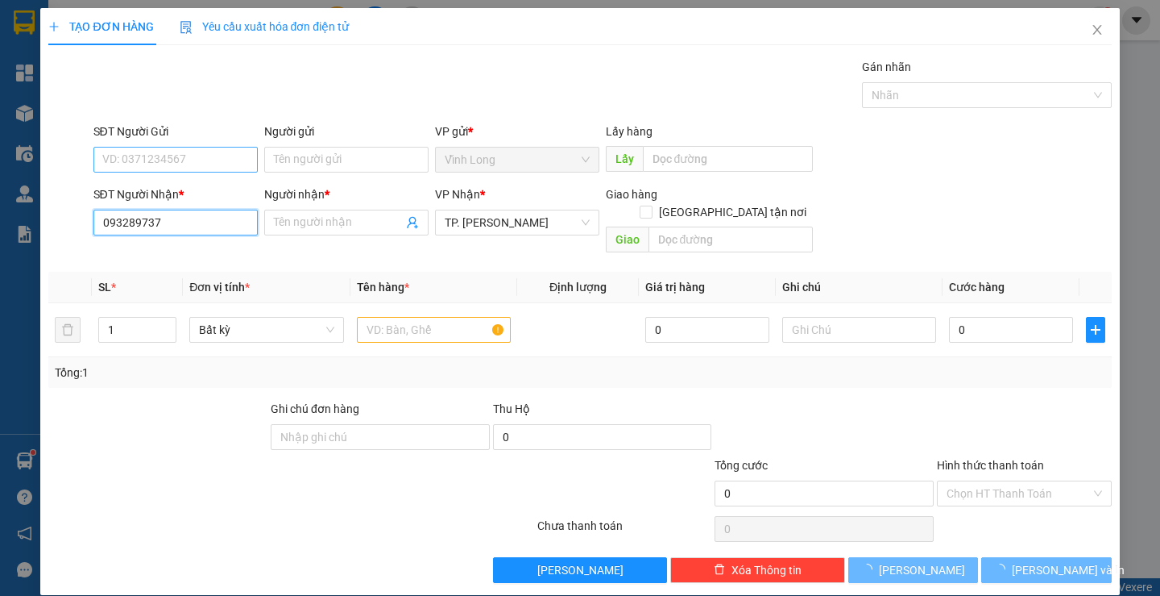
type input "0932897371"
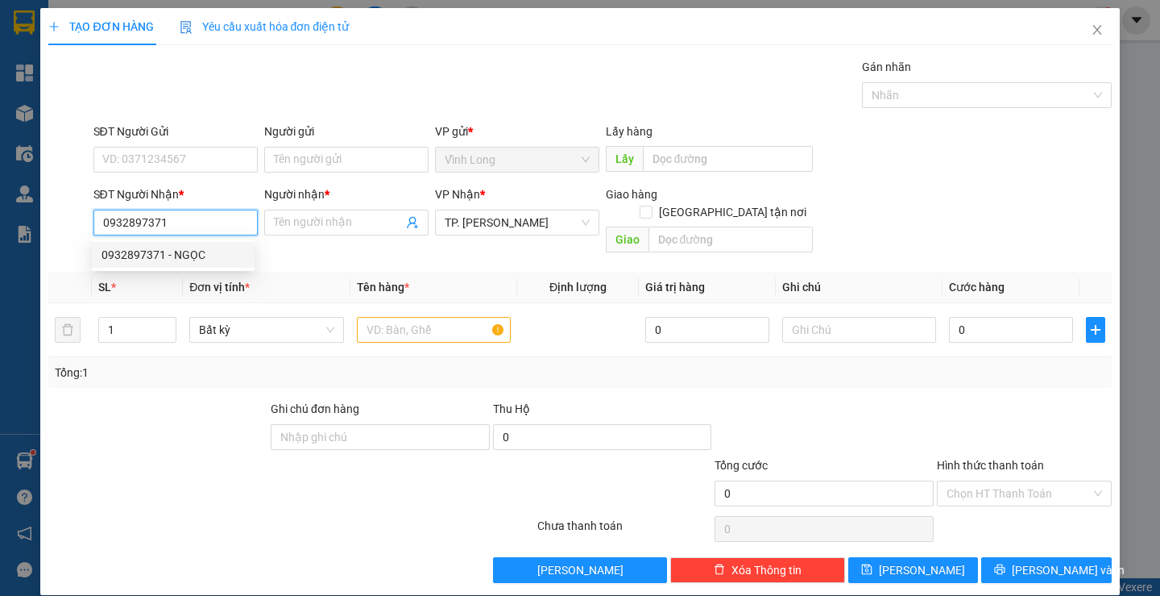
click at [210, 256] on div "0932897371 - NGỌC" at bounding box center [173, 255] width 143 height 18
type input "NGỌC"
type input "0932897371"
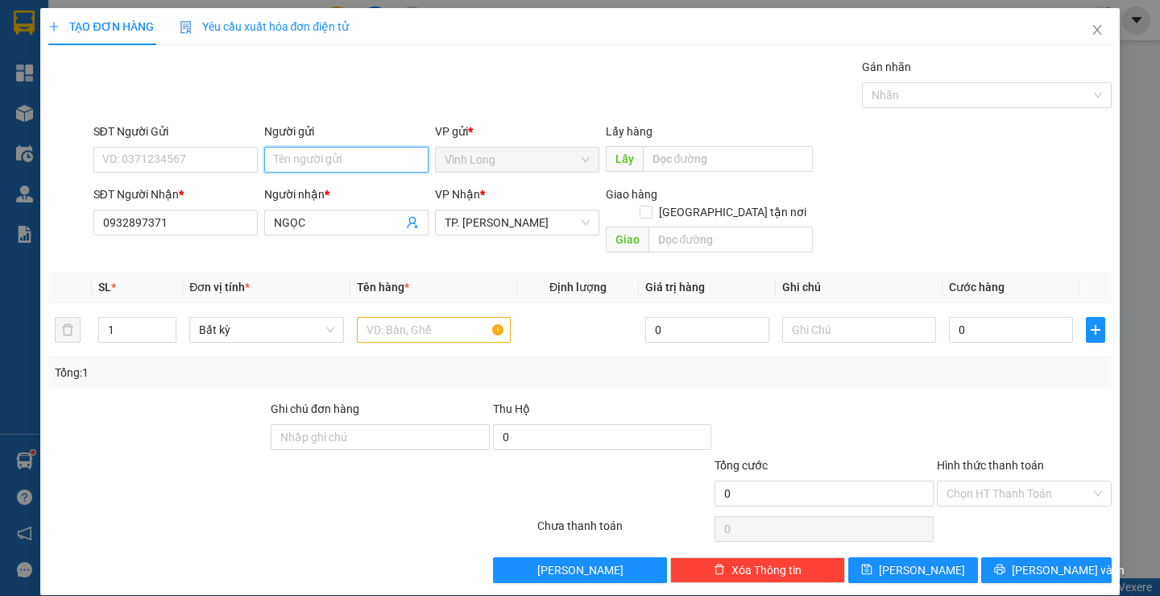
click at [319, 168] on input "Người gửi" at bounding box center [346, 160] width 164 height 26
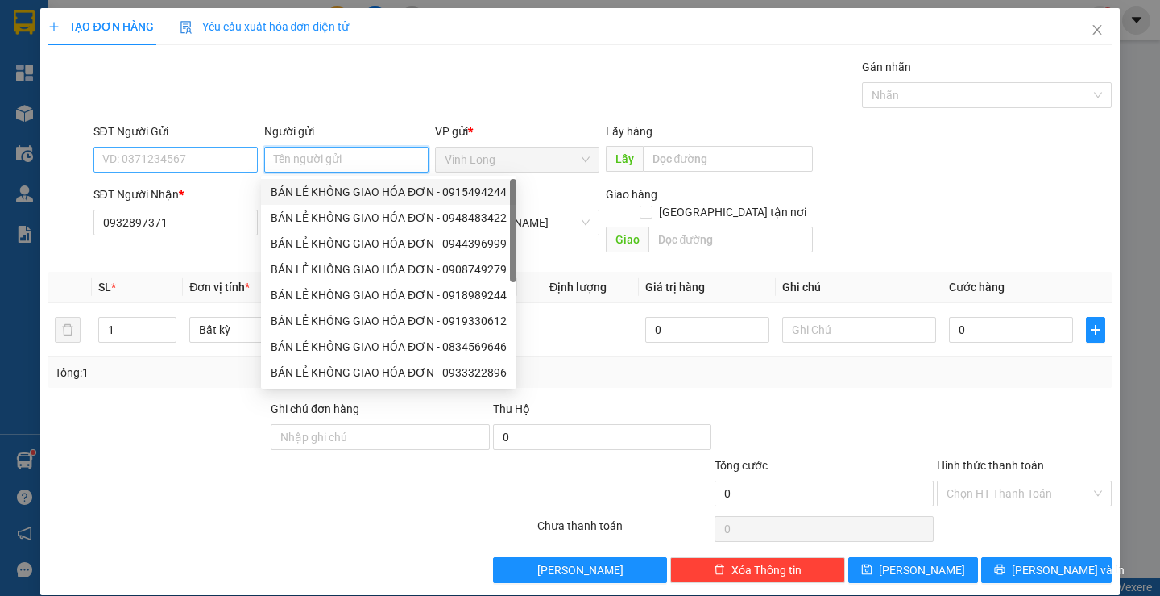
drag, startPoint x: 326, startPoint y: 184, endPoint x: 113, endPoint y: 152, distance: 215.2
click at [312, 184] on div "BÁN LẺ KHÔNG GIAO HÓA ĐƠN - 0915494244" at bounding box center [389, 192] width 236 height 18
type input "0915494244"
type input "BÁN LẺ KHÔNG GIAO HÓA ĐƠN"
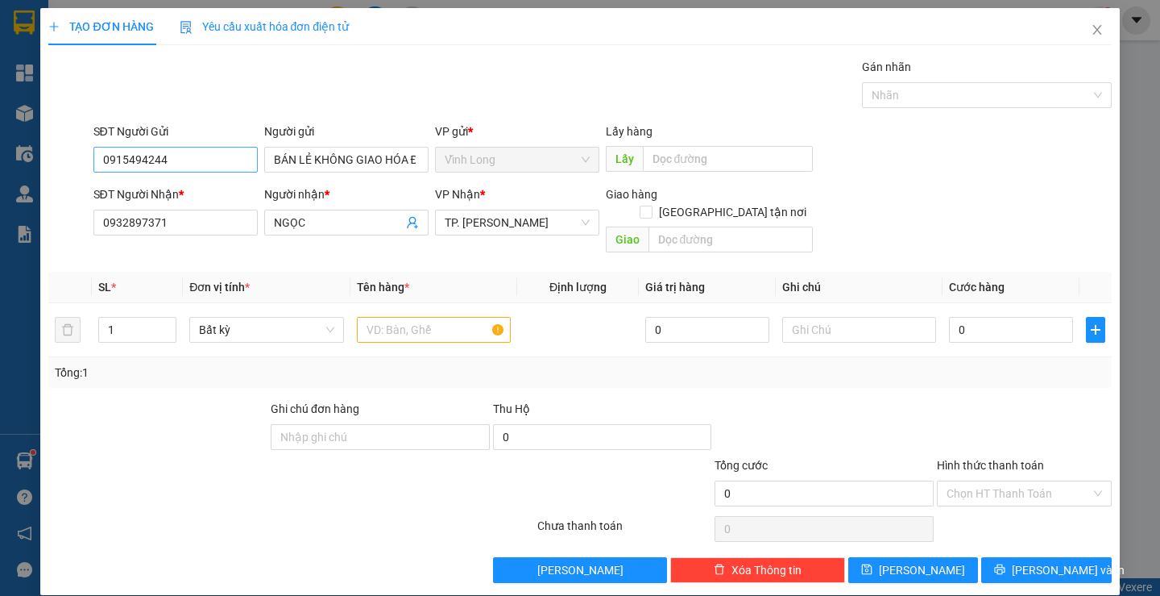
drag, startPoint x: 197, startPoint y: 172, endPoint x: 119, endPoint y: 163, distance: 78.8
click at [87, 169] on div "SĐT Người Gửi 0915494244 Người gửi BÁN LẺ KHÔNG GIAO HÓA ĐƠN VP gửi * Vĩnh Lon…" at bounding box center [580, 150] width 1066 height 56
click at [171, 155] on input "0915494244" at bounding box center [175, 160] width 164 height 26
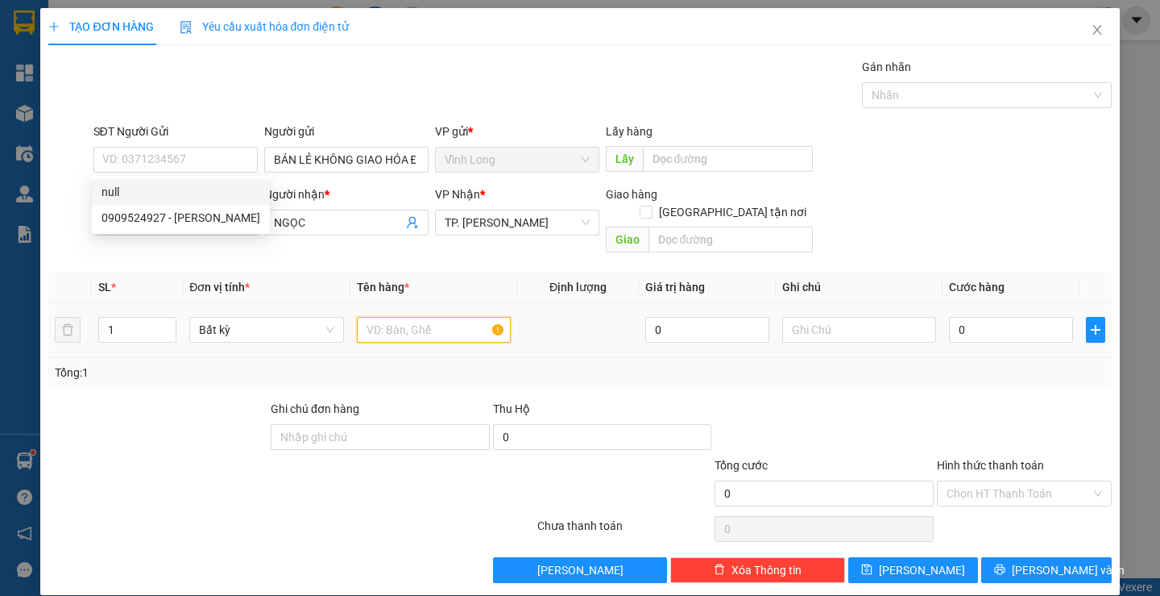
click at [418, 317] on input "text" at bounding box center [434, 330] width 154 height 26
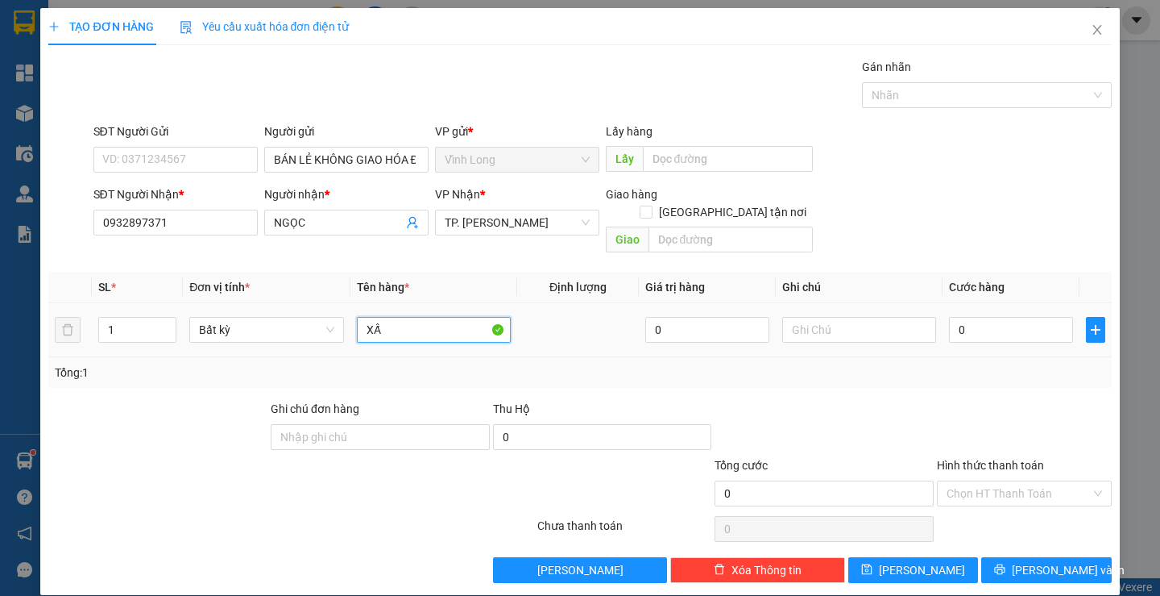
type input "XẤP"
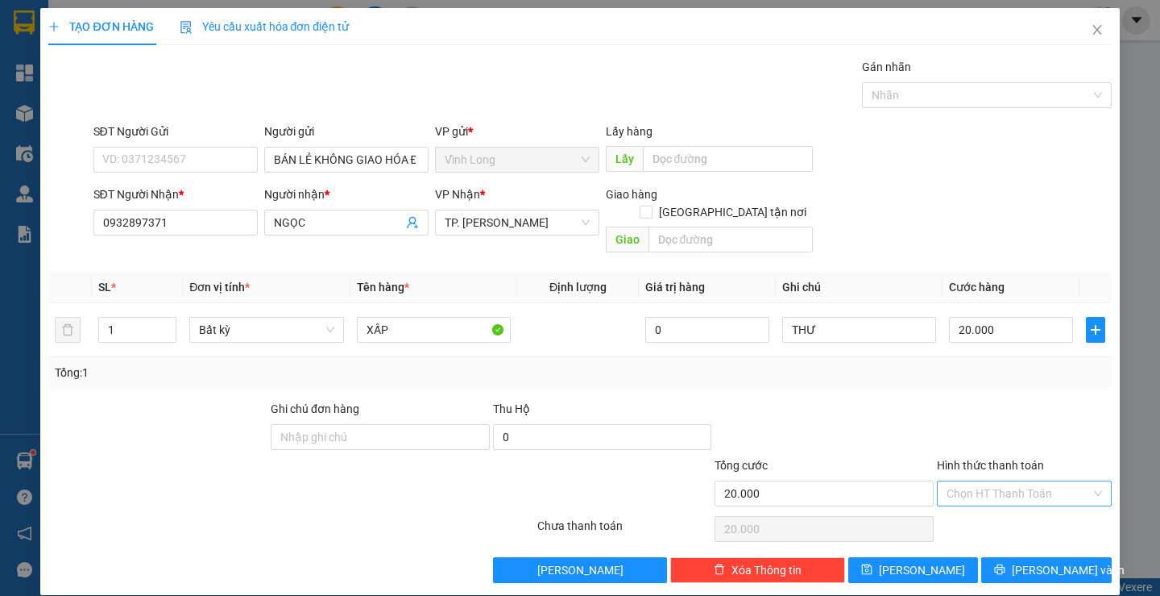
click at [947, 481] on input "Hình thức thanh toán" at bounding box center [1019, 493] width 144 height 24
click at [974, 509] on div "Tại văn phòng" at bounding box center [1014, 508] width 153 height 18
click at [1038, 561] on span "Lưu và In" at bounding box center [1068, 570] width 113 height 18
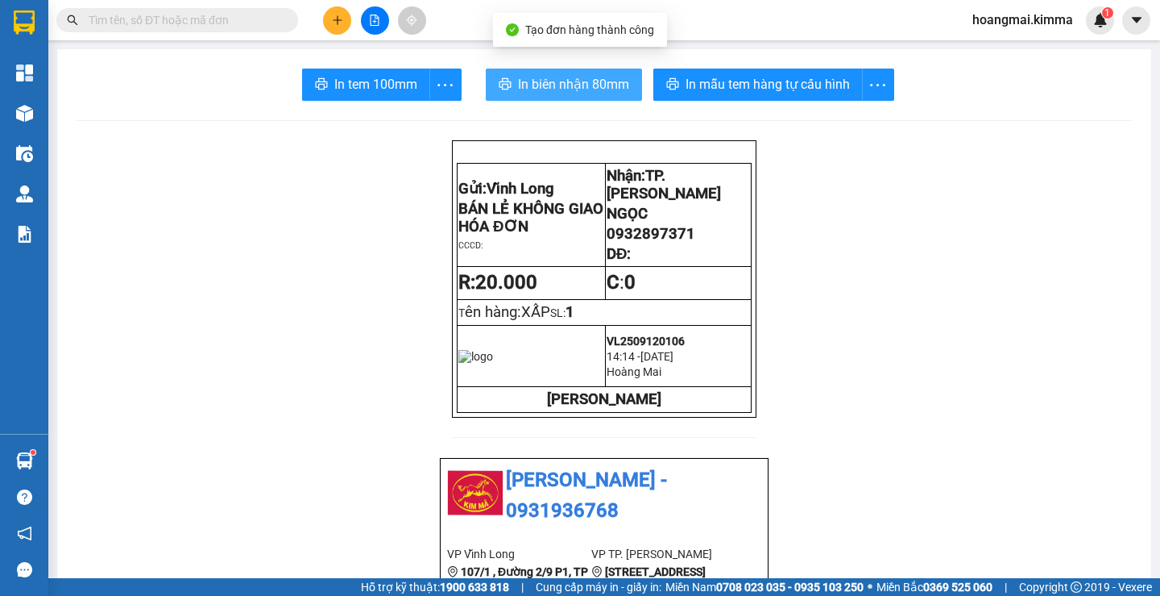
drag, startPoint x: 546, startPoint y: 83, endPoint x: 532, endPoint y: 90, distance: 16.2
click at [547, 84] on span "In biên nhận 80mm" at bounding box center [573, 84] width 111 height 20
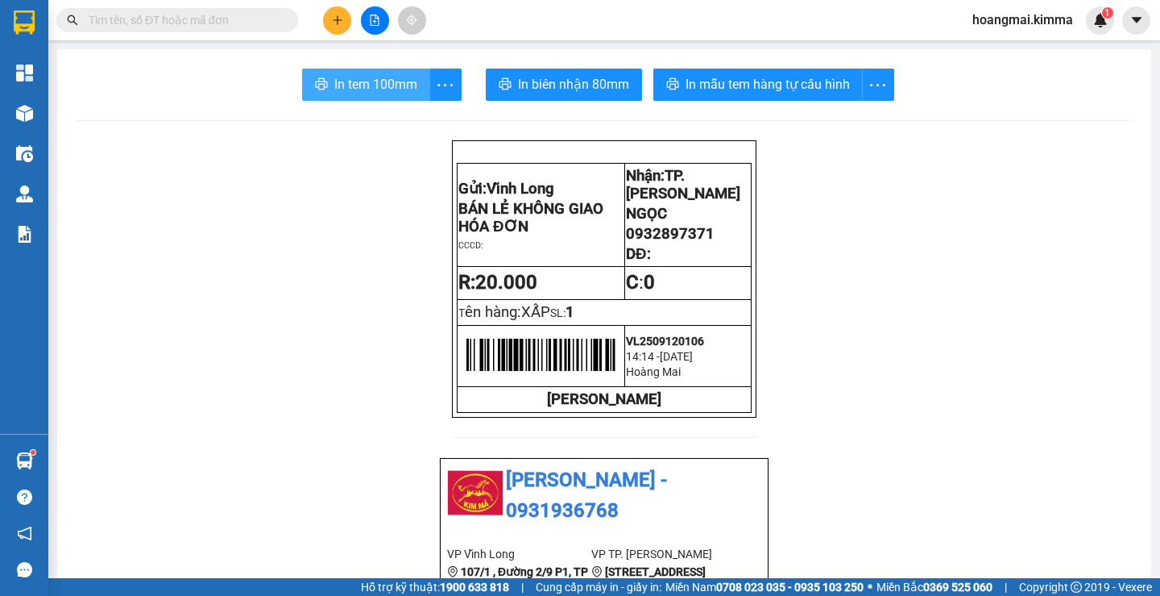
click at [384, 88] on span "In tem 100mm" at bounding box center [375, 84] width 83 height 20
click at [172, 27] on input "text" at bounding box center [184, 20] width 190 height 18
type input "0"
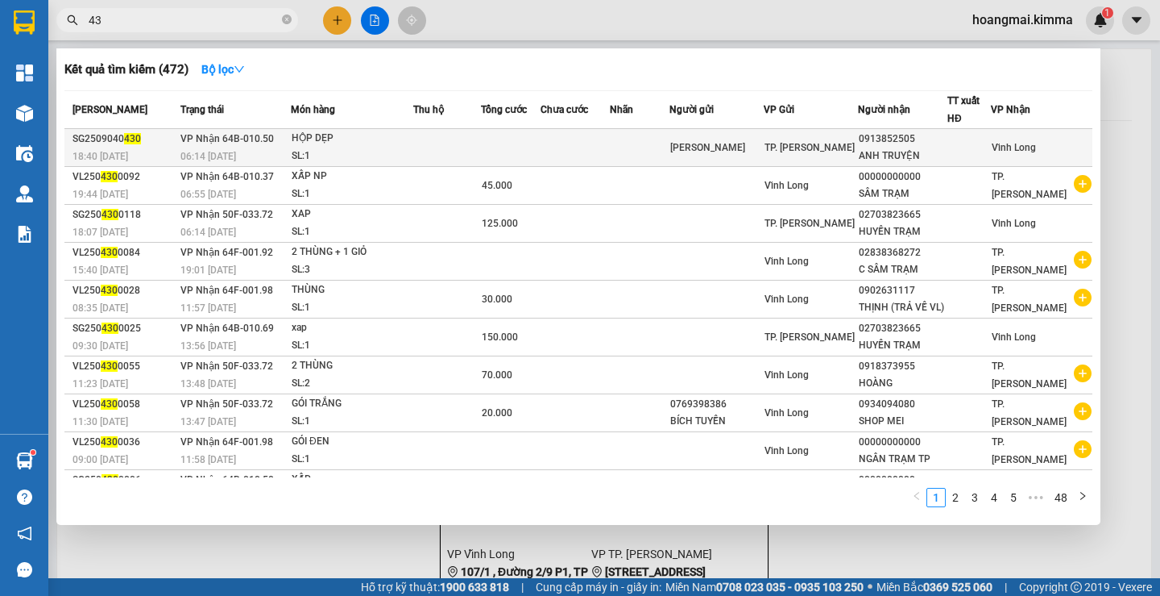
type input "4"
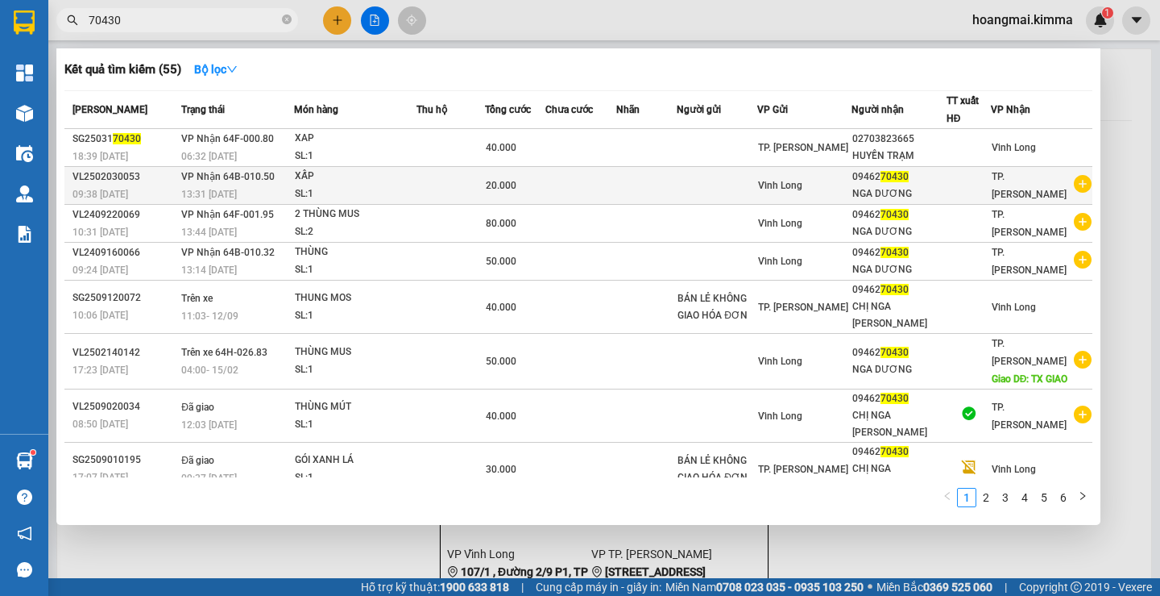
type input "70430"
click at [944, 183] on div "09462 70430" at bounding box center [899, 176] width 93 height 17
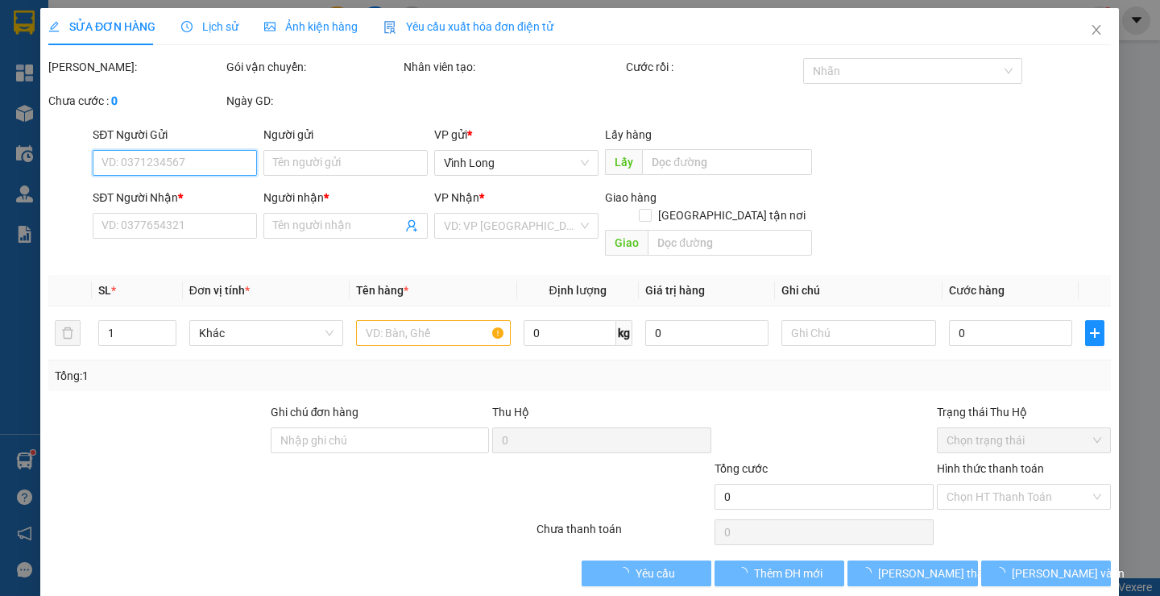
type input "0946270430"
type input "NGA DƯƠNG"
type input "20.000"
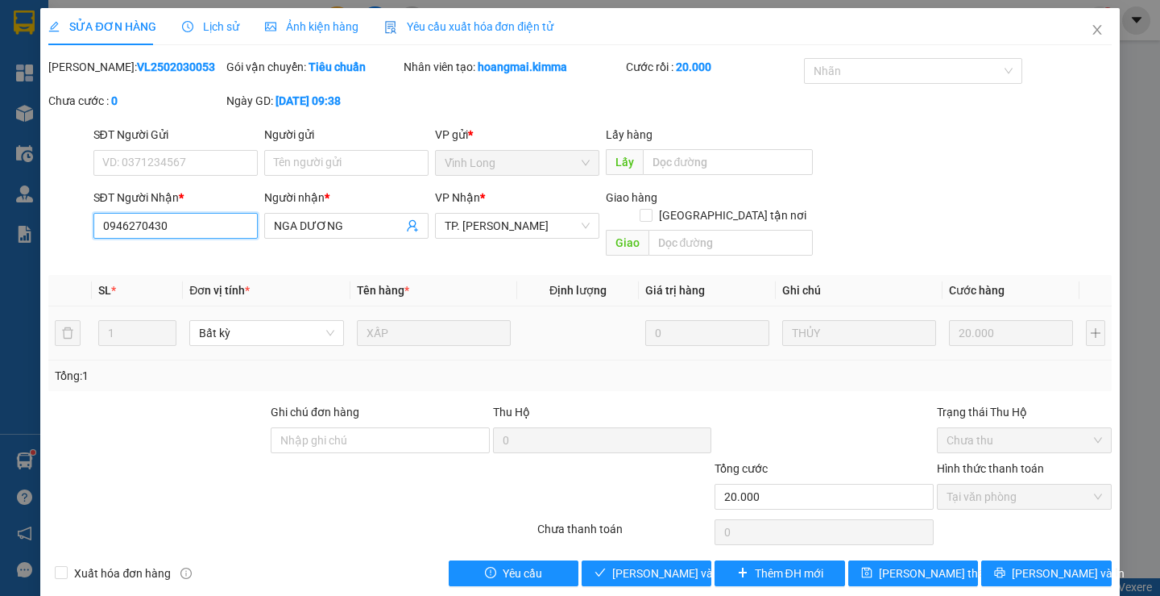
click at [213, 229] on input "0946270430" at bounding box center [175, 226] width 164 height 26
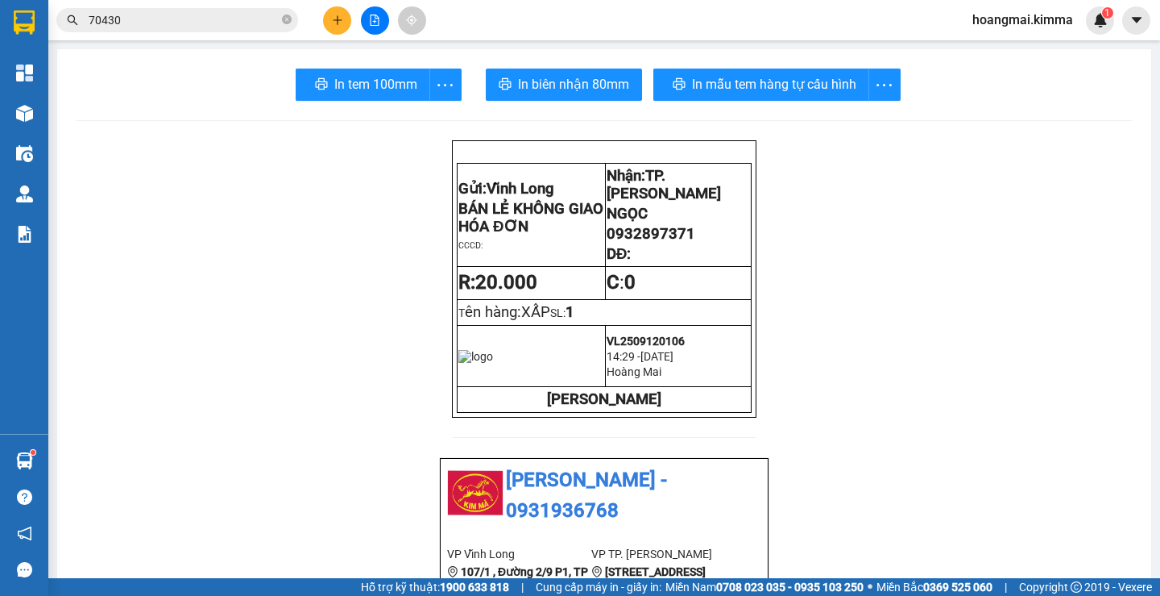
click at [169, 19] on input "70430" at bounding box center [184, 20] width 190 height 18
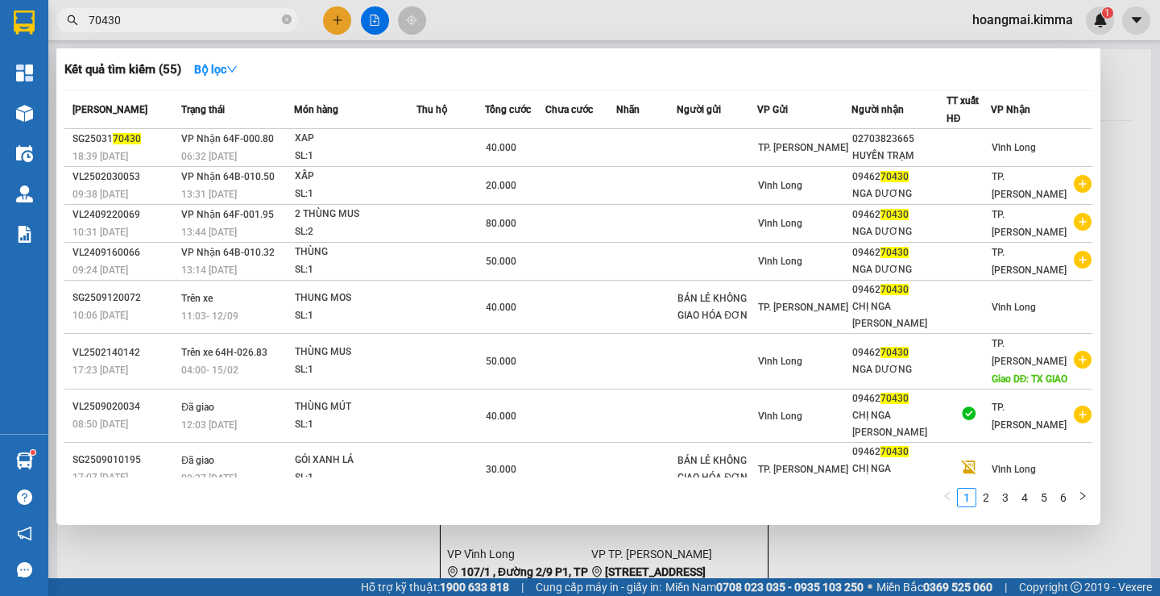
click at [169, 19] on input "70430" at bounding box center [184, 20] width 190 height 18
paste input "09462"
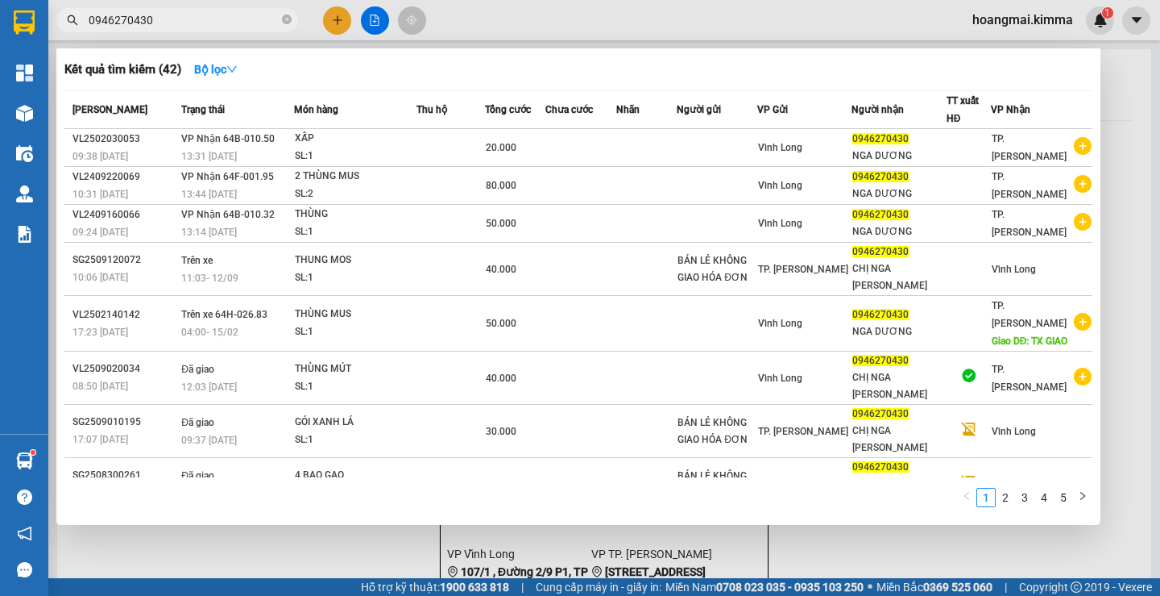
type input "0946270430"
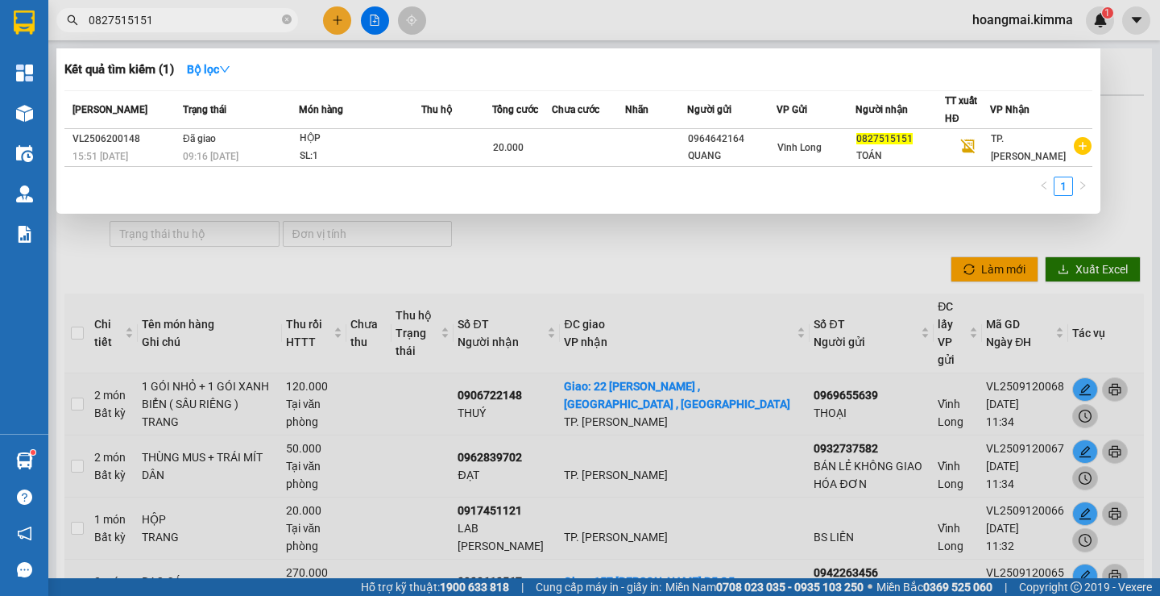
click at [587, 268] on div at bounding box center [580, 298] width 1160 height 596
